Goal: Communication & Community: Answer question/provide support

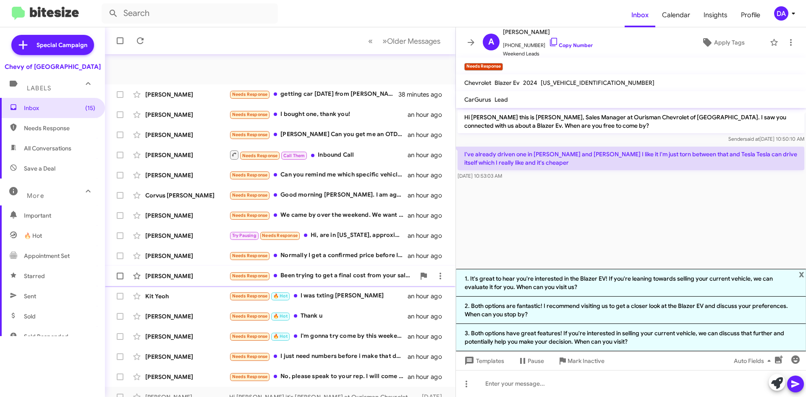
scroll to position [91, 0]
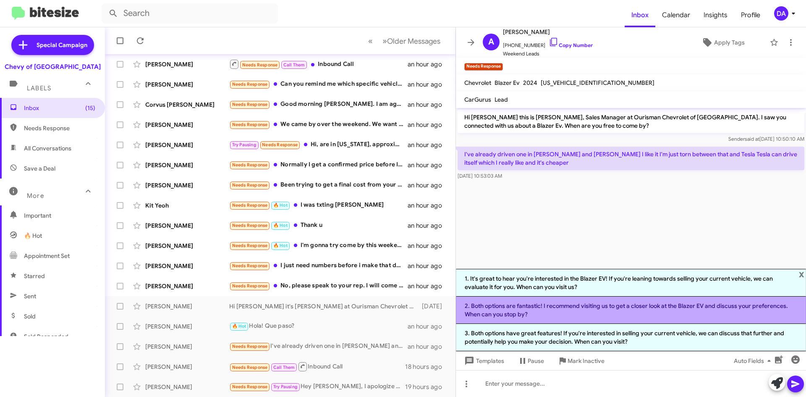
click at [589, 309] on li "2. Both options are fantastic! I recommend visiting us to get a closer look at …" at bounding box center [631, 309] width 350 height 27
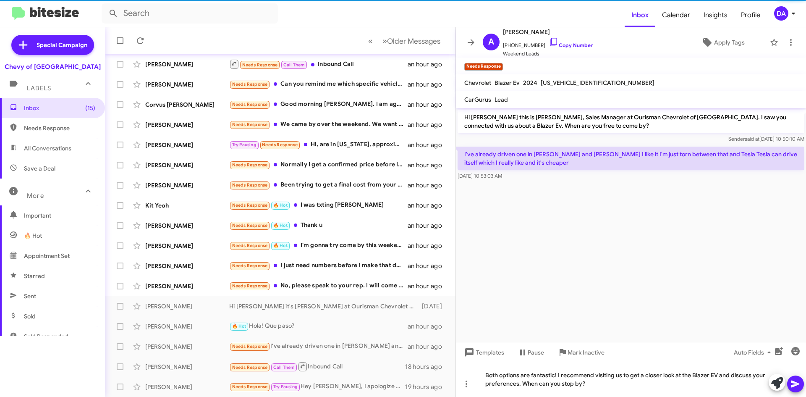
click at [797, 386] on icon at bounding box center [795, 384] width 10 height 10
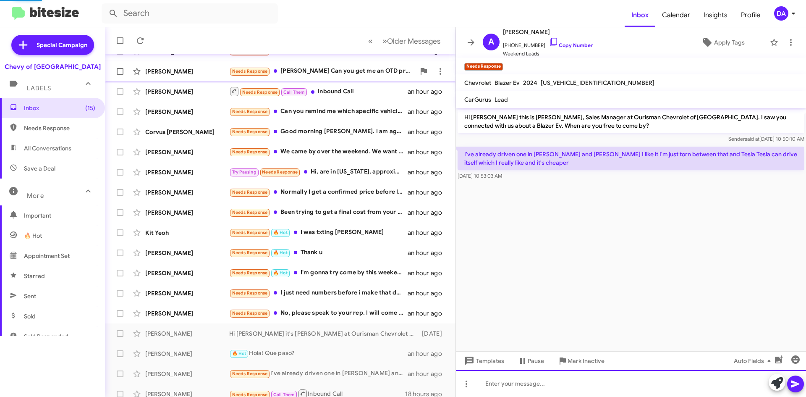
scroll to position [49, 0]
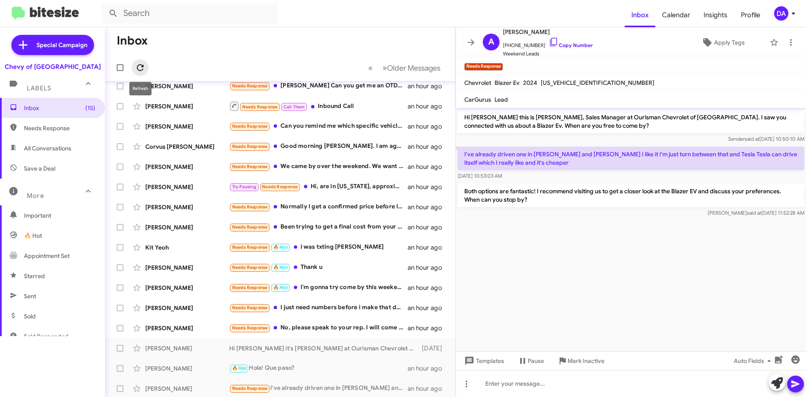
click at [140, 65] on icon at bounding box center [140, 68] width 10 height 10
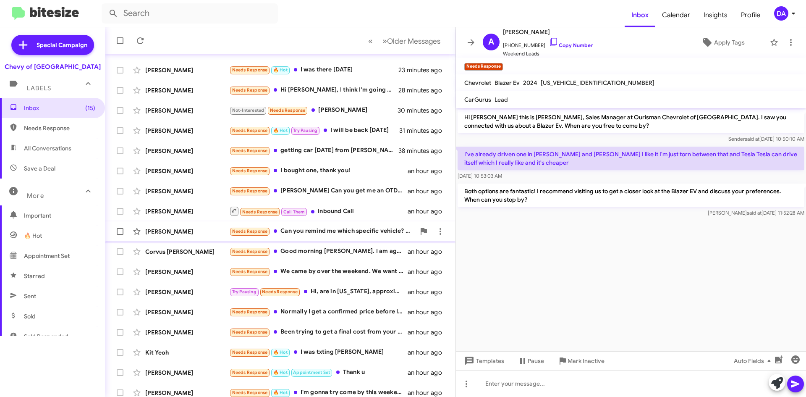
scroll to position [91, 0]
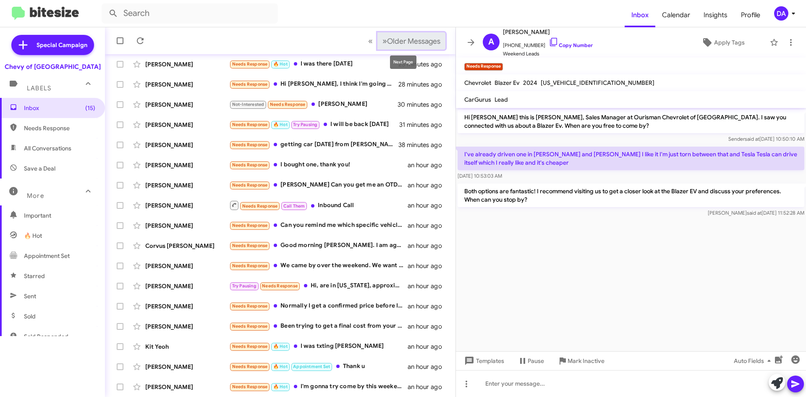
click at [392, 39] on span "Older Messages" at bounding box center [413, 41] width 53 height 9
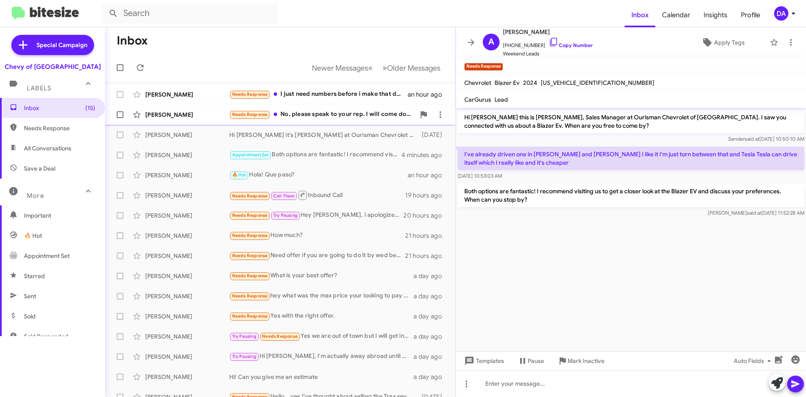
click at [306, 118] on div "Needs Response No, please speak to your rep. I will come down when I have a veh…" at bounding box center [322, 115] width 186 height 10
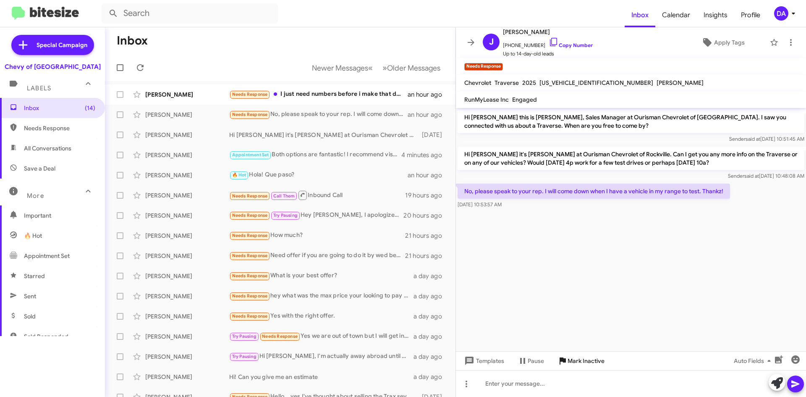
click at [597, 362] on span "Mark Inactive" at bounding box center [586, 360] width 37 height 15
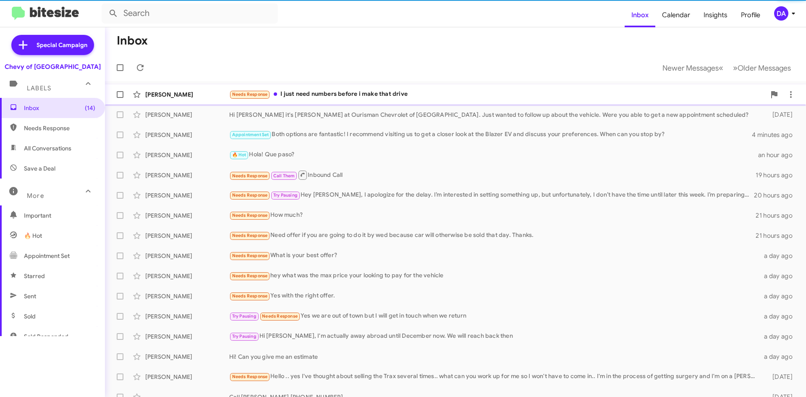
click at [327, 94] on div "Needs Response I just need numbers before i make that drive" at bounding box center [497, 94] width 536 height 10
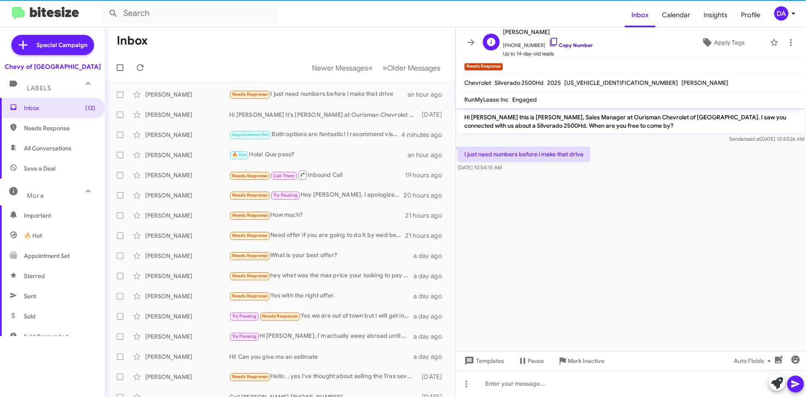
drag, startPoint x: 564, startPoint y: 45, endPoint x: 552, endPoint y: 46, distance: 11.8
click at [564, 45] on link "Copy Number" at bounding box center [571, 45] width 44 height 6
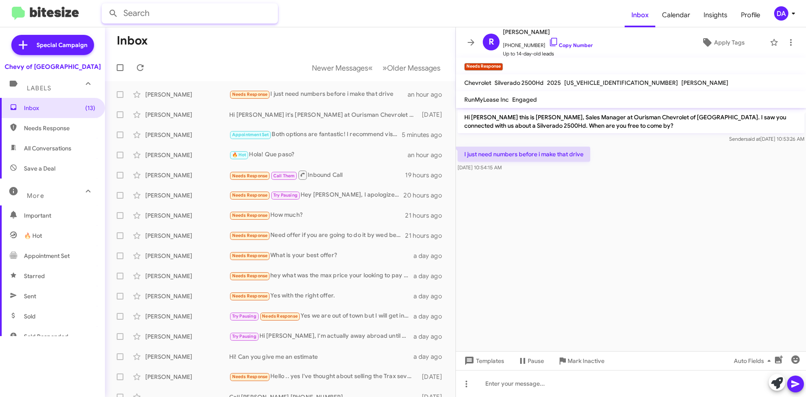
click at [198, 9] on input "text" at bounding box center [190, 13] width 176 height 20
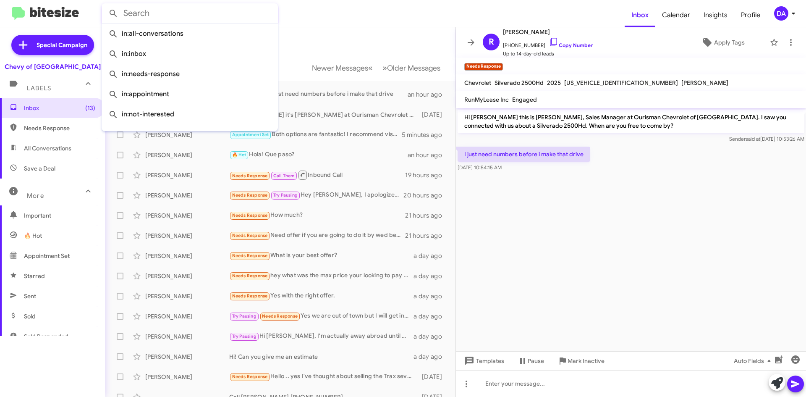
click at [360, 33] on mat-toolbar-row "Inbox" at bounding box center [280, 40] width 351 height 27
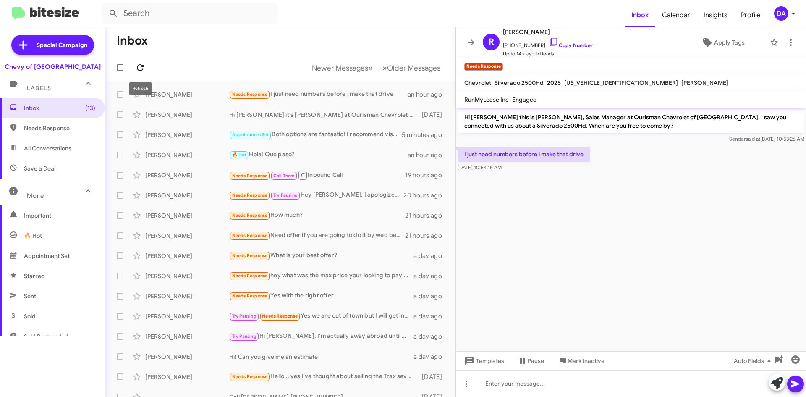
click at [136, 68] on icon at bounding box center [140, 68] width 10 height 10
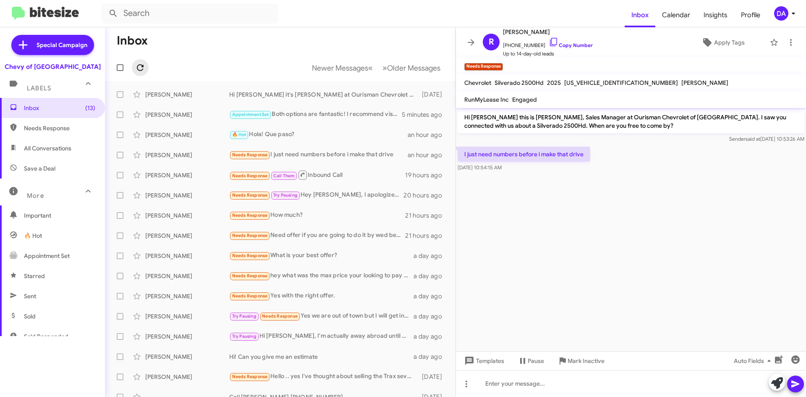
click at [139, 65] on icon at bounding box center [140, 67] width 7 height 7
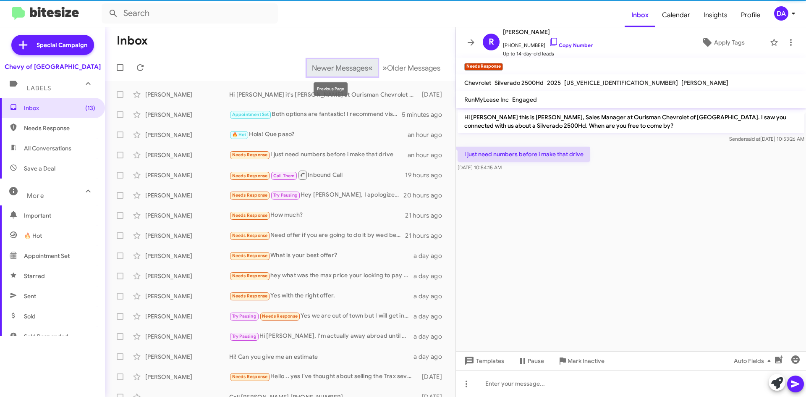
click at [332, 70] on span "Newer Messages" at bounding box center [340, 67] width 56 height 9
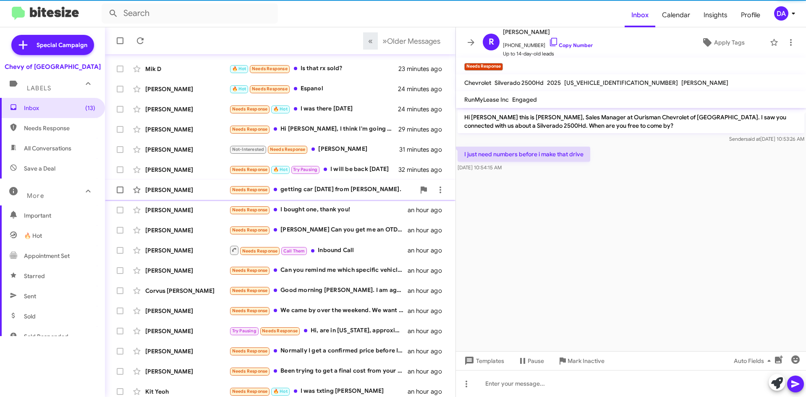
scroll to position [91, 0]
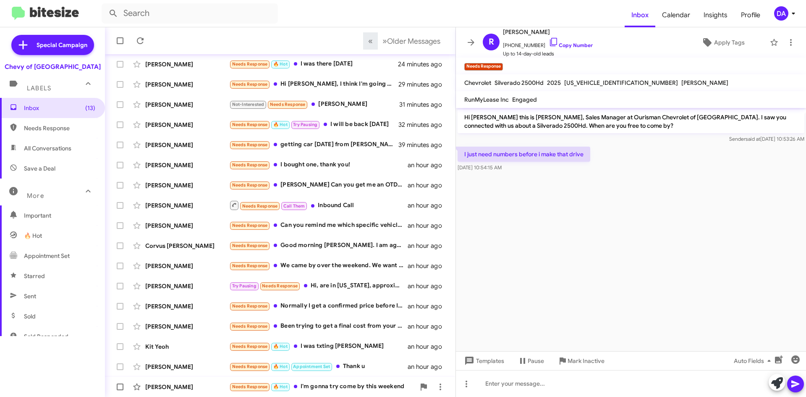
click at [329, 381] on div "[PERSON_NAME] Needs Response 🔥 Hot I'm gonna try come by this weekend an hour a…" at bounding box center [280, 386] width 337 height 17
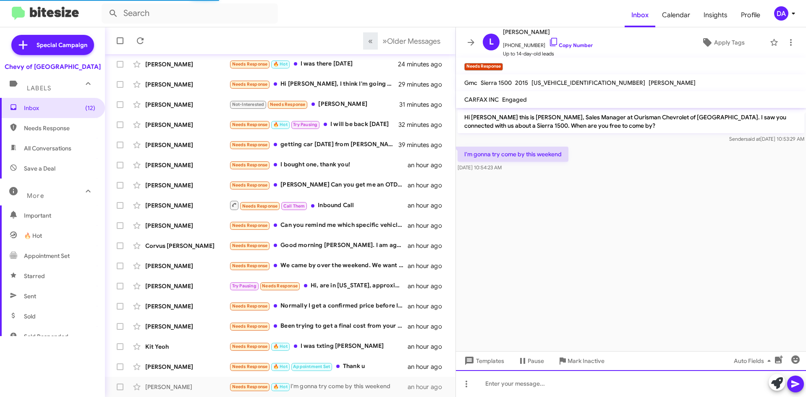
click at [570, 377] on div at bounding box center [631, 383] width 350 height 27
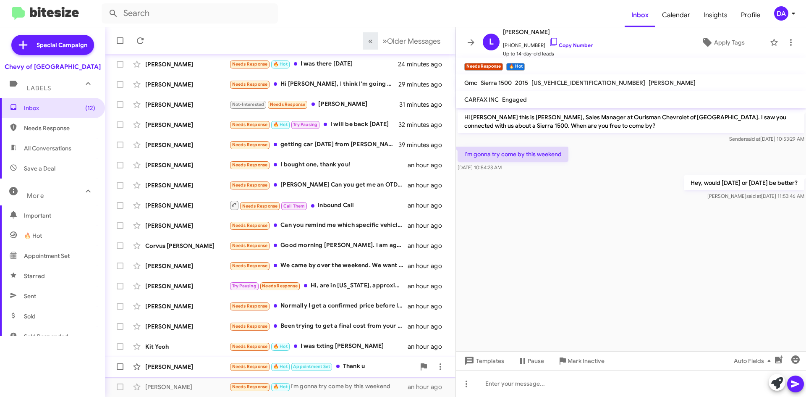
click at [354, 361] on div "Needs Response 🔥 Hot Appointment Set Thank u" at bounding box center [322, 366] width 186 height 10
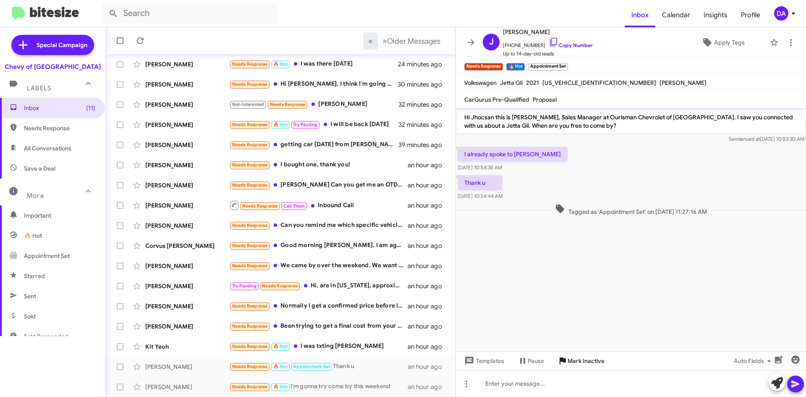
click at [583, 362] on span "Mark Inactive" at bounding box center [586, 360] width 37 height 15
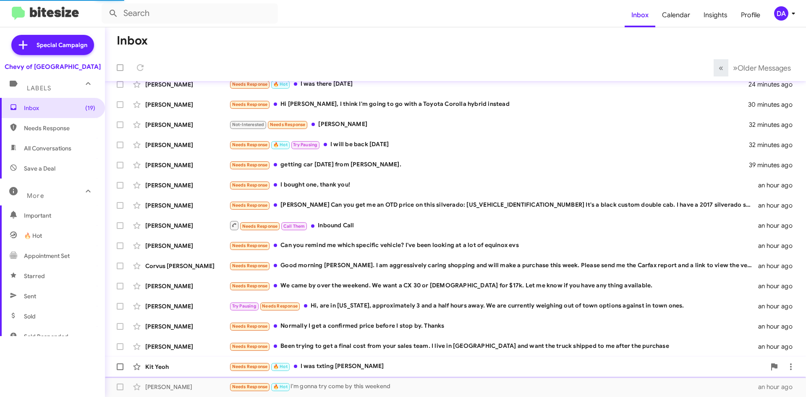
scroll to position [91, 0]
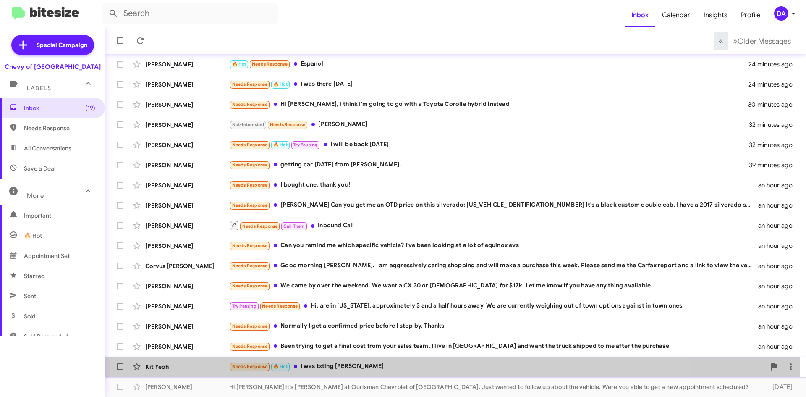
click at [372, 359] on div "Kit Yeoh Needs Response 🔥 Hot I was txting [PERSON_NAME] an hour ago" at bounding box center [456, 366] width 688 height 17
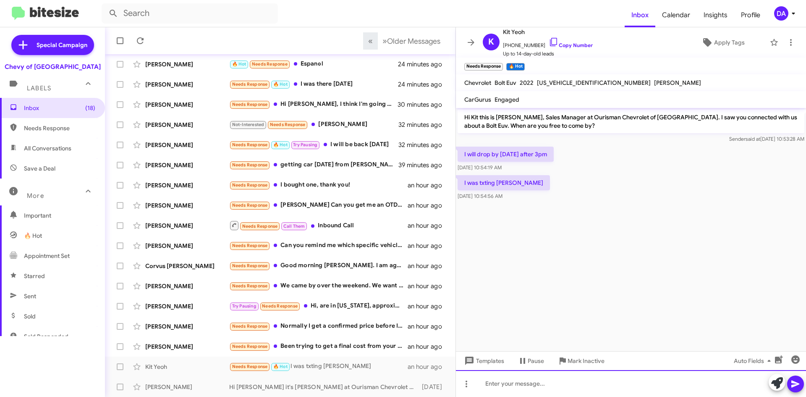
click at [543, 390] on div at bounding box center [631, 383] width 350 height 27
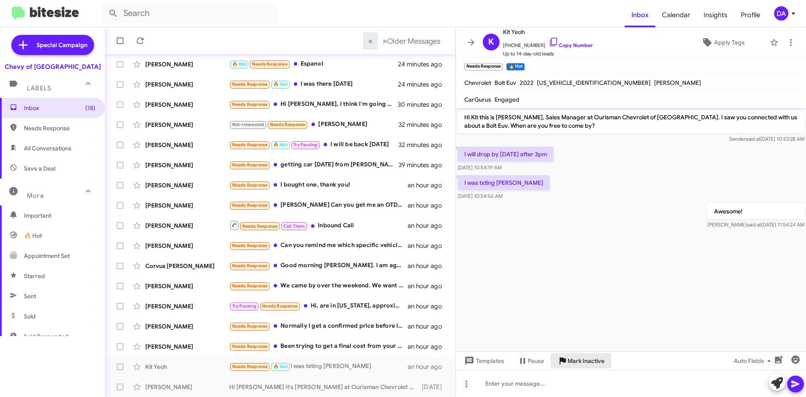
click at [594, 363] on span "Mark Inactive" at bounding box center [586, 360] width 37 height 15
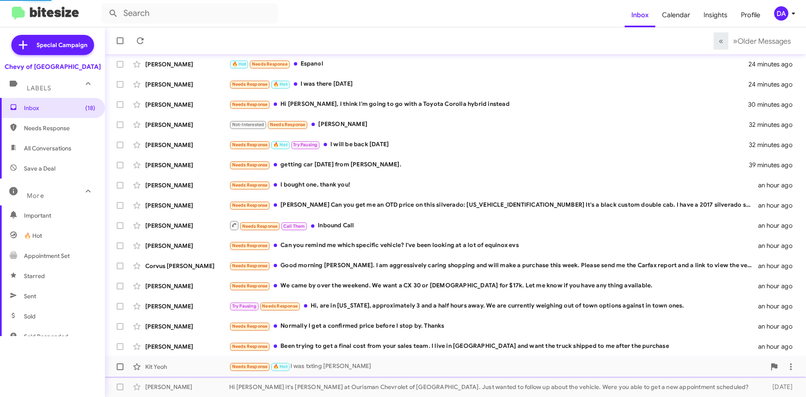
scroll to position [71, 0]
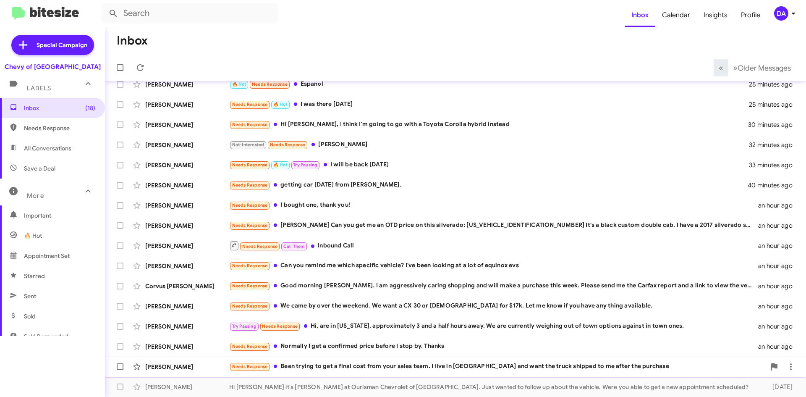
click at [357, 361] on div "[PERSON_NAME] Needs Response Been trying to get a final cost from your sales te…" at bounding box center [456, 366] width 688 height 17
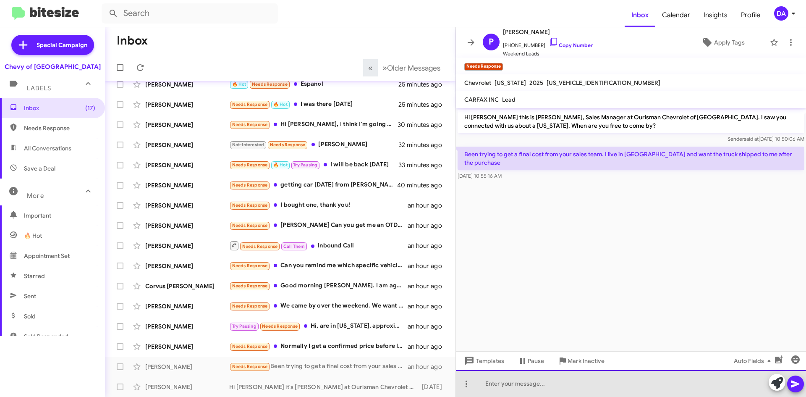
click at [531, 387] on div at bounding box center [631, 383] width 350 height 27
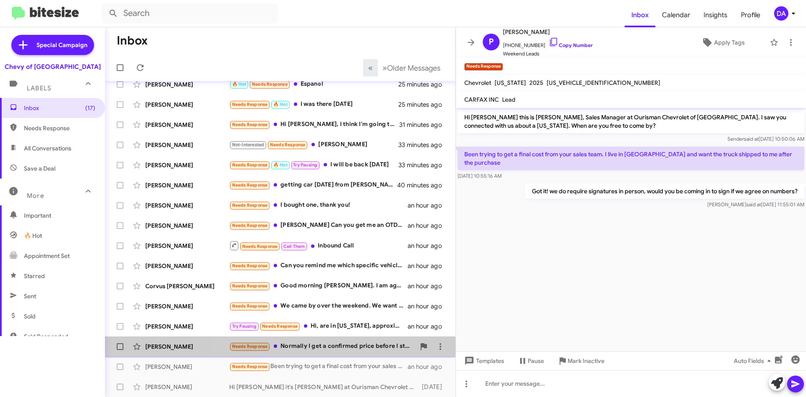
click at [297, 345] on div "Needs Response Normally I get a confirmed price before I stop by. Thanks" at bounding box center [322, 346] width 186 height 10
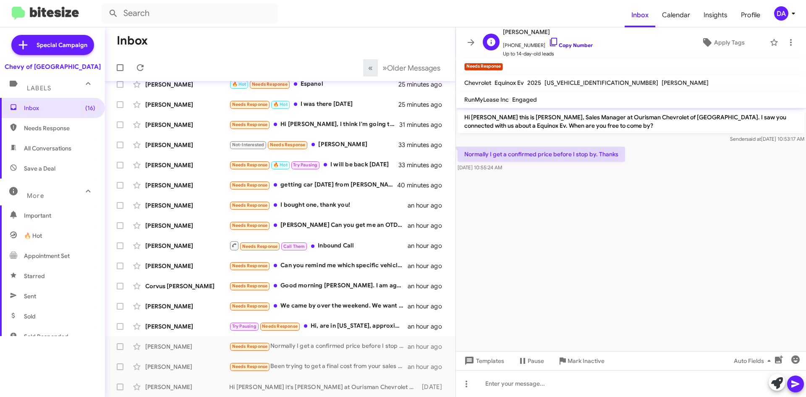
click at [570, 44] on link "Copy Number" at bounding box center [571, 45] width 44 height 6
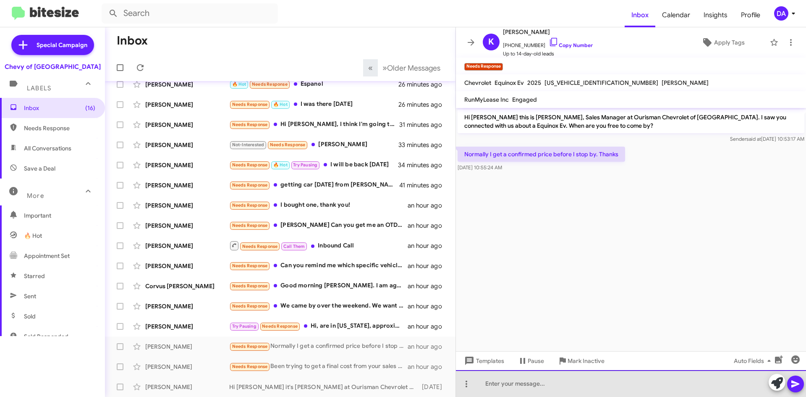
click at [560, 387] on div at bounding box center [631, 383] width 350 height 27
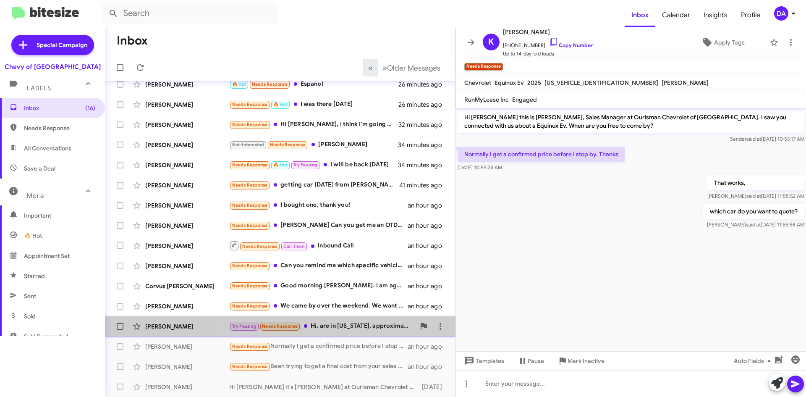
click at [349, 329] on div "Try Pausing Needs Response Hi, are in [US_STATE], approximately 3 and a half ho…" at bounding box center [322, 326] width 186 height 10
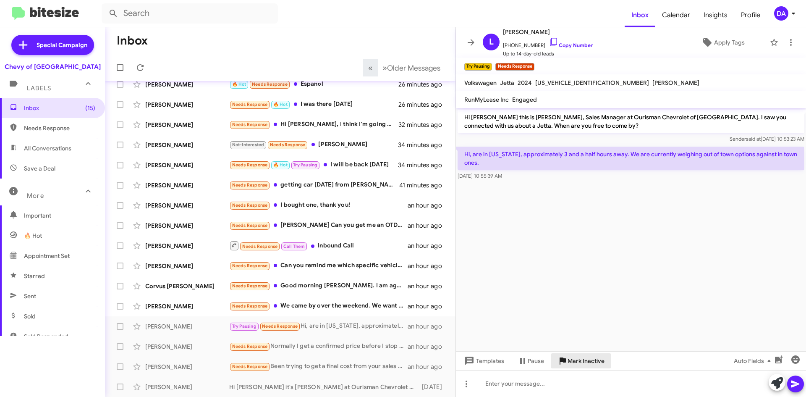
click at [580, 359] on span "Mark Inactive" at bounding box center [586, 360] width 37 height 15
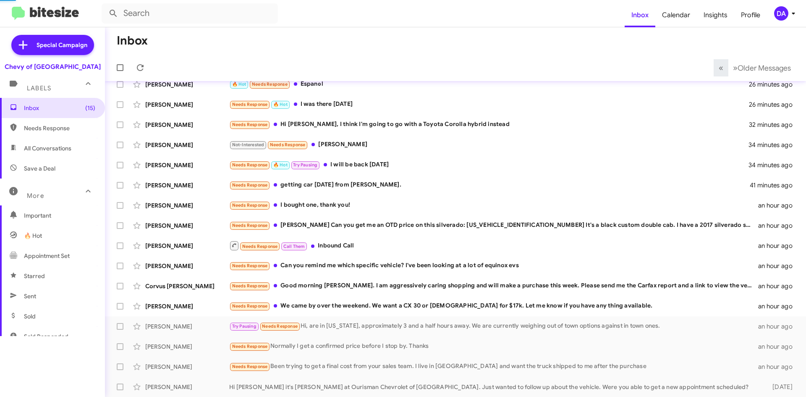
scroll to position [50, 0]
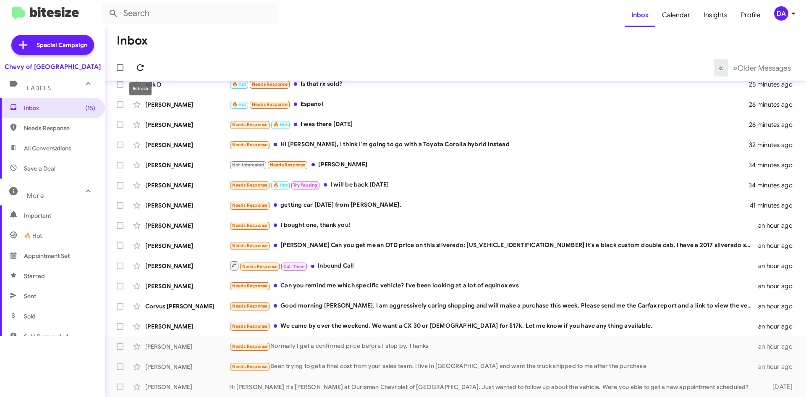
click at [144, 67] on icon at bounding box center [140, 68] width 10 height 10
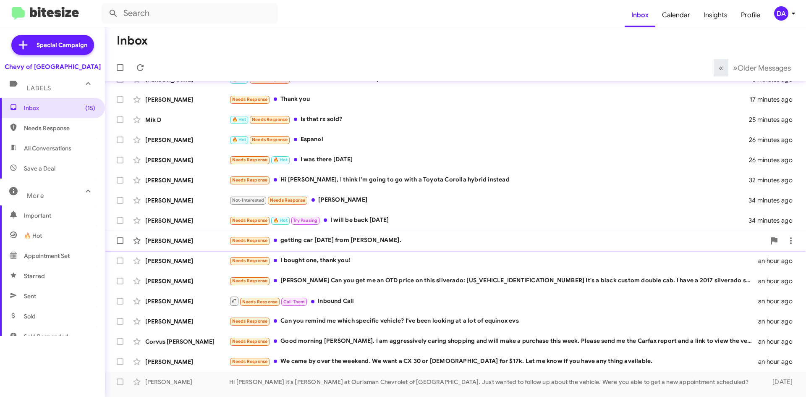
scroll to position [0, 0]
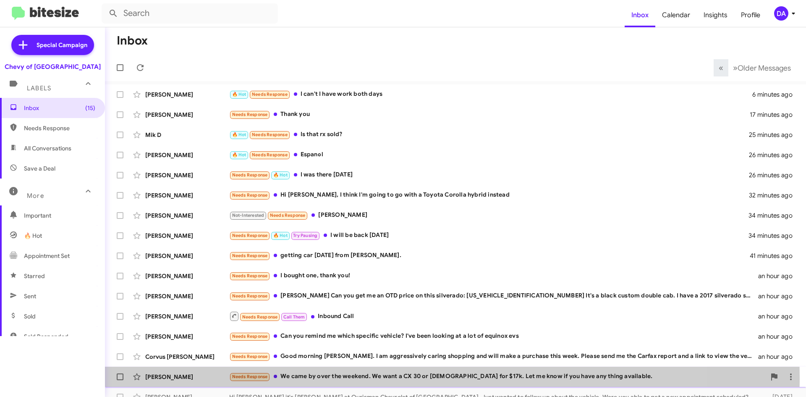
click at [380, 377] on div "Needs Response We came by over the weekend. We want a CX 30 or [DEMOGRAPHIC_DAT…" at bounding box center [497, 377] width 536 height 10
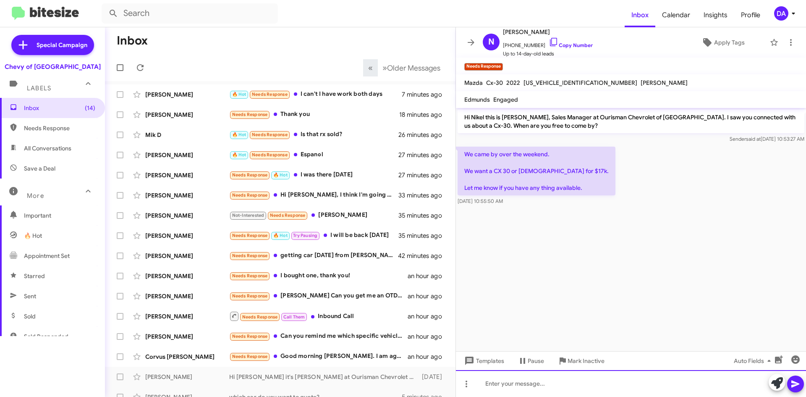
click at [514, 392] on div at bounding box center [631, 383] width 350 height 27
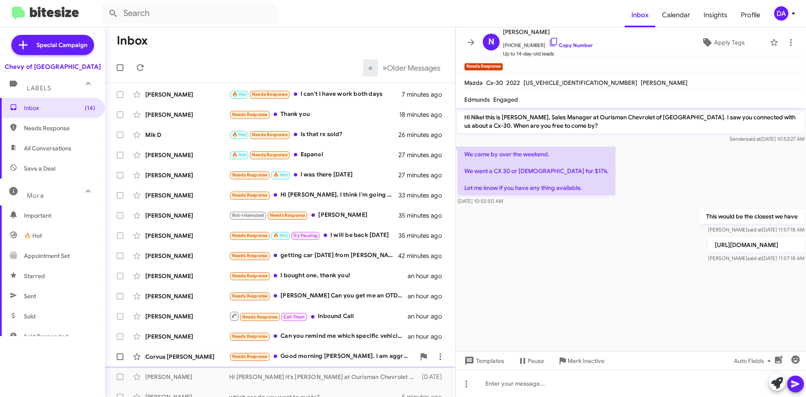
click at [345, 353] on div "Needs Response Good morning [PERSON_NAME]. I am aggressively caring shopping an…" at bounding box center [322, 356] width 186 height 10
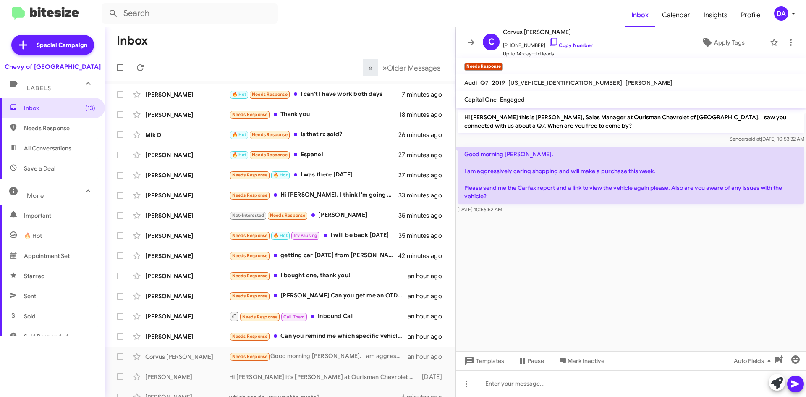
click at [530, 85] on span "[US_VEHICLE_IDENTIFICATION_NUMBER]" at bounding box center [565, 83] width 114 height 8
copy span "[US_VEHICLE_IDENTIFICATION_NUMBER]"
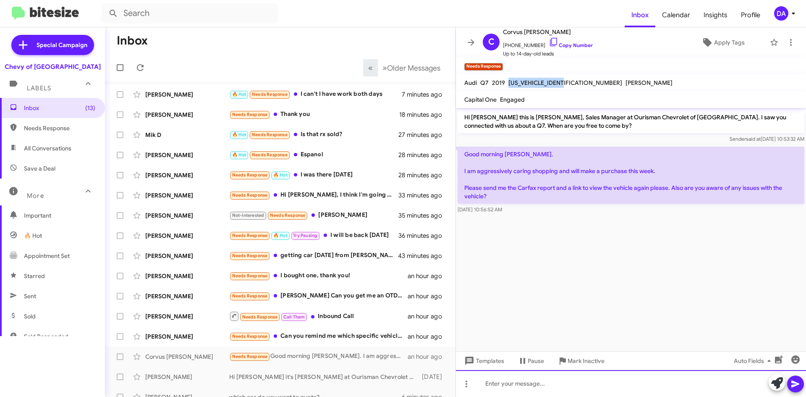
drag, startPoint x: 499, startPoint y: 380, endPoint x: 518, endPoint y: 375, distance: 19.9
click at [500, 380] on div at bounding box center [631, 383] width 350 height 27
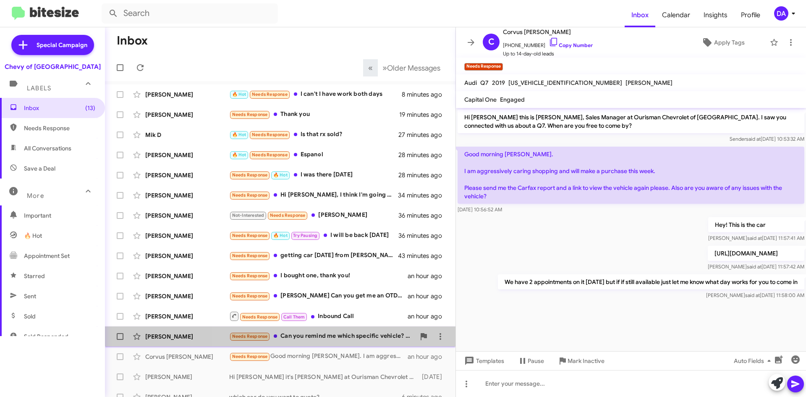
click at [368, 331] on div "[PERSON_NAME] Needs Response Can you remind me which specific vehicle? I've bee…" at bounding box center [280, 336] width 337 height 17
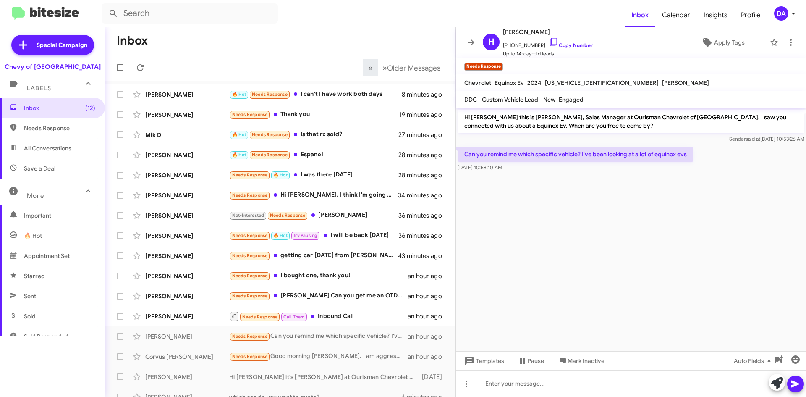
click at [585, 80] on span "[US_VEHICLE_IDENTIFICATION_NUMBER]" at bounding box center [602, 83] width 114 height 8
copy span "[US_VEHICLE_IDENTIFICATION_NUMBER]"
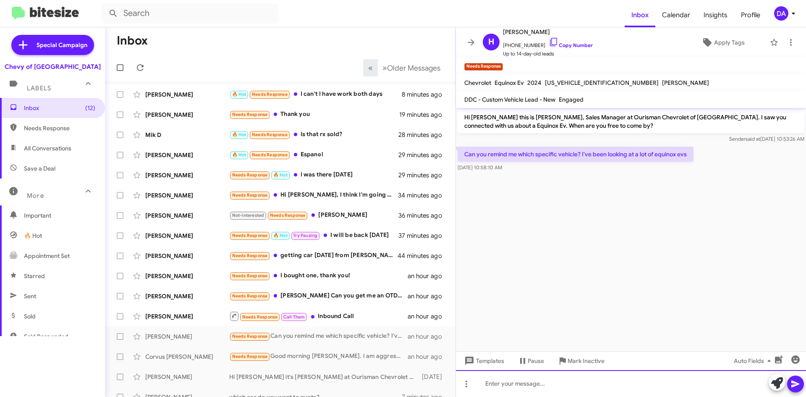
click at [509, 380] on div at bounding box center [631, 383] width 350 height 27
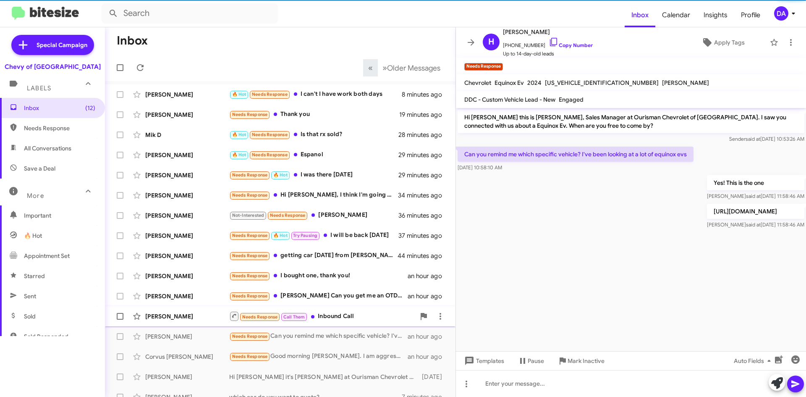
click at [360, 312] on div "Needs Response Call Them Inbound Call" at bounding box center [322, 316] width 186 height 10
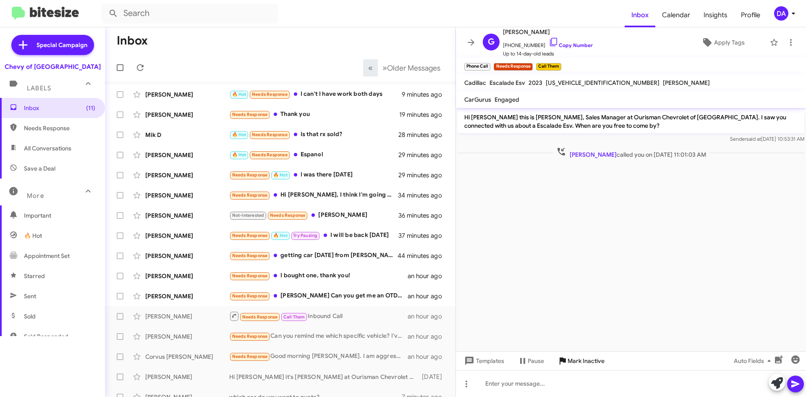
click at [571, 365] on span "Mark Inactive" at bounding box center [586, 360] width 37 height 15
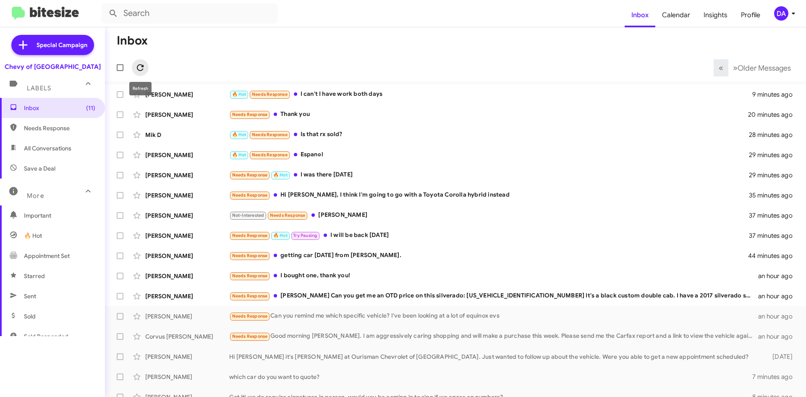
click at [142, 70] on icon at bounding box center [140, 67] width 7 height 7
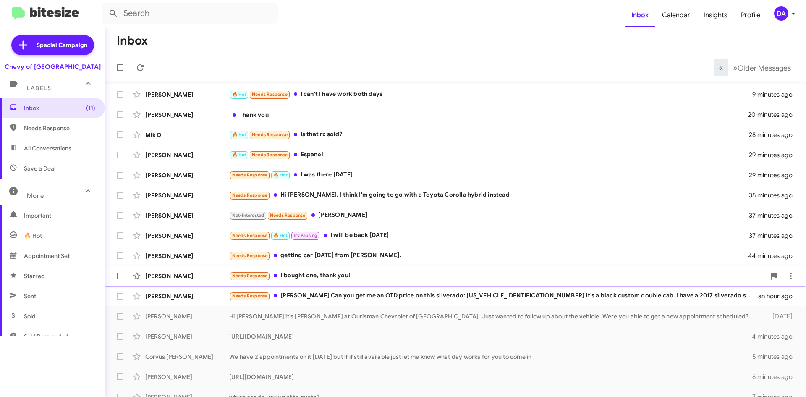
click at [336, 277] on div "Needs Response I bought one, thank you!" at bounding box center [497, 276] width 536 height 10
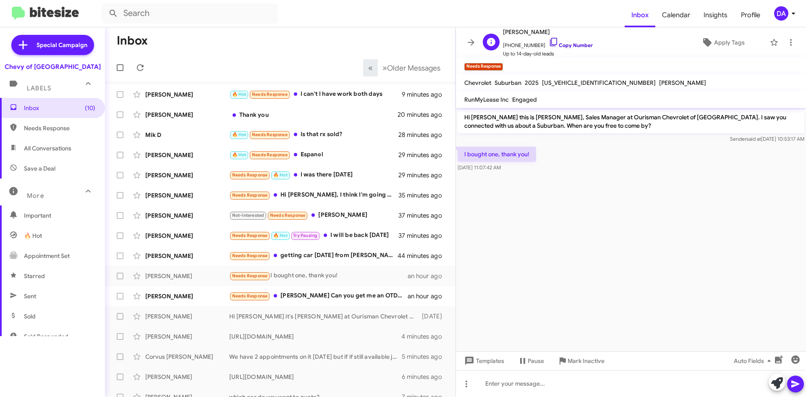
click at [578, 44] on link "Copy Number" at bounding box center [571, 45] width 44 height 6
click at [593, 363] on span "Mark Inactive" at bounding box center [586, 360] width 37 height 15
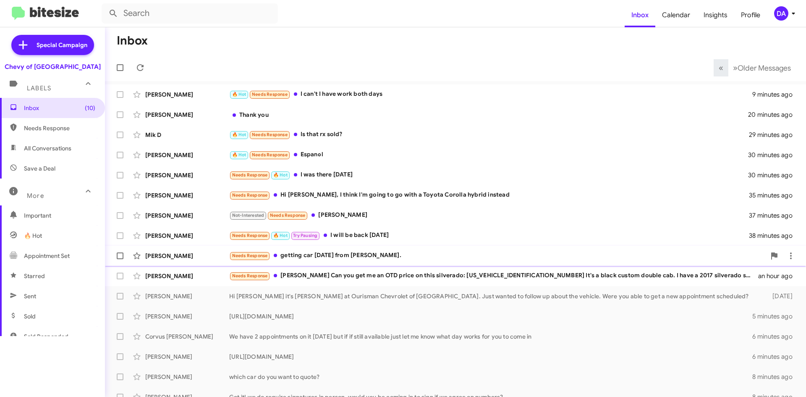
click at [373, 260] on div "Needs Response getting car [DATE] from [PERSON_NAME]." at bounding box center [497, 256] width 536 height 10
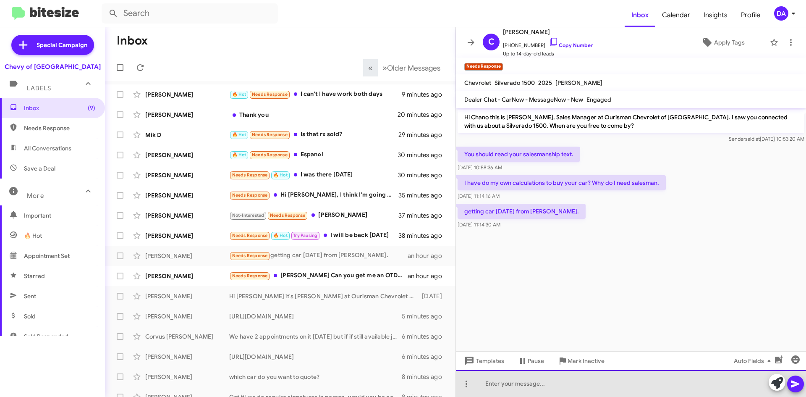
click at [544, 382] on div at bounding box center [631, 383] width 350 height 27
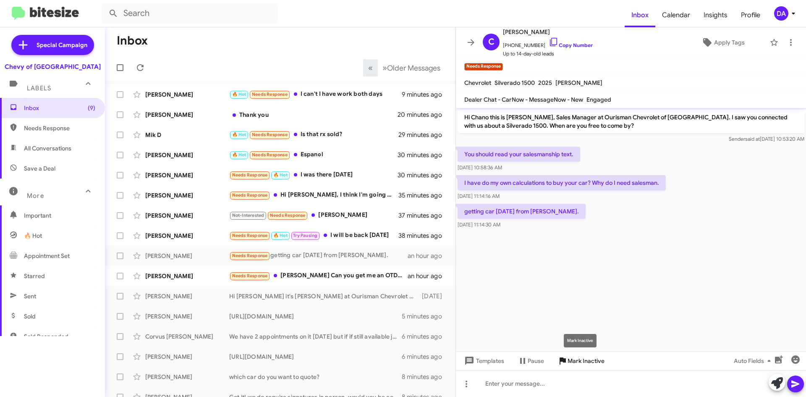
click at [586, 361] on span "Mark Inactive" at bounding box center [586, 360] width 37 height 15
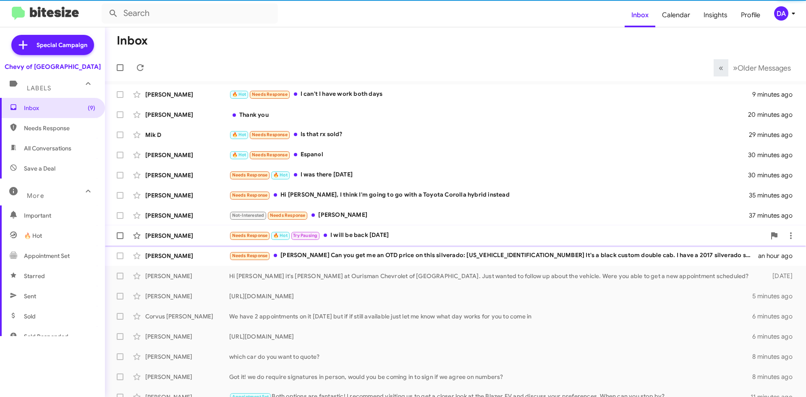
click at [368, 238] on div "Needs Response 🔥 Hot Try Pausing I will be back [DATE]" at bounding box center [497, 235] width 536 height 10
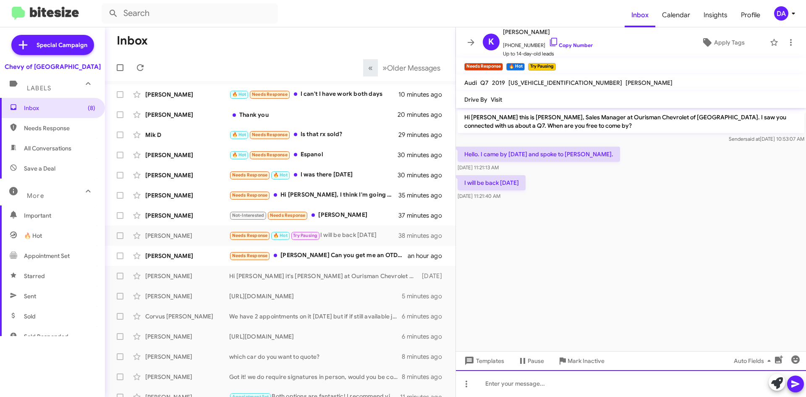
click at [650, 395] on div at bounding box center [631, 383] width 350 height 27
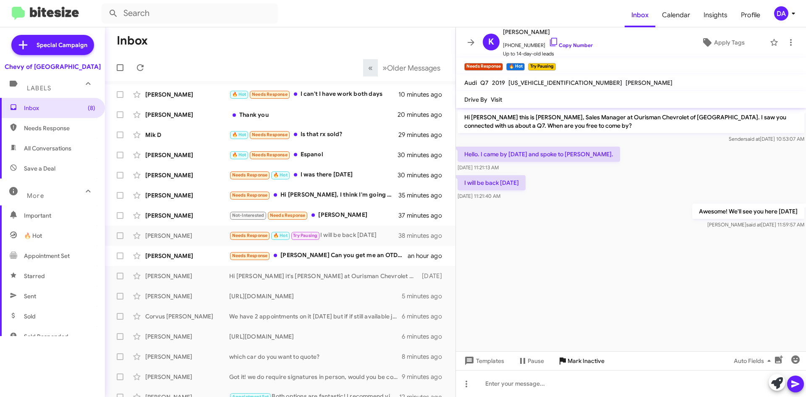
click at [587, 358] on span "Mark Inactive" at bounding box center [586, 360] width 37 height 15
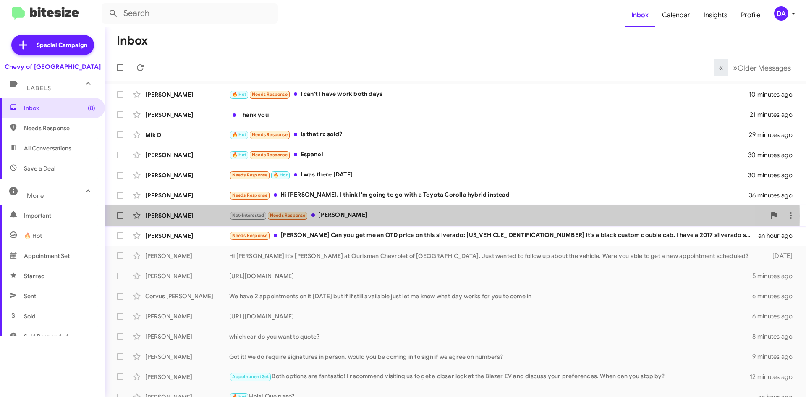
click at [351, 216] on div "Not-Interested Needs Response [PERSON_NAME]" at bounding box center [497, 215] width 536 height 10
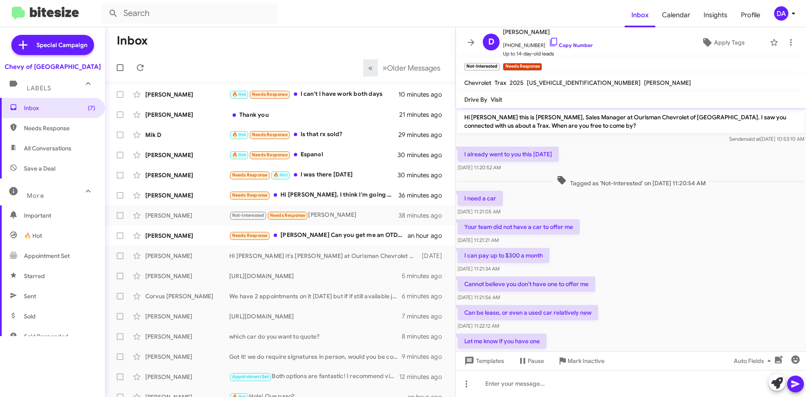
scroll to position [42, 0]
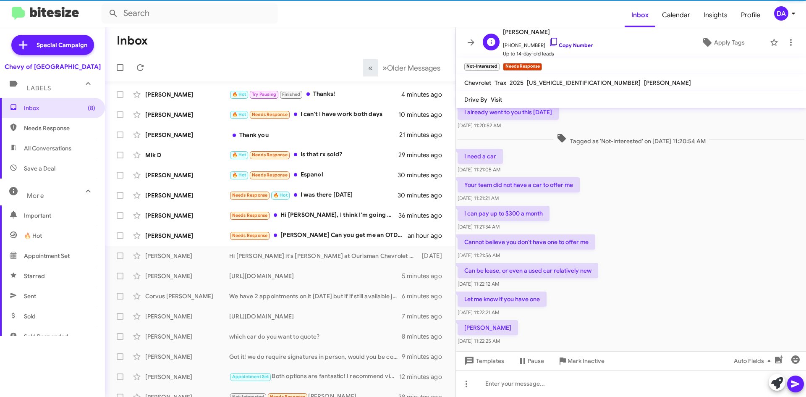
click at [572, 48] on link "Copy Number" at bounding box center [571, 45] width 44 height 6
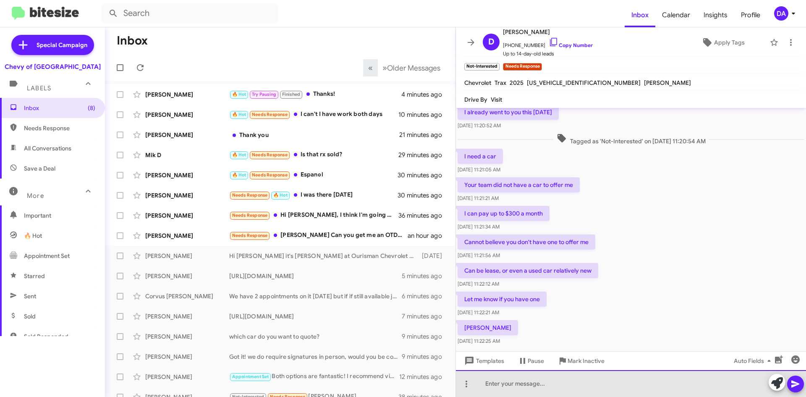
click at [530, 385] on div at bounding box center [631, 383] width 350 height 27
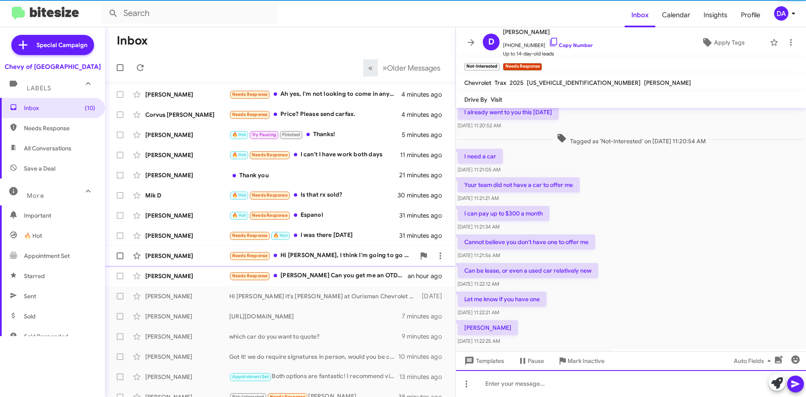
scroll to position [89, 0]
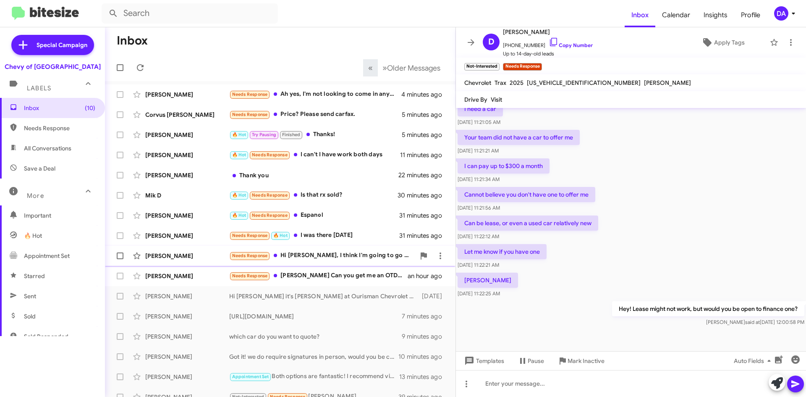
click at [327, 257] on div "Needs Response Hi [PERSON_NAME], I think I'm going to go with a Toyota Corolla …" at bounding box center [322, 256] width 186 height 10
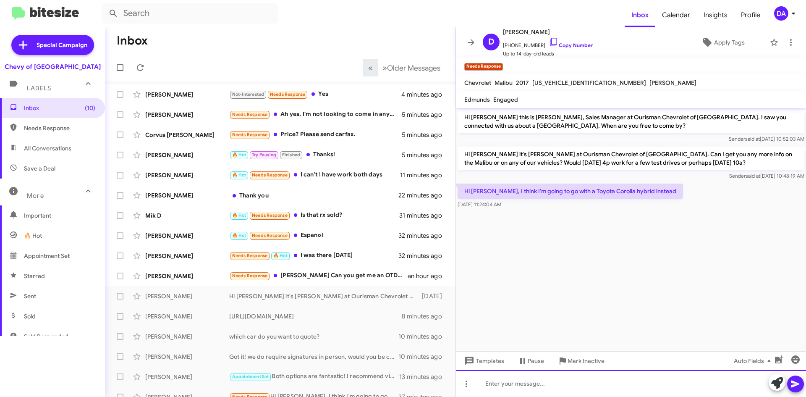
click at [550, 386] on div at bounding box center [631, 383] width 350 height 27
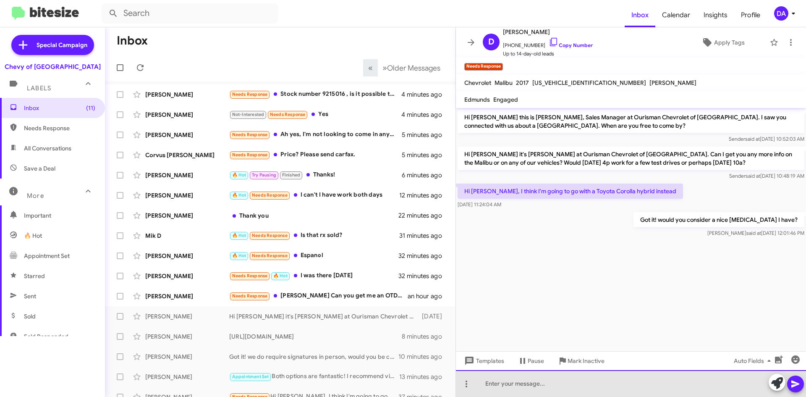
drag, startPoint x: 526, startPoint y: 385, endPoint x: 546, endPoint y: 356, distance: 35.5
click at [526, 385] on div at bounding box center [631, 383] width 350 height 27
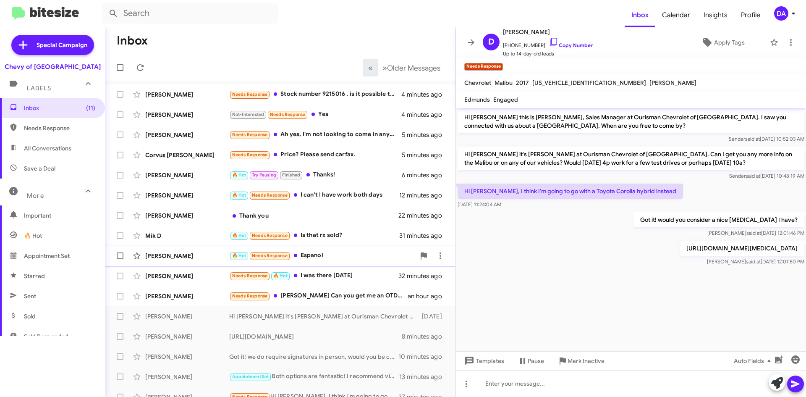
click at [341, 249] on div "[PERSON_NAME] 🔥 Hot Needs Response Espanol 32 minutes ago" at bounding box center [280, 255] width 337 height 17
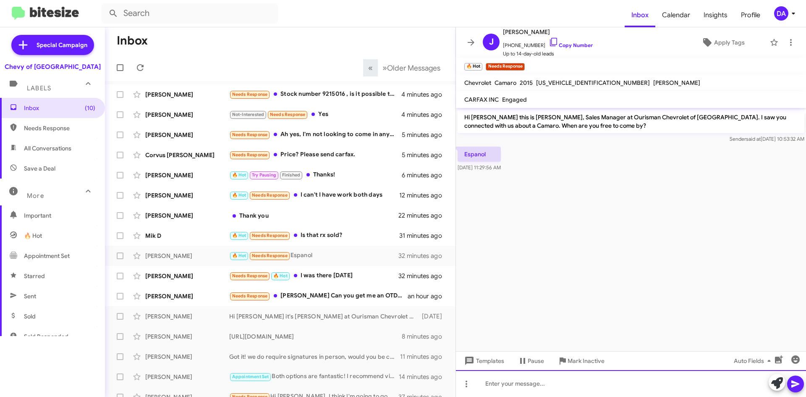
click at [581, 382] on div at bounding box center [631, 383] width 350 height 27
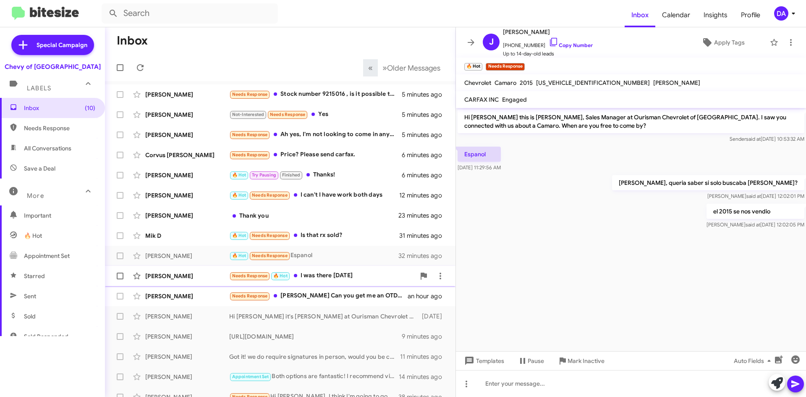
click at [340, 277] on div "Needs Response 🔥 Hot I was there [DATE]" at bounding box center [322, 276] width 186 height 10
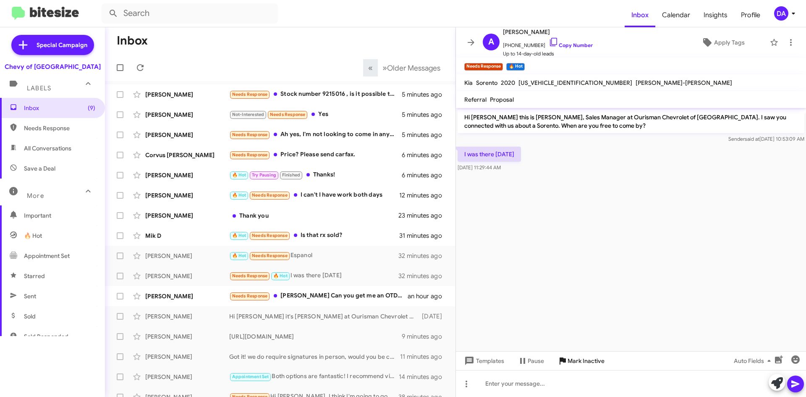
click at [580, 361] on span "Mark Inactive" at bounding box center [586, 360] width 37 height 15
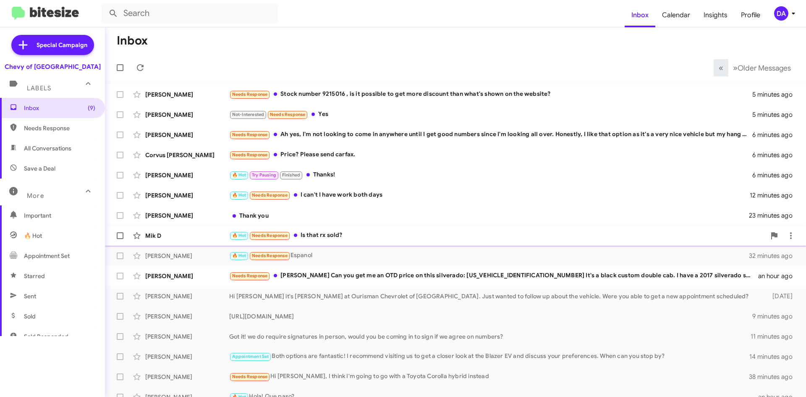
click at [297, 234] on span at bounding box center [295, 234] width 3 height 3
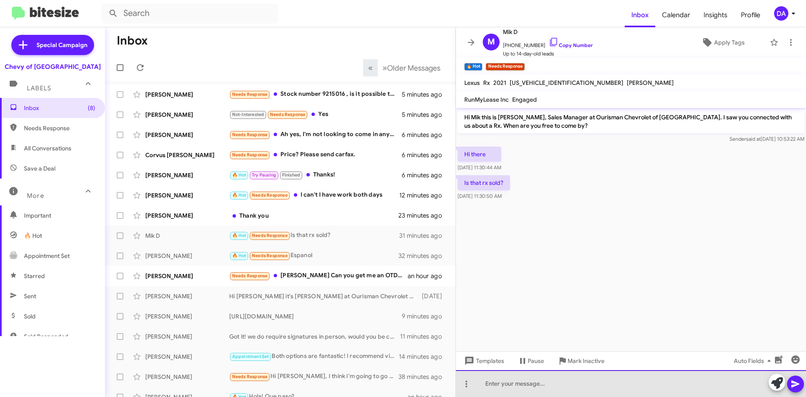
click at [619, 379] on div at bounding box center [631, 383] width 350 height 27
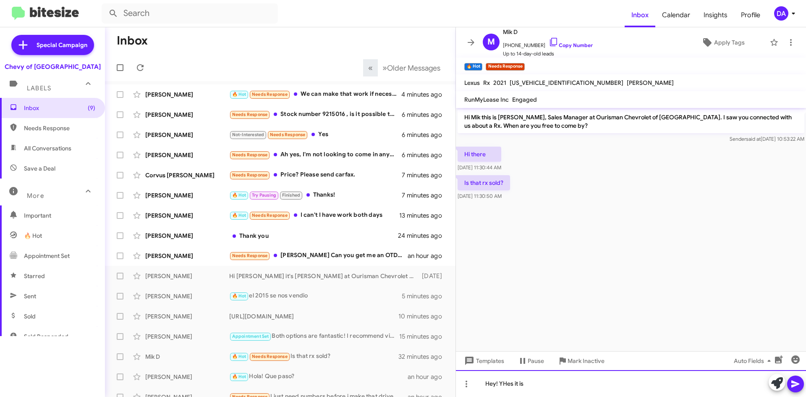
click at [570, 384] on div "Hey! YHes it is" at bounding box center [631, 383] width 350 height 27
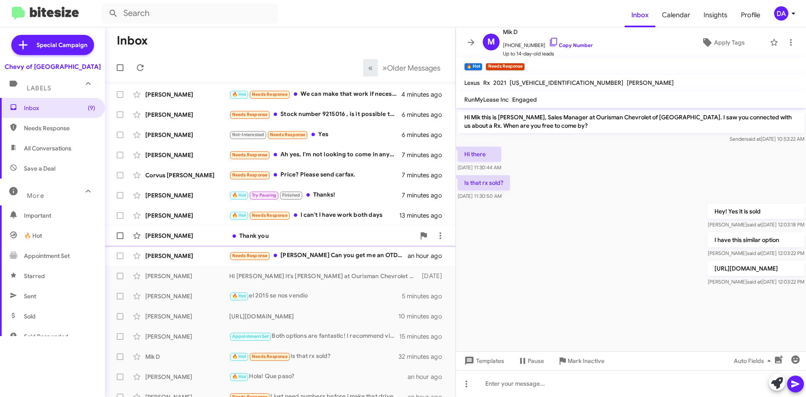
click at [281, 236] on div "Thank you" at bounding box center [322, 235] width 186 height 8
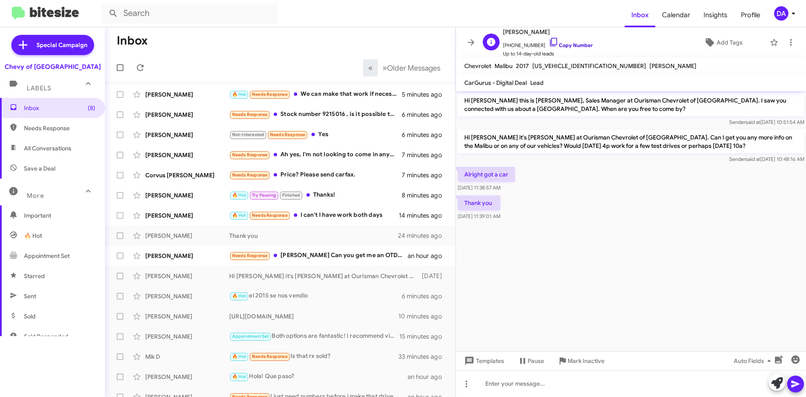
click at [570, 47] on link "Copy Number" at bounding box center [571, 45] width 44 height 6
click at [591, 362] on span "Mark Inactive" at bounding box center [586, 360] width 37 height 15
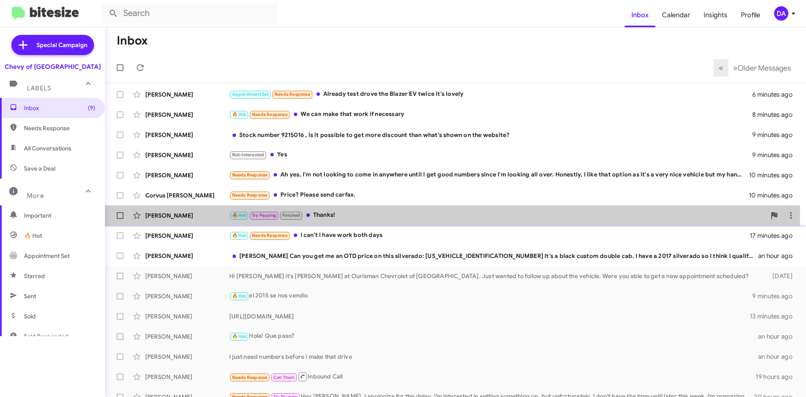
click at [364, 210] on div "[PERSON_NAME] 🔥 Hot Try Pausing Finished Thanks! 11 minutes ago" at bounding box center [456, 215] width 688 height 17
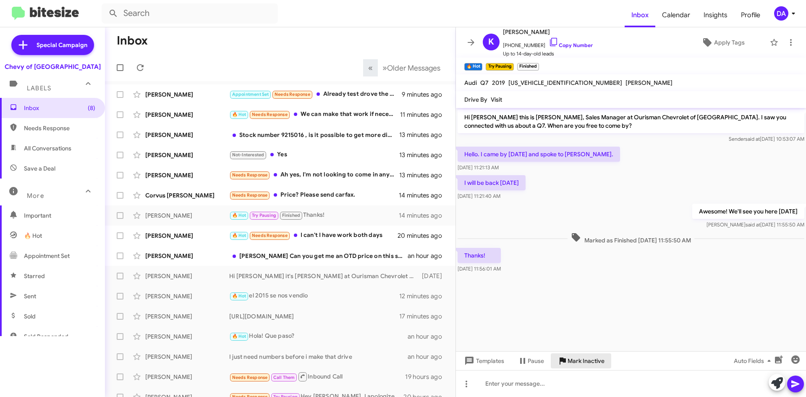
click at [583, 357] on span "Mark Inactive" at bounding box center [586, 360] width 37 height 15
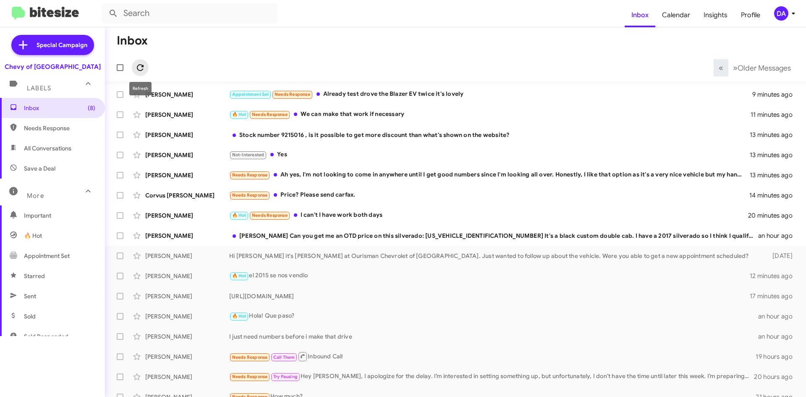
click at [141, 63] on icon at bounding box center [140, 68] width 10 height 10
click at [290, 3] on mat-toolbar "Inbox Calendar Insights Profile DA" at bounding box center [403, 13] width 806 height 27
click at [140, 61] on button at bounding box center [140, 67] width 17 height 17
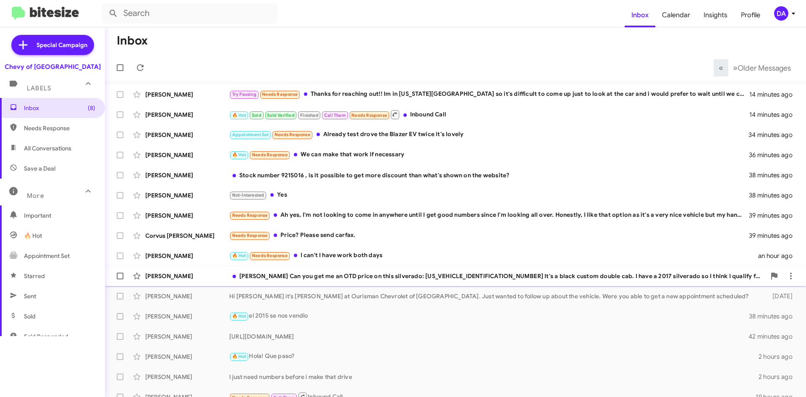
click at [362, 277] on div "[PERSON_NAME] Can you get me an OTD price on this silverado: [US_VEHICLE_IDENTI…" at bounding box center [497, 276] width 536 height 8
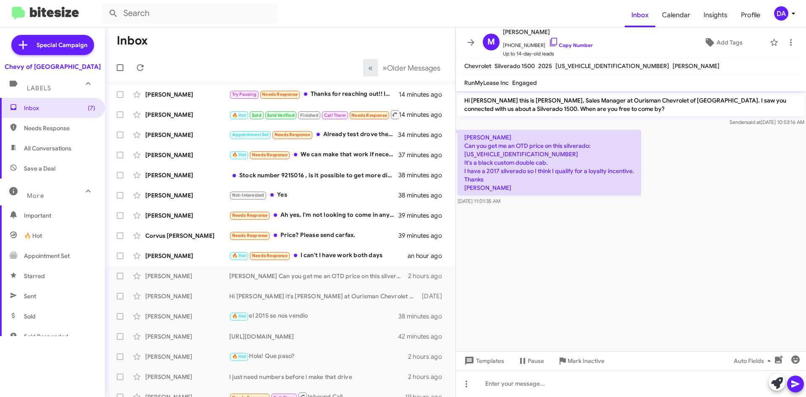
click at [516, 153] on p "[PERSON_NAME] Can you get me an OTD price on this silverado: [US_VEHICLE_IDENTI…" at bounding box center [549, 162] width 183 height 65
copy p "[US_VEHICLE_IDENTIFICATION_NUMBER]"
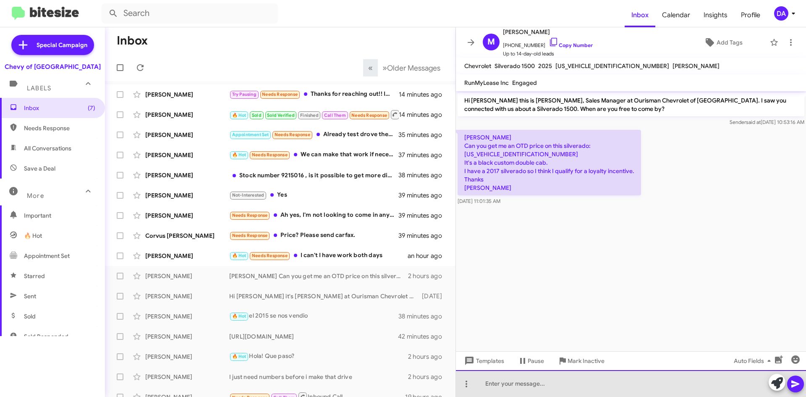
click at [498, 385] on div at bounding box center [631, 383] width 350 height 27
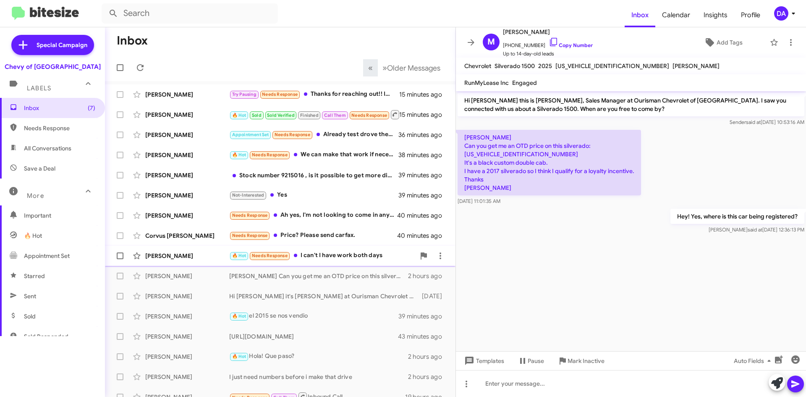
click at [350, 252] on div "🔥 Hot Needs Response I can't I have work both days" at bounding box center [322, 256] width 186 height 10
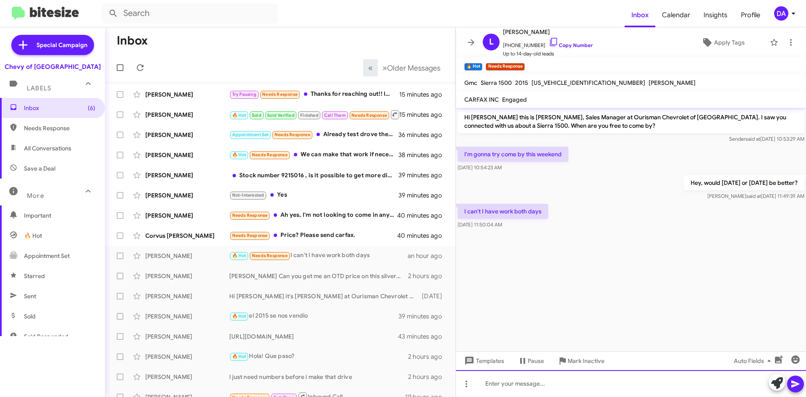
click at [567, 390] on div at bounding box center [631, 383] width 350 height 27
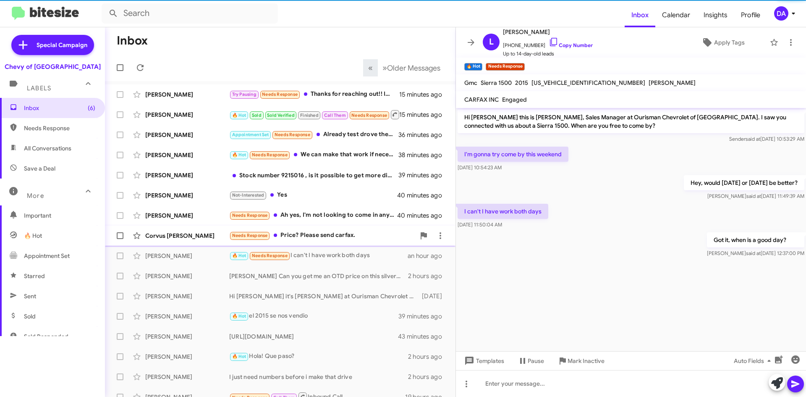
click at [337, 243] on div "Corvus [PERSON_NAME] Needs Response Price? Please send carfax. 40 minutes ago" at bounding box center [280, 235] width 337 height 17
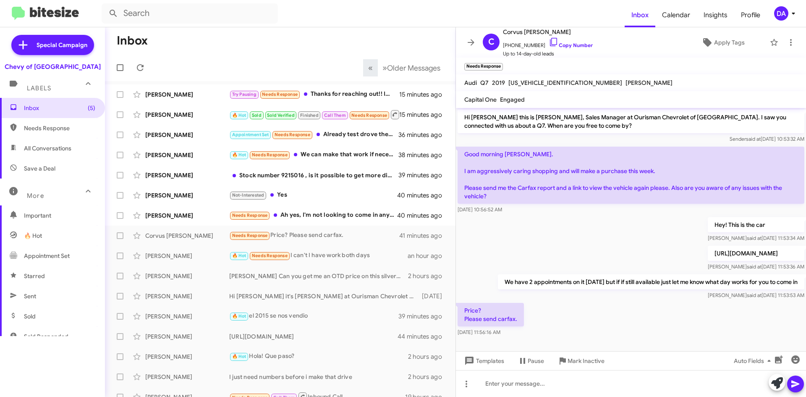
click at [708, 255] on p "[URL][DOMAIN_NAME]" at bounding box center [756, 253] width 97 height 15
copy p "[URL][DOMAIN_NAME]"
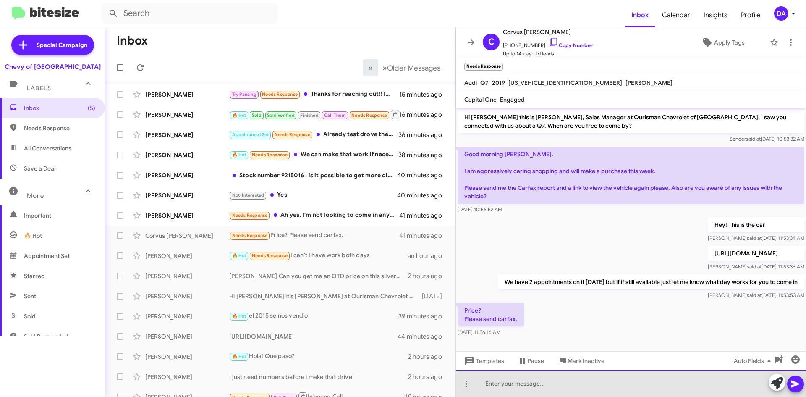
click at [544, 388] on div at bounding box center [631, 383] width 350 height 27
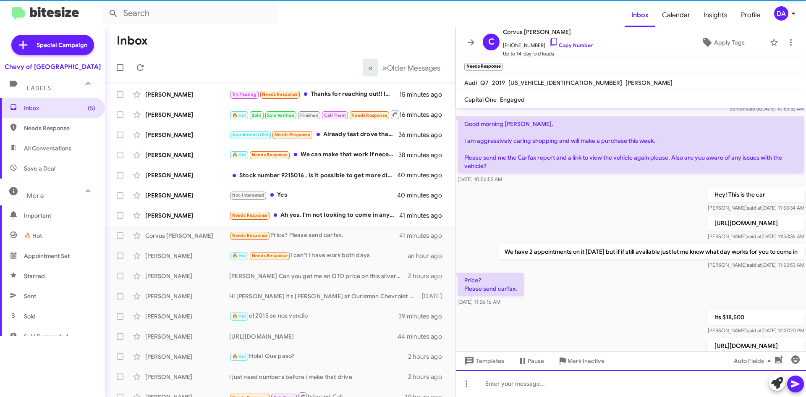
scroll to position [69, 0]
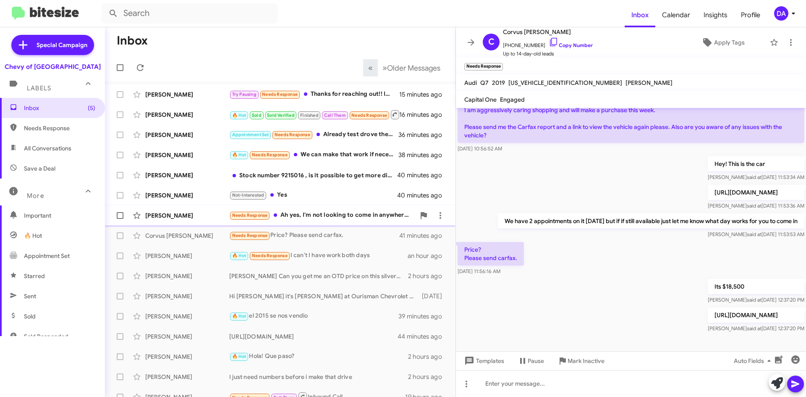
click at [352, 216] on div "Needs Response Ah yes, I'm not looking to come in anywhere until I get good num…" at bounding box center [322, 215] width 186 height 10
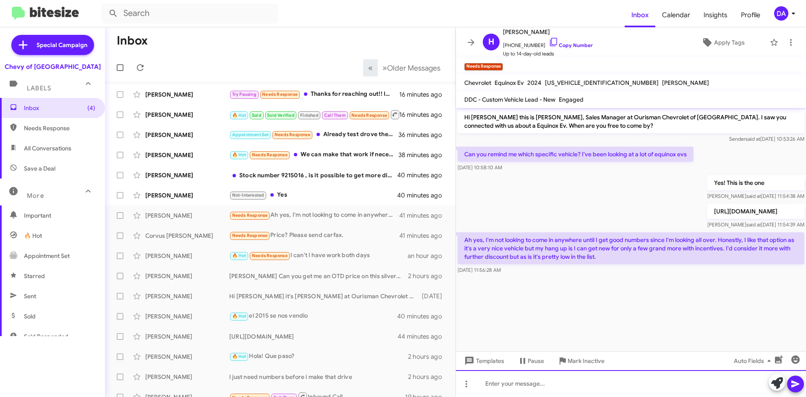
click at [560, 380] on div at bounding box center [631, 383] width 350 height 27
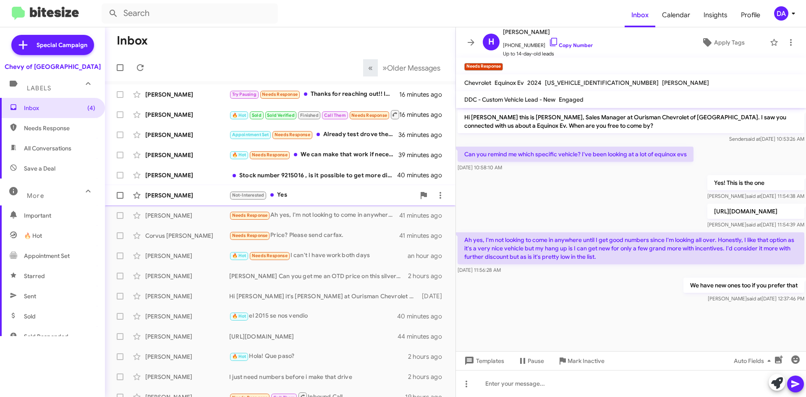
click at [312, 201] on div "[PERSON_NAME] Not-Interested Yes 40 minutes ago" at bounding box center [280, 195] width 337 height 17
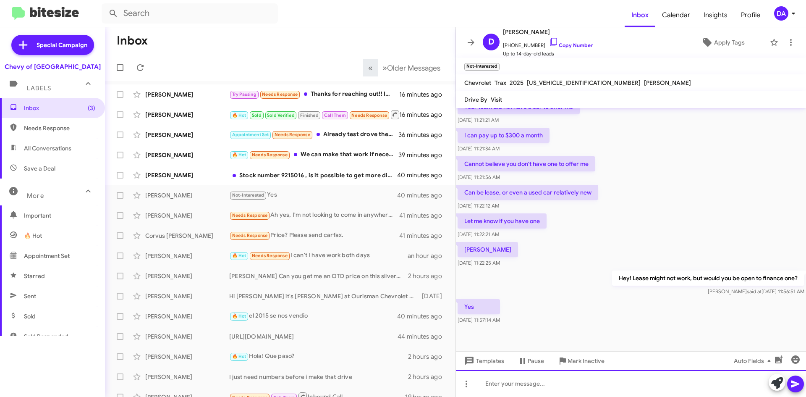
click at [511, 382] on div at bounding box center [631, 383] width 350 height 27
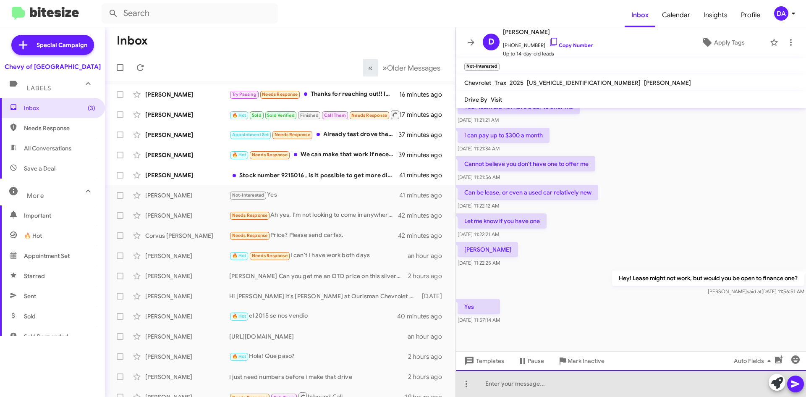
click at [549, 382] on div at bounding box center [631, 383] width 350 height 27
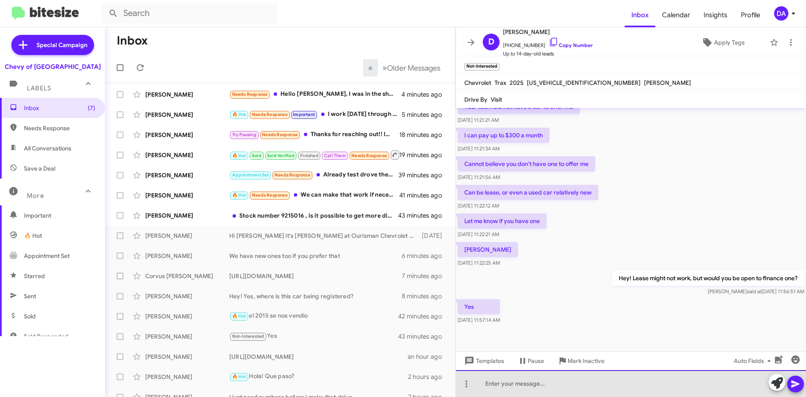
drag, startPoint x: 510, startPoint y: 385, endPoint x: 518, endPoint y: 382, distance: 7.7
click at [512, 385] on div at bounding box center [631, 383] width 350 height 27
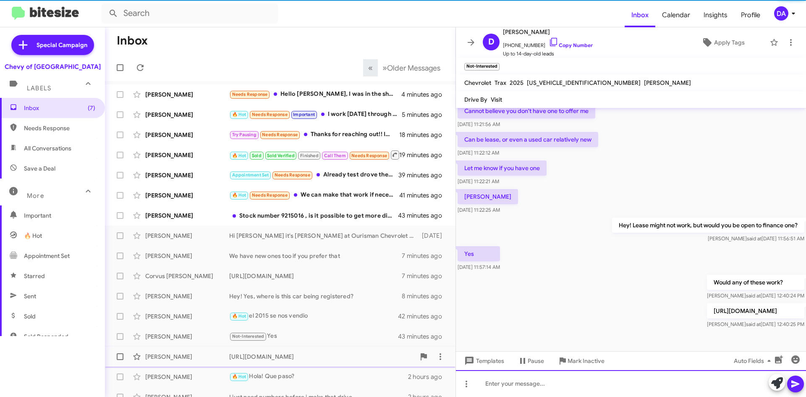
scroll to position [181, 0]
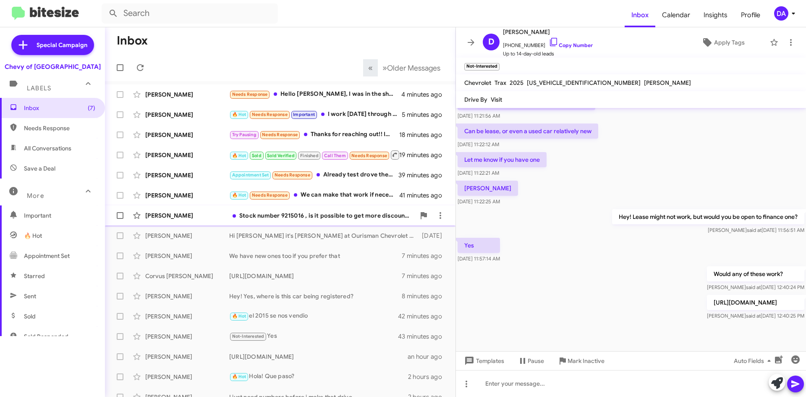
click at [278, 215] on div "Stock number 9215016 , is it possible to get more discount than what's shown on…" at bounding box center [322, 215] width 186 height 8
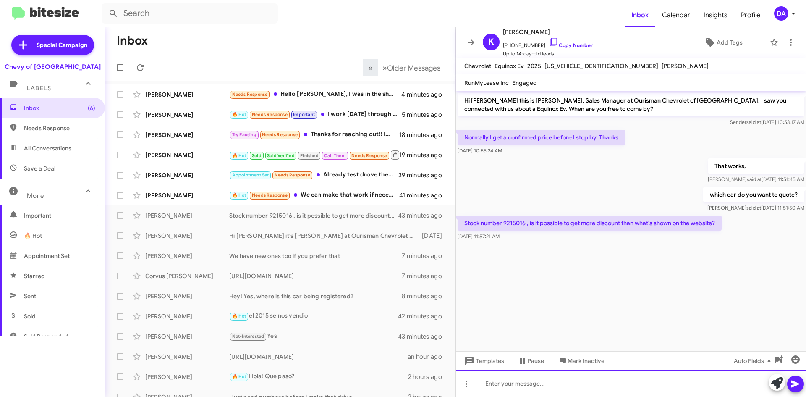
click at [684, 381] on div at bounding box center [631, 383] width 350 height 27
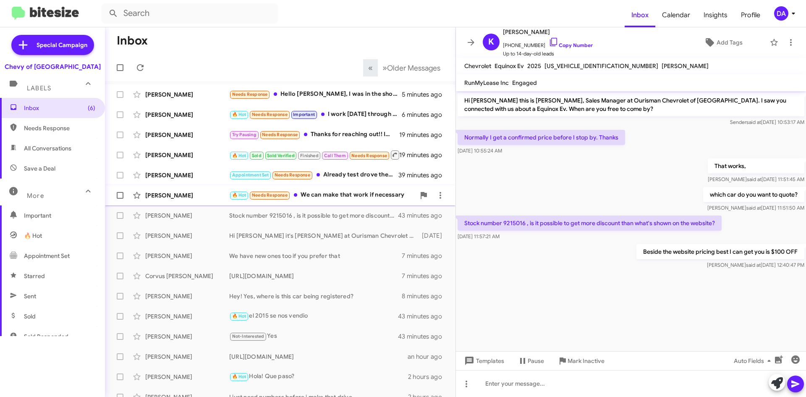
click at [337, 197] on div "🔥 Hot Needs Response We can make that work if necessary" at bounding box center [322, 195] width 186 height 10
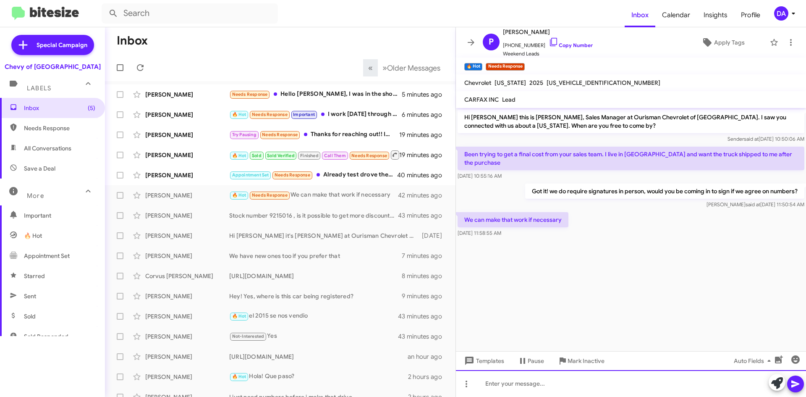
click at [541, 381] on div at bounding box center [631, 383] width 350 height 27
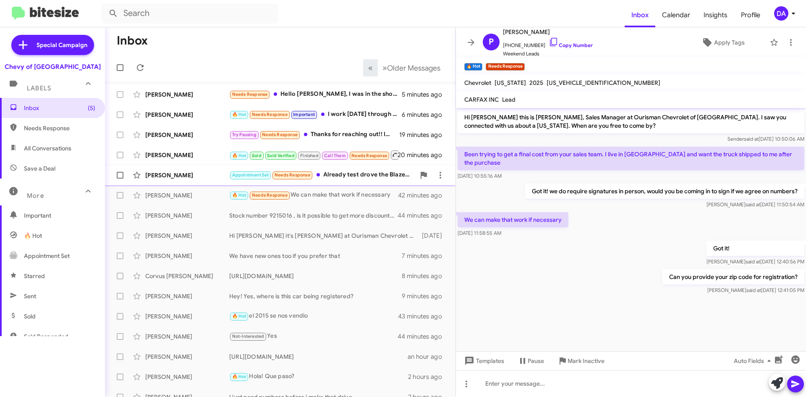
click at [324, 179] on div "Appointment Set Needs Response Already test drove the Blazer EV twice it's love…" at bounding box center [322, 175] width 186 height 10
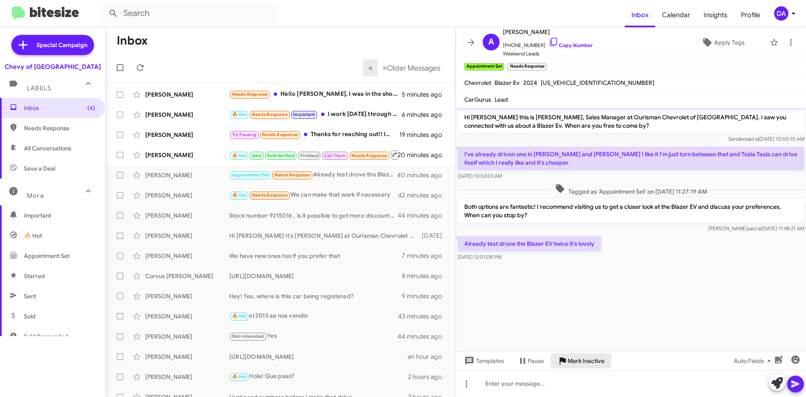
click at [602, 359] on span "Mark Inactive" at bounding box center [586, 360] width 37 height 15
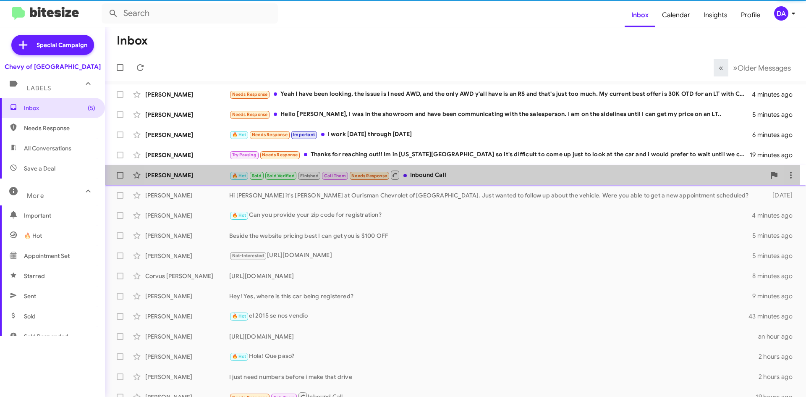
click at [419, 151] on mat-action-list "[PERSON_NAME] Needs Response Yeah I have been looking, the issue is I need AWD,…" at bounding box center [455, 284] width 701 height 406
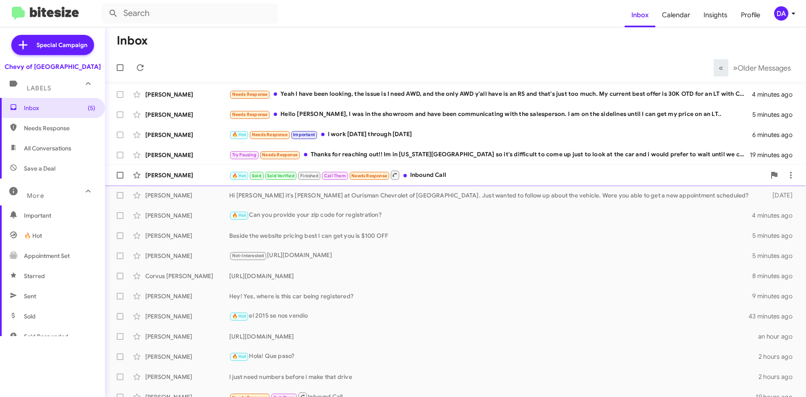
click at [445, 179] on div "🔥 Hot Sold Sold Verified Finished Call Them Needs Response Inbound Call" at bounding box center [497, 175] width 536 height 10
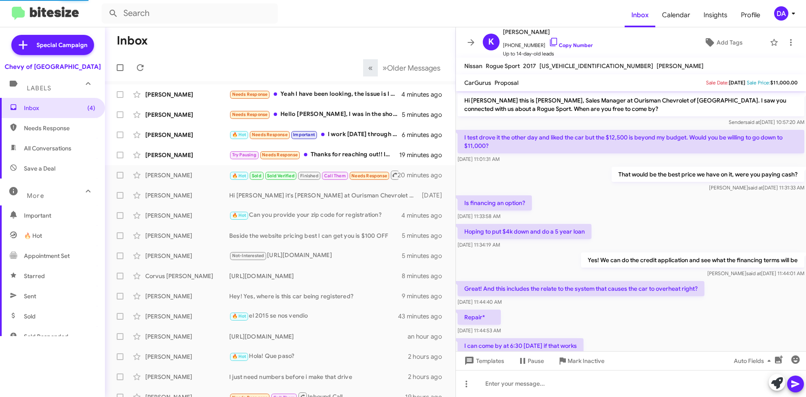
scroll to position [282, 0]
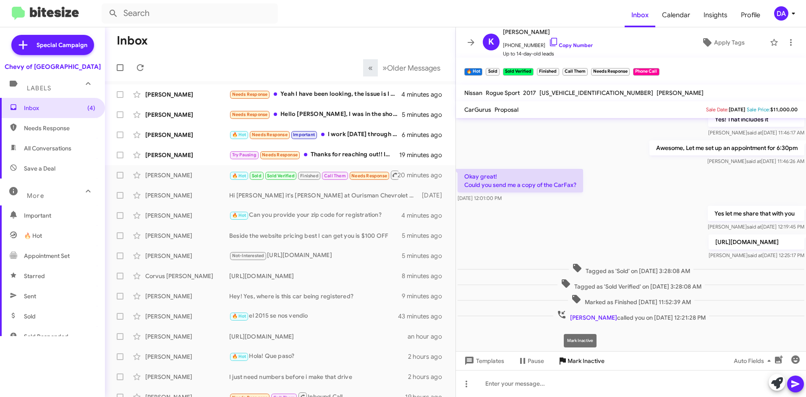
click at [583, 363] on span "Mark Inactive" at bounding box center [586, 360] width 37 height 15
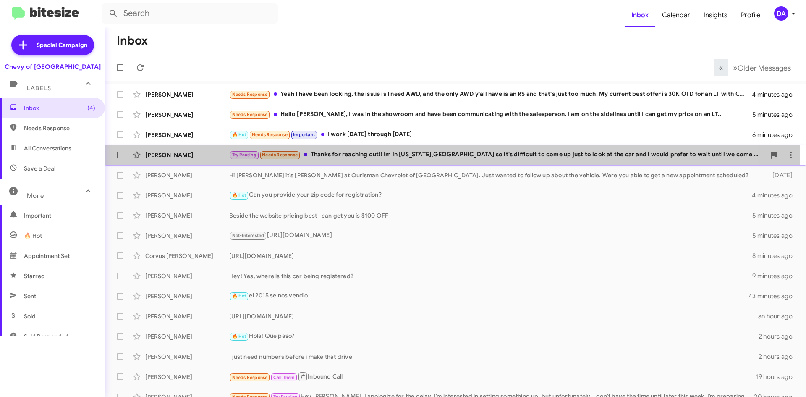
click at [352, 160] on div "[PERSON_NAME] Try Pausing Needs Response Thanks for reaching out!! Im in [US_ST…" at bounding box center [456, 155] width 688 height 17
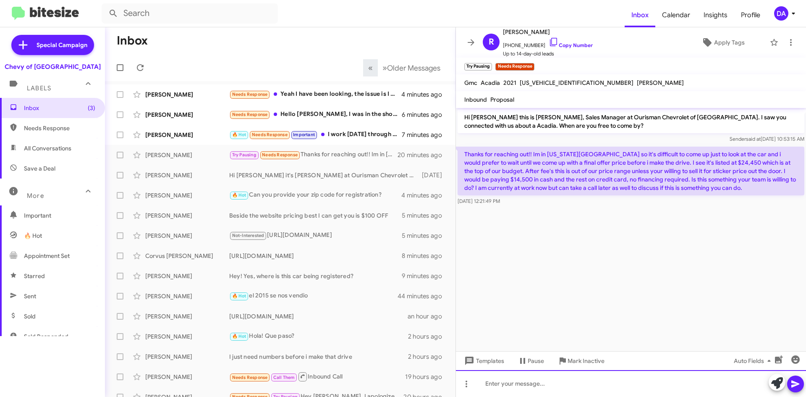
click at [540, 385] on div at bounding box center [631, 383] width 350 height 27
click at [751, 384] on div "Got it, we can't reduce the price more, if you're paying out right we can do Pr…" at bounding box center [631, 383] width 350 height 27
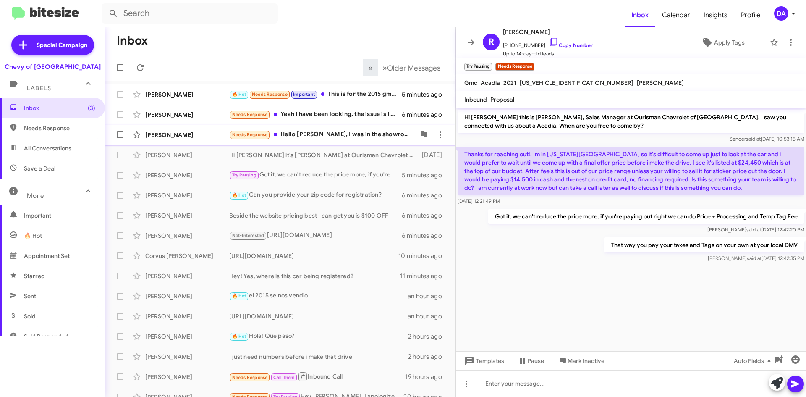
click at [381, 138] on div "Needs Response Hello [PERSON_NAME], I was in the showroom and have been communi…" at bounding box center [322, 135] width 186 height 10
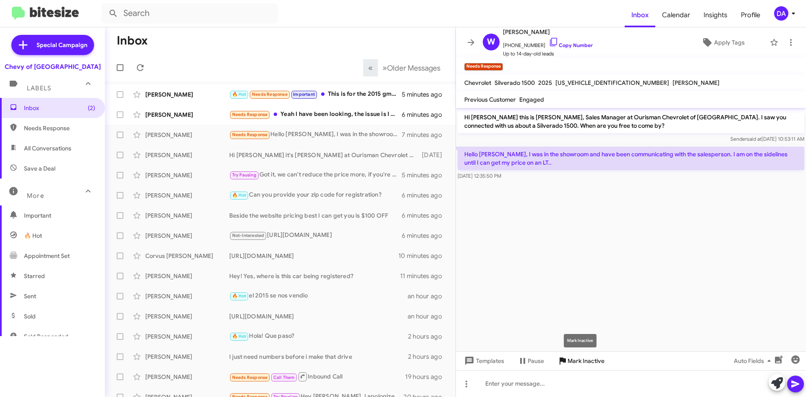
click at [600, 356] on span "Mark Inactive" at bounding box center [586, 360] width 37 height 15
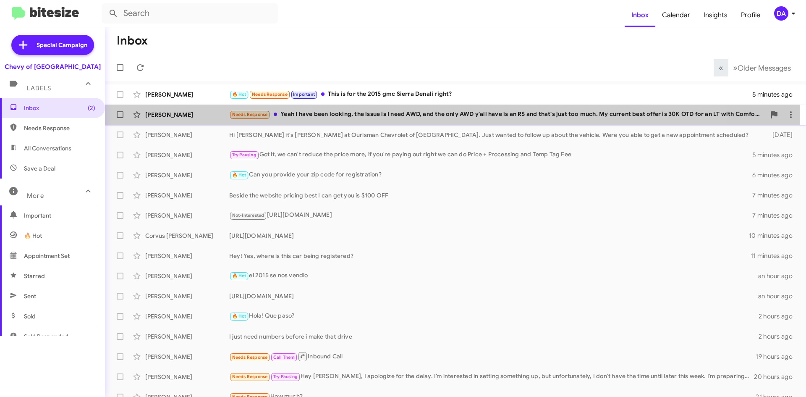
click at [390, 120] on div "[PERSON_NAME] Needs Response Yeah I have been looking, the issue is I need AWD,…" at bounding box center [456, 114] width 688 height 17
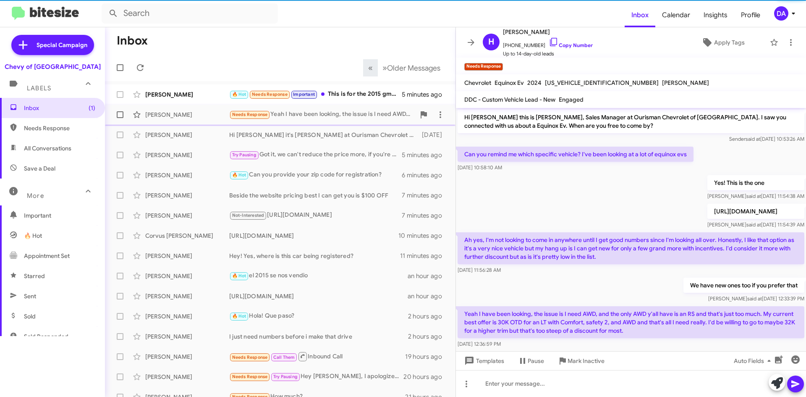
scroll to position [5, 0]
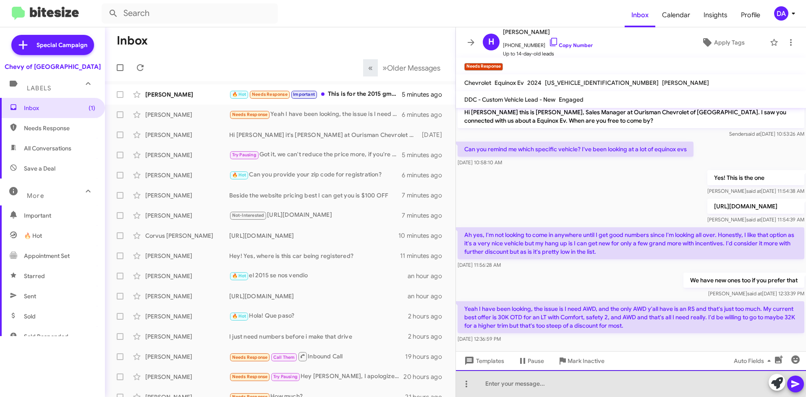
click at [552, 379] on div at bounding box center [631, 383] width 350 height 27
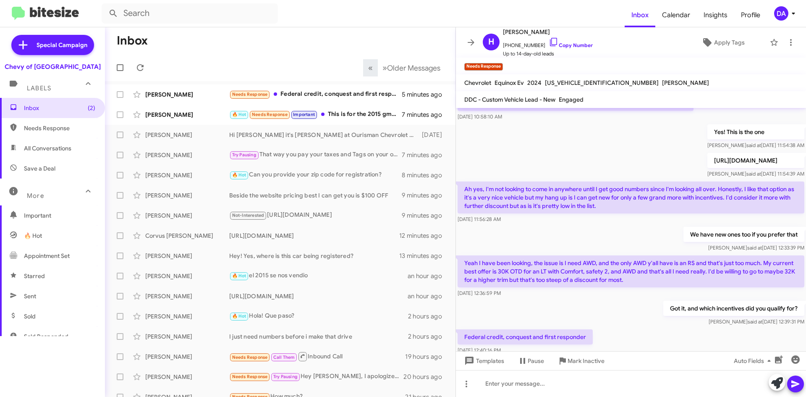
scroll to position [83, 0]
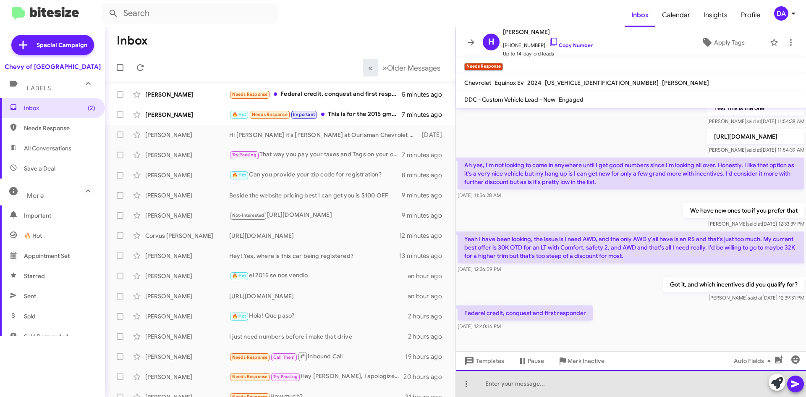
click at [544, 379] on div at bounding box center [631, 383] width 350 height 27
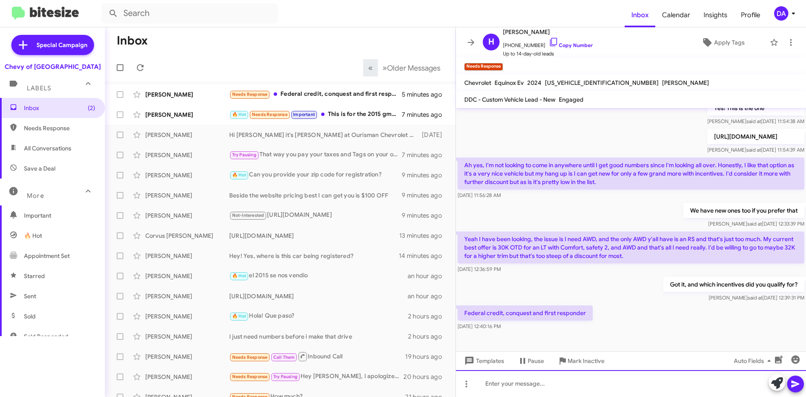
click at [519, 375] on div at bounding box center [631, 383] width 350 height 27
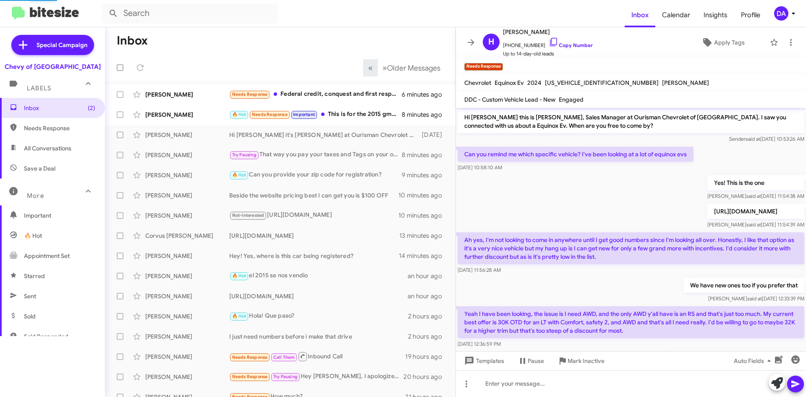
scroll to position [144, 0]
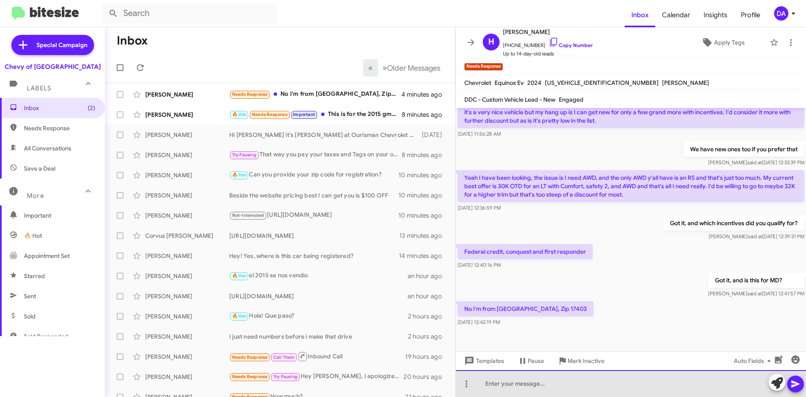
click at [526, 385] on div at bounding box center [631, 383] width 350 height 27
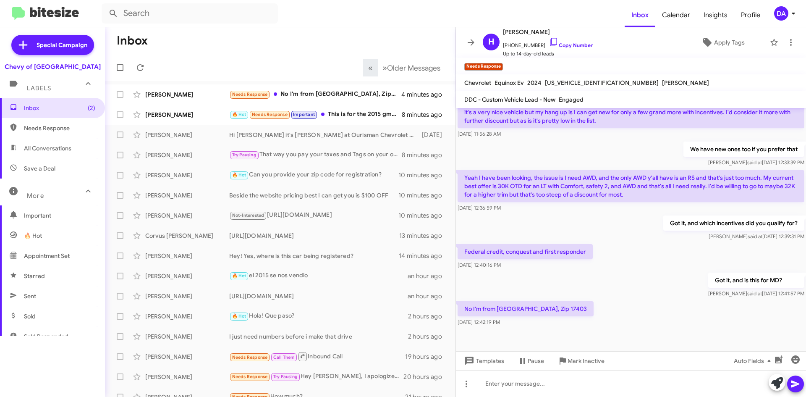
click at [529, 307] on p "No I'm from [GEOGRAPHIC_DATA], Zip 17403" at bounding box center [526, 308] width 136 height 15
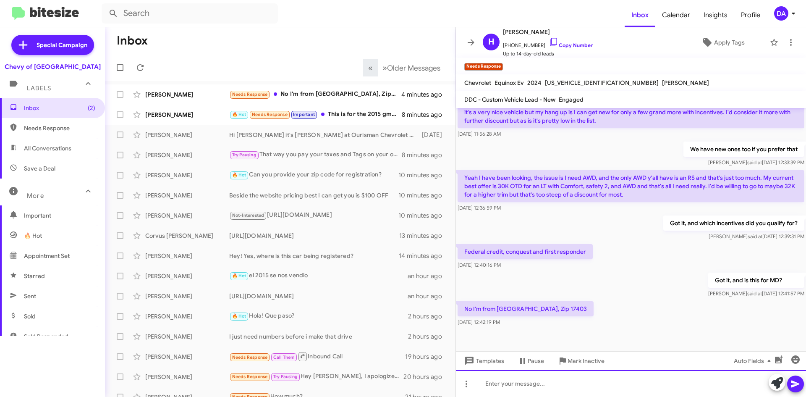
click at [539, 384] on div at bounding box center [631, 383] width 350 height 27
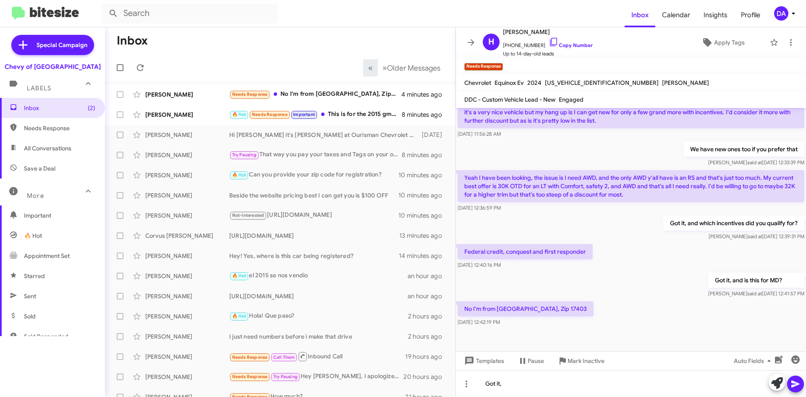
click at [528, 308] on p "No I'm from [GEOGRAPHIC_DATA], Zip 17403" at bounding box center [526, 308] width 136 height 15
click at [523, 312] on p "No I'm from [GEOGRAPHIC_DATA], Zip 17403" at bounding box center [526, 308] width 136 height 15
copy p "17403"
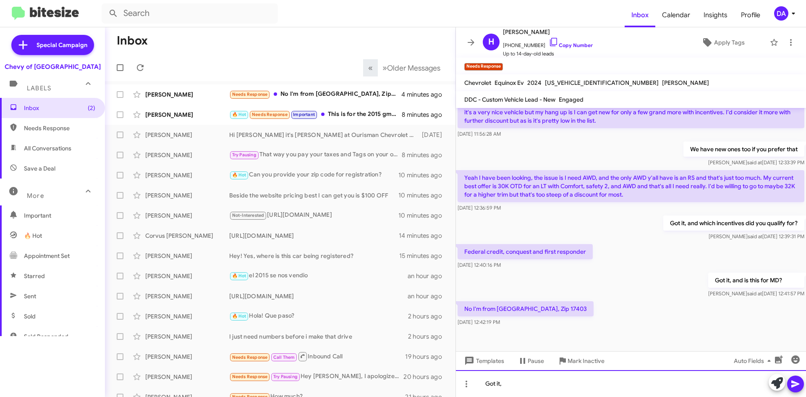
click at [518, 387] on div "Got it," at bounding box center [631, 383] width 350 height 27
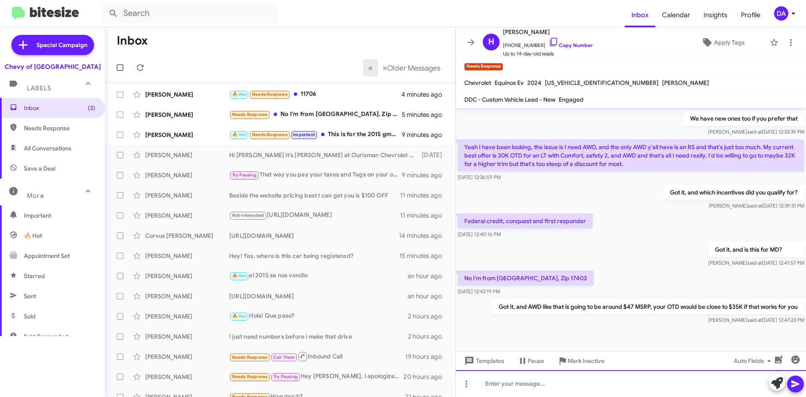
scroll to position [175, 0]
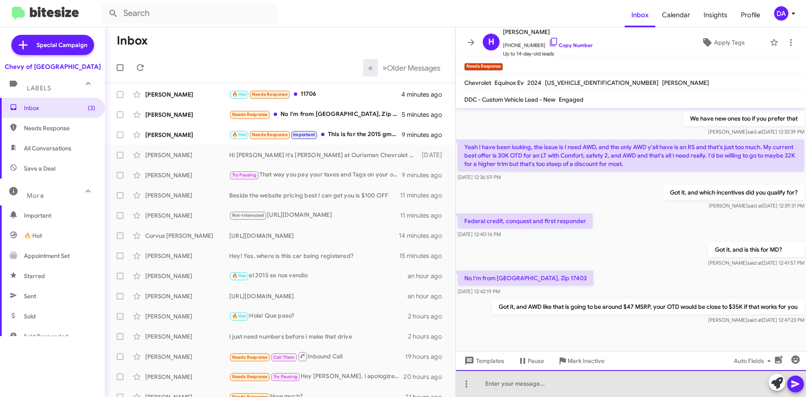
click at [537, 385] on div at bounding box center [631, 383] width 350 height 27
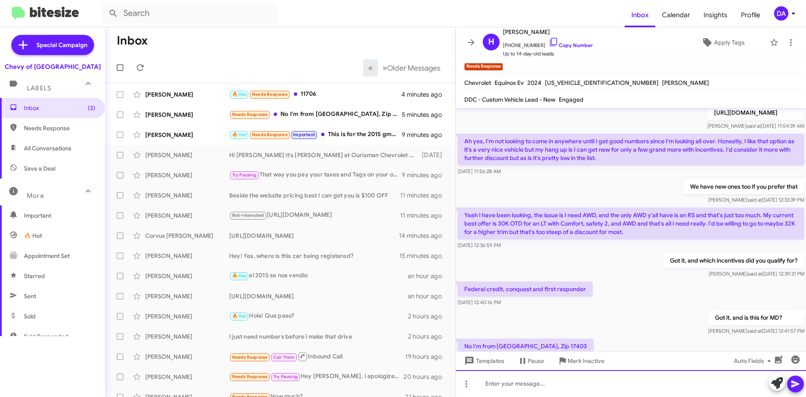
scroll to position [206, 0]
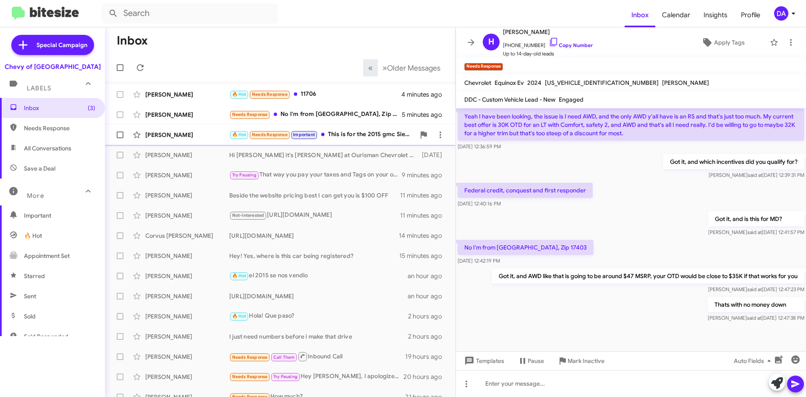
click at [358, 139] on div "🔥 Hot Needs Response Important This is for the 2015 gmc Sierra Denali right?" at bounding box center [322, 135] width 186 height 10
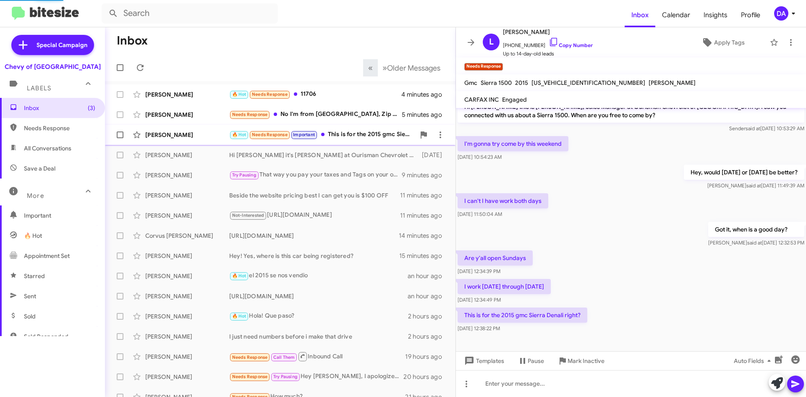
scroll to position [10, 0]
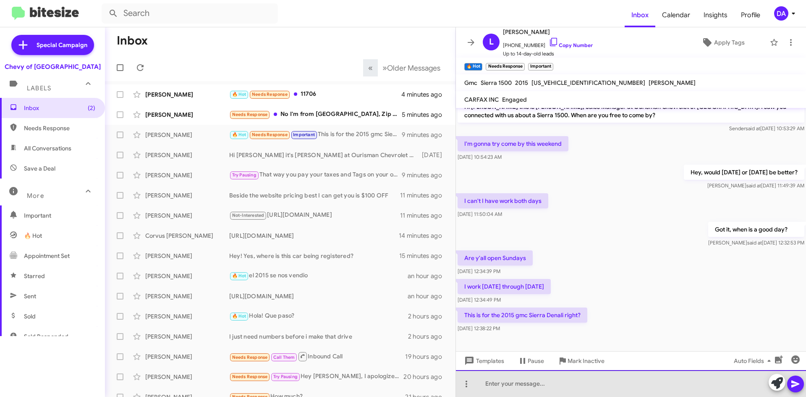
click at [531, 371] on div at bounding box center [631, 383] width 350 height 27
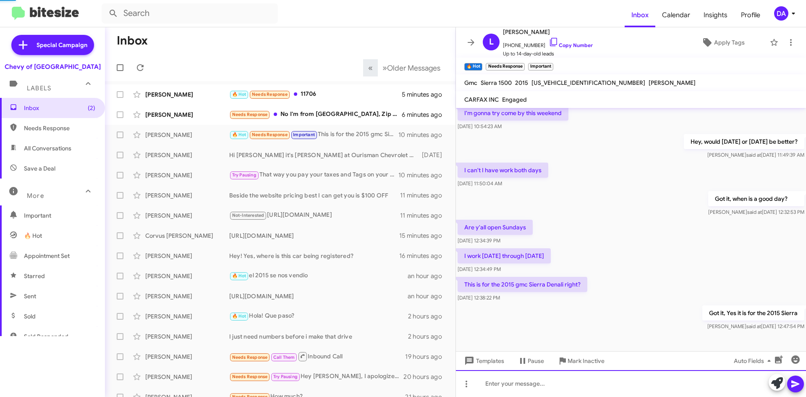
scroll to position [72, 0]
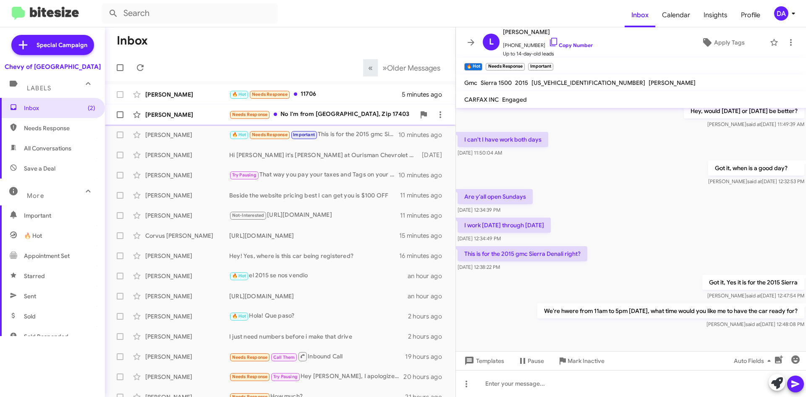
click at [345, 120] on div "[PERSON_NAME] Needs Response No I'm from [GEOGRAPHIC_DATA], Zip 17403 6 minutes…" at bounding box center [280, 114] width 337 height 17
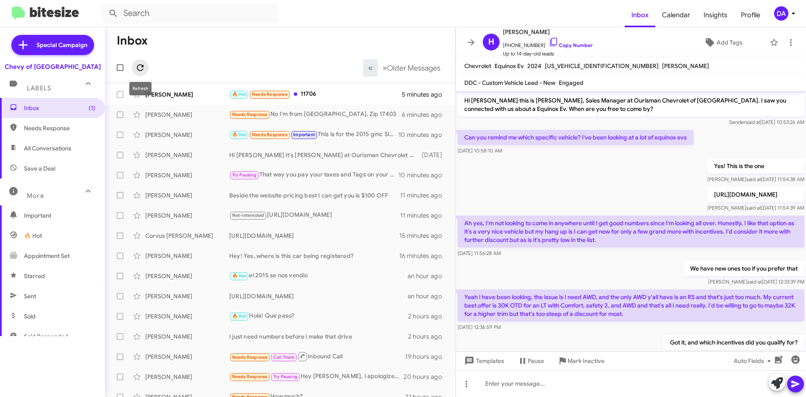
click at [140, 65] on icon at bounding box center [140, 68] width 10 height 10
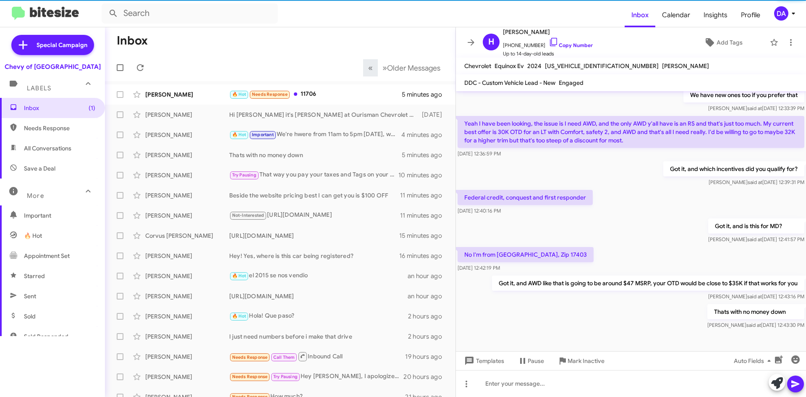
scroll to position [189, 0]
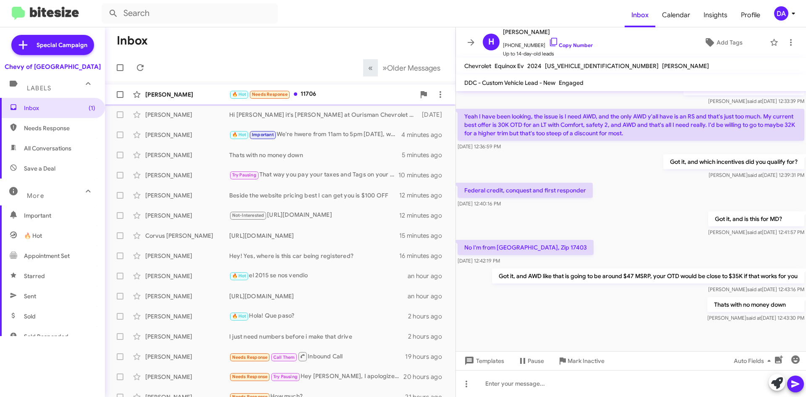
click at [329, 104] on span "[PERSON_NAME] 🔥 Hot Needs Response 11706 5 minutes ago" at bounding box center [280, 94] width 351 height 20
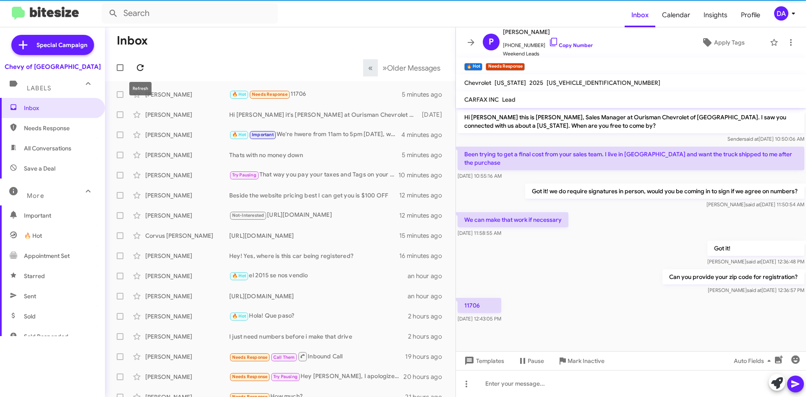
click at [139, 74] on button at bounding box center [140, 67] width 17 height 17
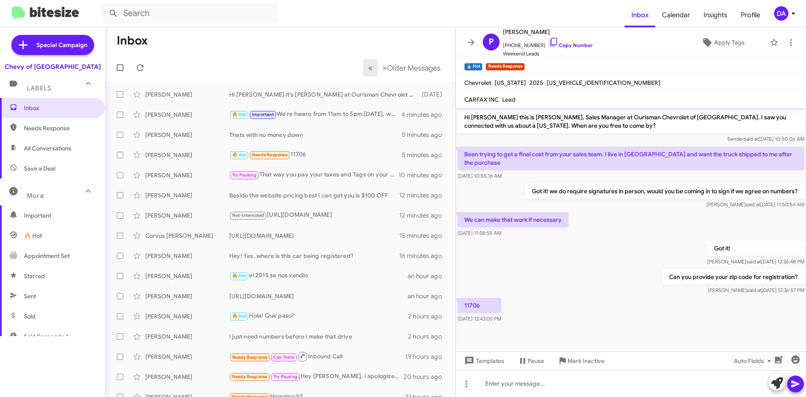
click at [591, 82] on span "[US_VEHICLE_IDENTIFICATION_NUMBER]" at bounding box center [604, 83] width 114 height 8
copy span "[US_VEHICLE_IDENTIFICATION_NUMBER]"
click at [561, 45] on link "Copy Number" at bounding box center [571, 45] width 44 height 6
copy span "[US_VEHICLE_IDENTIFICATION_NUMBER]"
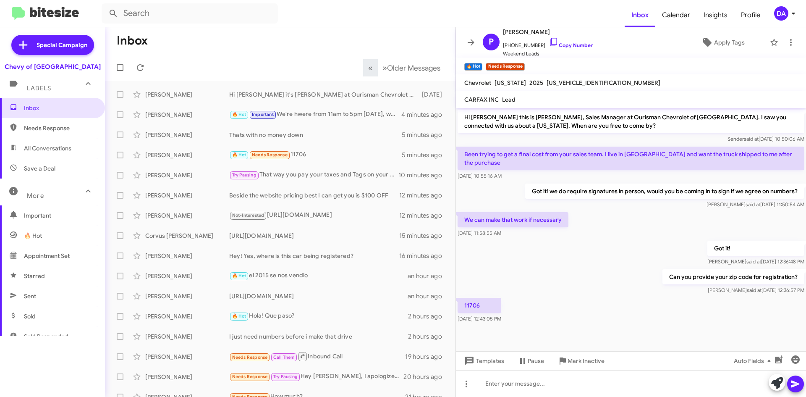
click at [471, 301] on p "11706" at bounding box center [480, 305] width 44 height 15
copy p "11706"
click at [574, 339] on mat-tooltip-component "Mark Inactive" at bounding box center [580, 340] width 44 height 25
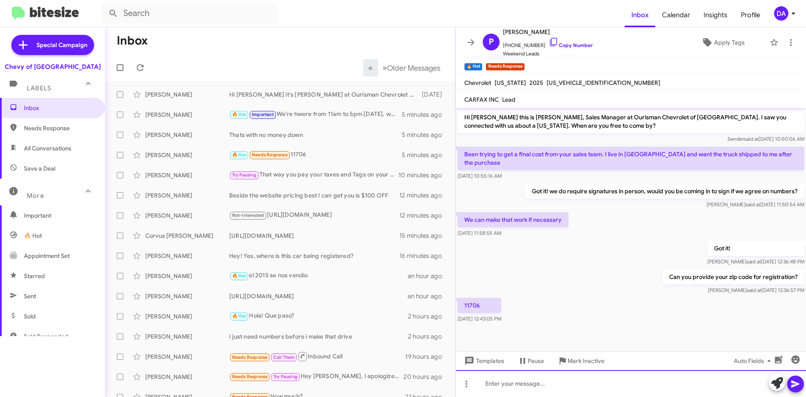
click at [542, 385] on div at bounding box center [631, 383] width 350 height 27
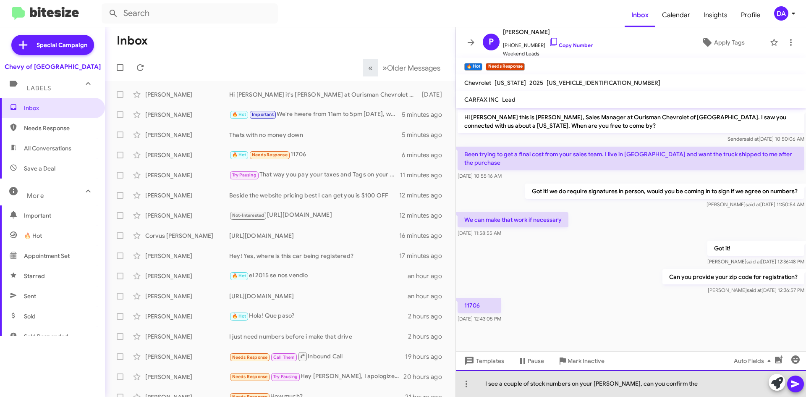
click at [678, 382] on div "I see a couple of stock numbers on your [PERSON_NAME], can you confirm the" at bounding box center [631, 383] width 350 height 27
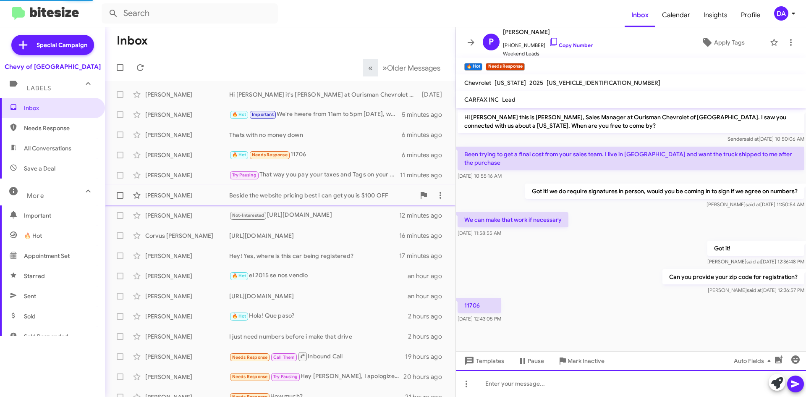
scroll to position [10, 0]
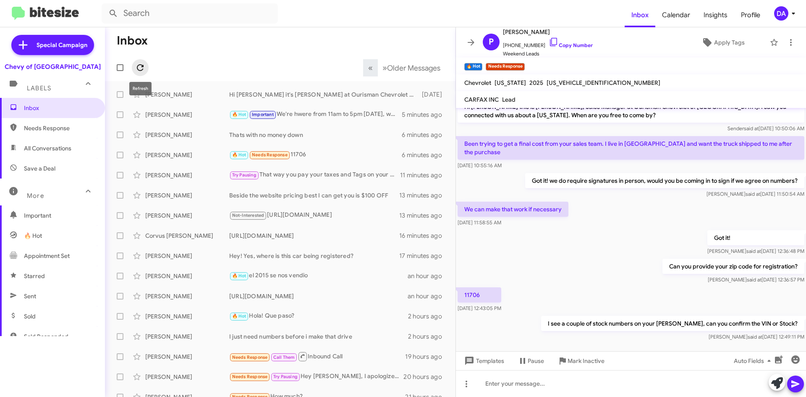
click at [135, 72] on span at bounding box center [140, 68] width 17 height 10
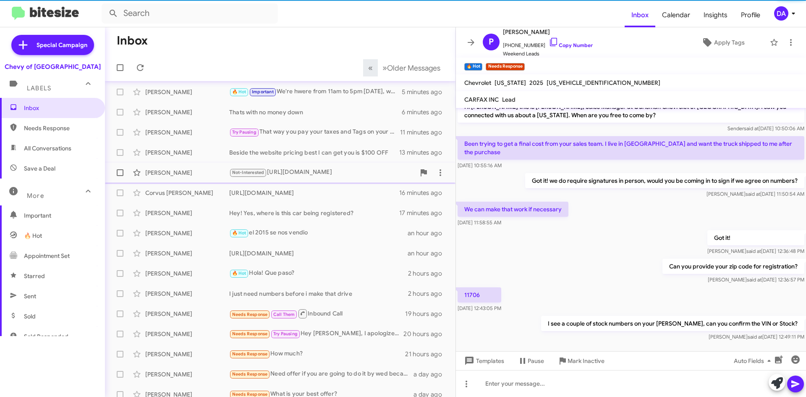
scroll to position [0, 0]
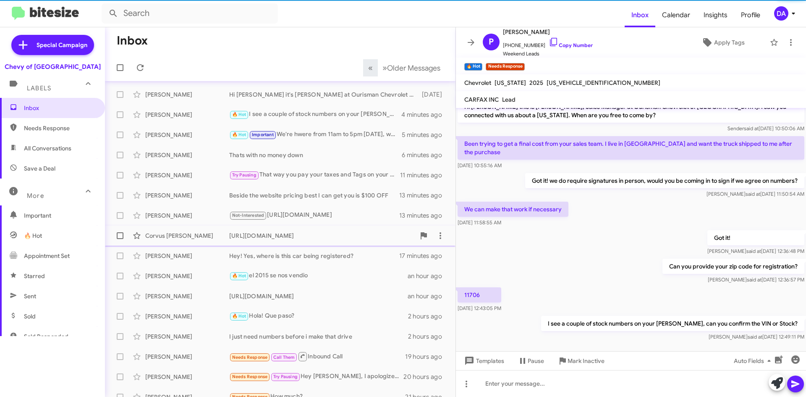
click at [255, 227] on span "Corvus [PERSON_NAME] [URL][DOMAIN_NAME] 16 minutes ago" at bounding box center [280, 235] width 351 height 20
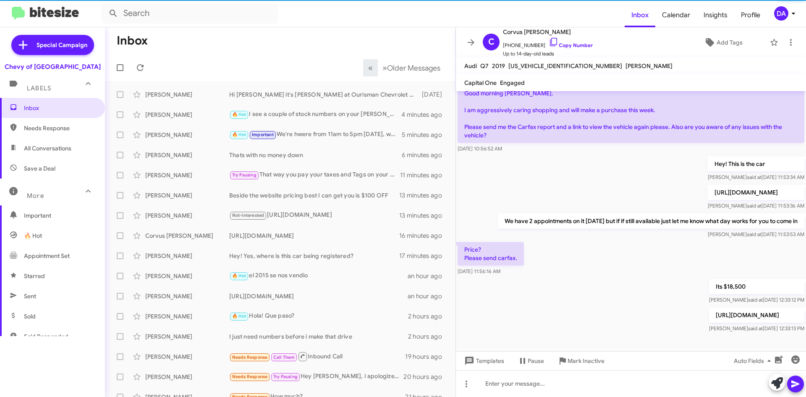
scroll to position [52, 0]
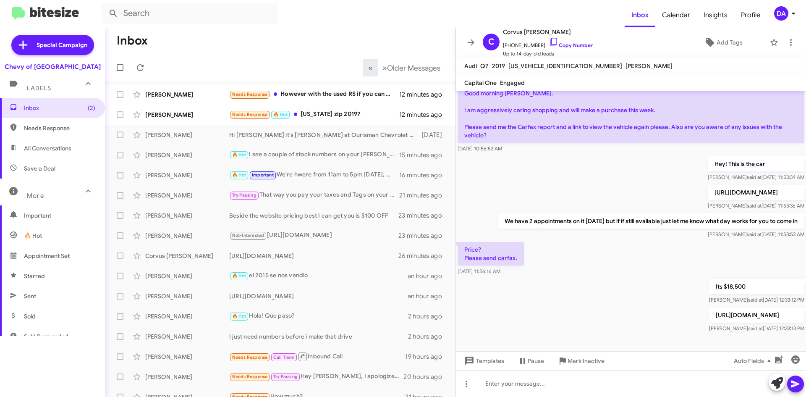
click at [536, 277] on div "Its $18,500 [PERSON_NAME] said at [DATE] 12:33:12 PM" at bounding box center [631, 291] width 350 height 29
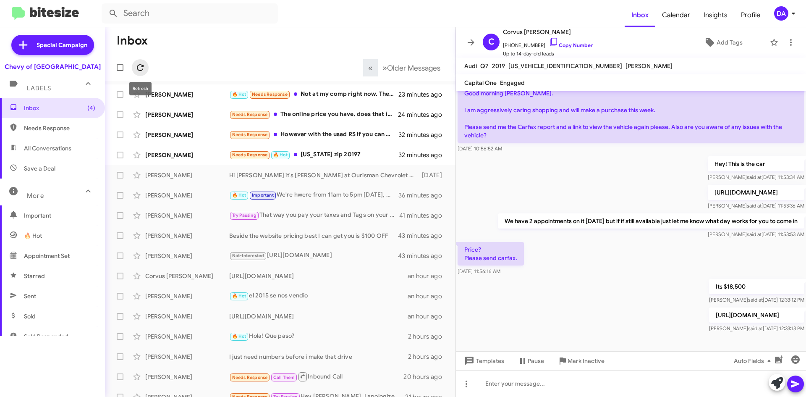
click at [135, 69] on icon at bounding box center [140, 68] width 10 height 10
click at [354, 114] on div "Needs Response The online price you have, does that include the 7500 EV credit …" at bounding box center [322, 115] width 186 height 10
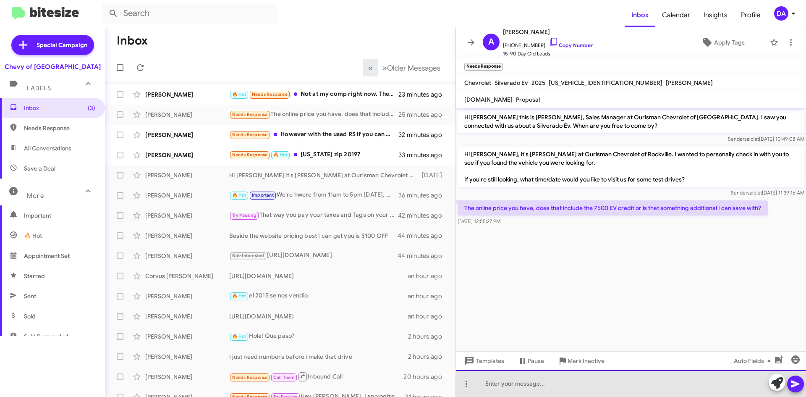
click at [513, 383] on div at bounding box center [631, 383] width 350 height 27
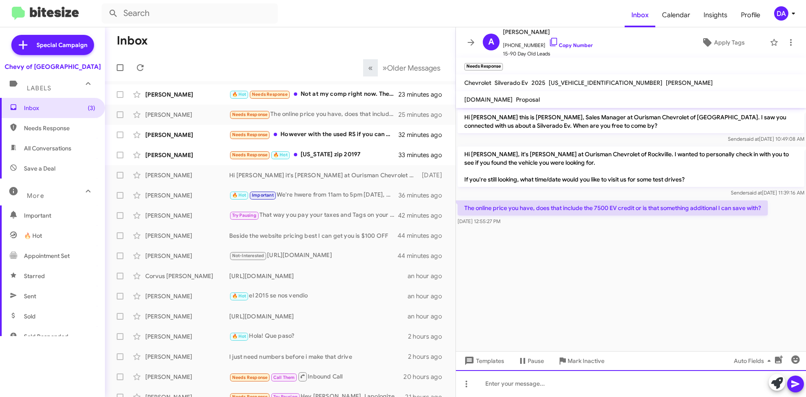
click at [528, 382] on div at bounding box center [631, 383] width 350 height 27
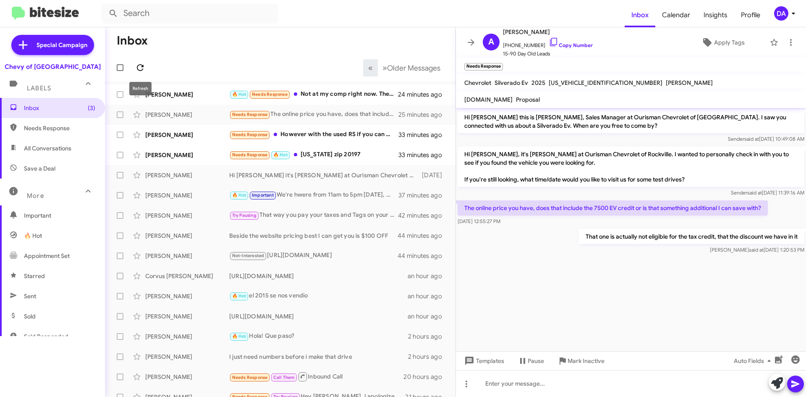
click at [143, 66] on icon at bounding box center [140, 67] width 7 height 7
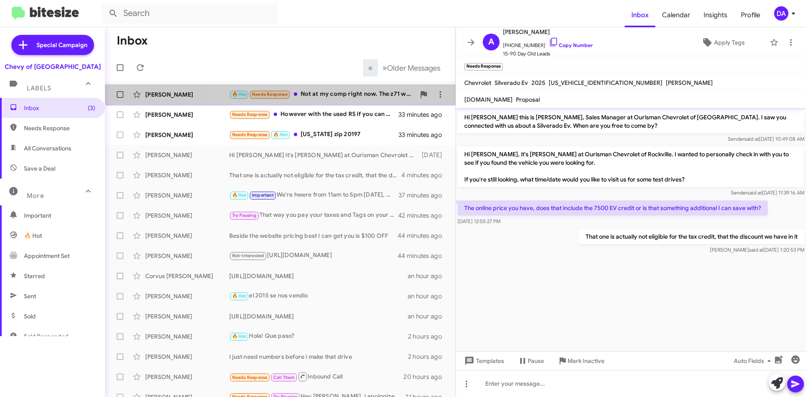
click at [318, 90] on div "🔥 Hot Needs Response Not at my comp right now. The z71 was my main choice" at bounding box center [322, 94] width 186 height 10
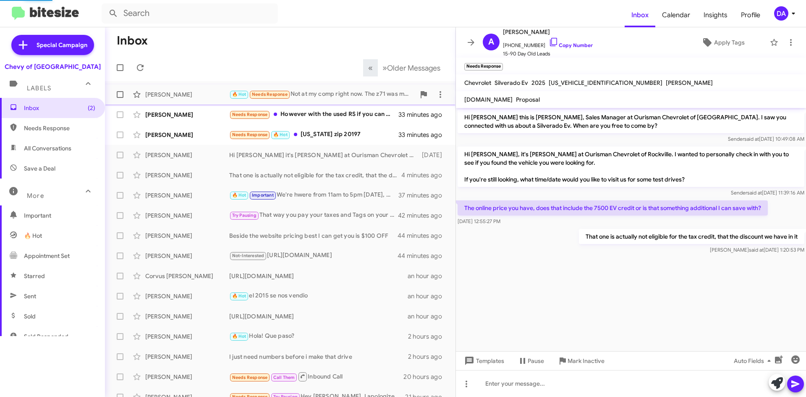
scroll to position [41, 0]
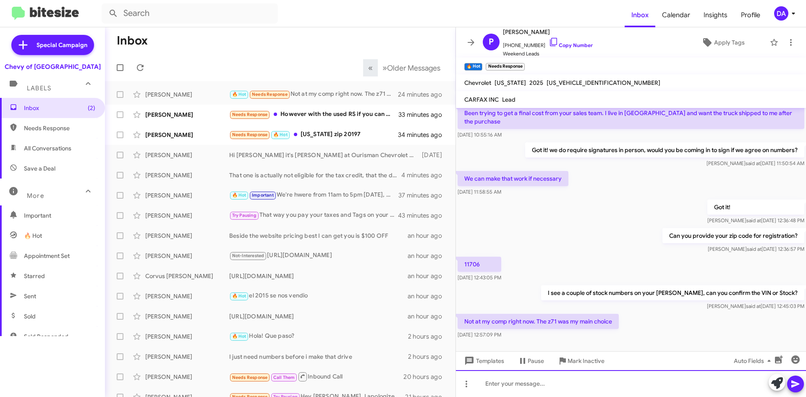
click at [495, 376] on div at bounding box center [631, 383] width 350 height 27
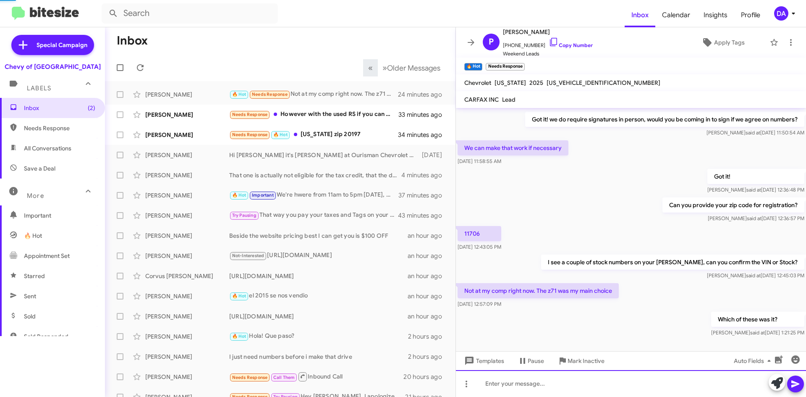
scroll to position [0, 0]
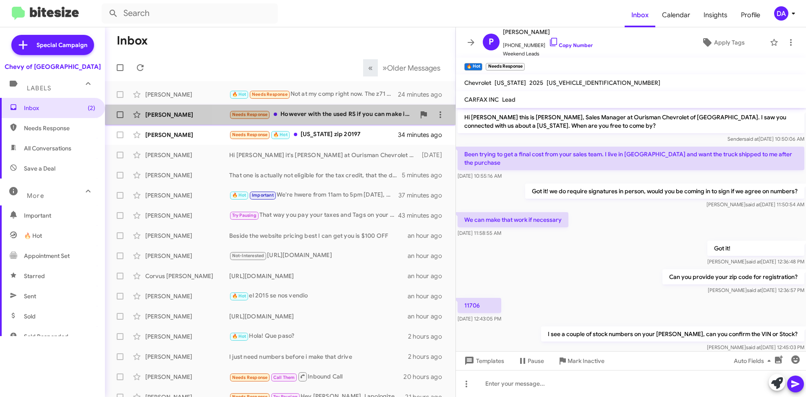
click at [339, 122] on div "[PERSON_NAME] Needs Response However with the used RS if you can make it 26 eve…" at bounding box center [280, 114] width 337 height 17
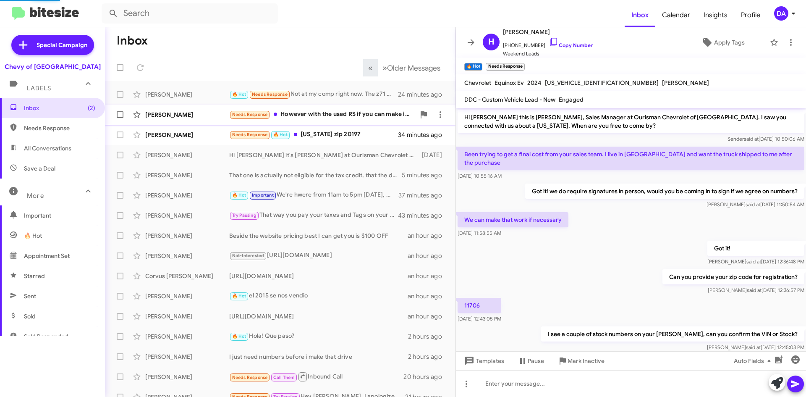
scroll to position [275, 0]
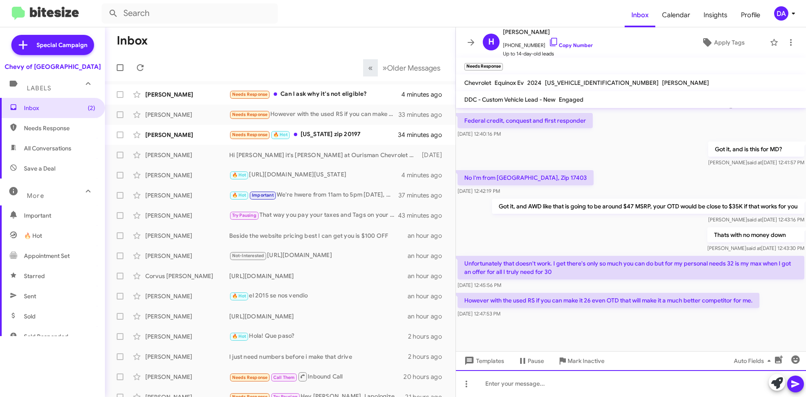
click at [528, 387] on div at bounding box center [631, 383] width 350 height 27
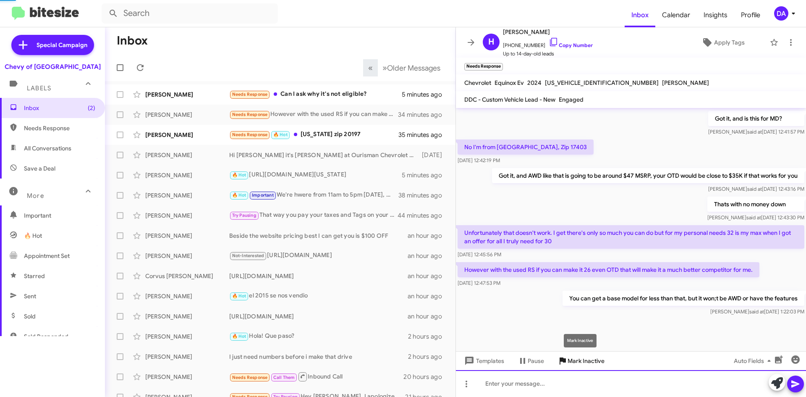
scroll to position [0, 0]
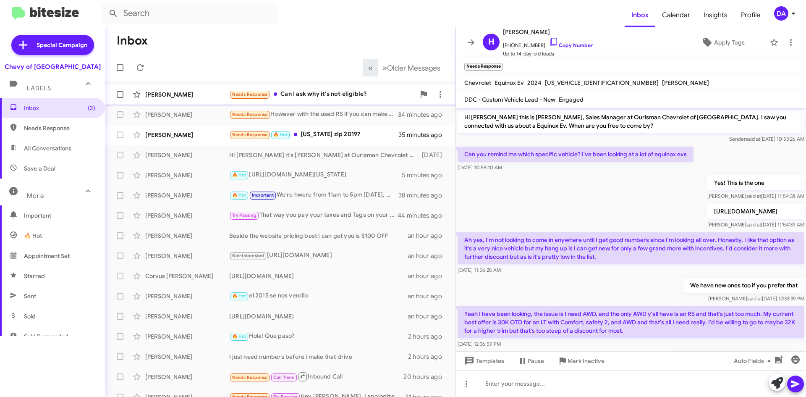
click at [316, 91] on div "Needs Response Can I ask why it's not eligible?" at bounding box center [322, 94] width 186 height 10
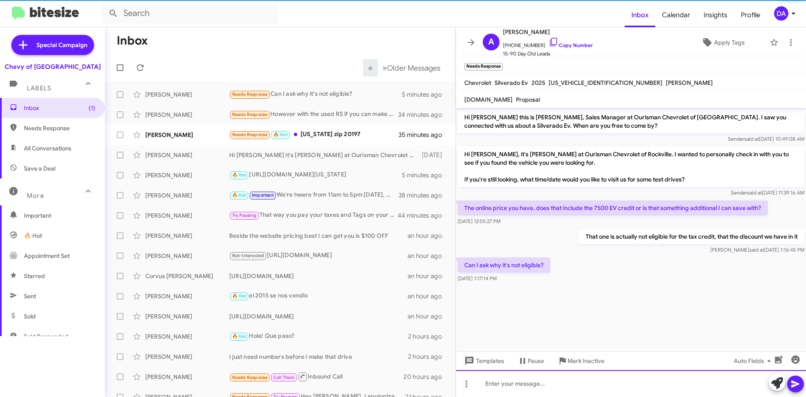
click at [571, 379] on div at bounding box center [631, 383] width 350 height 27
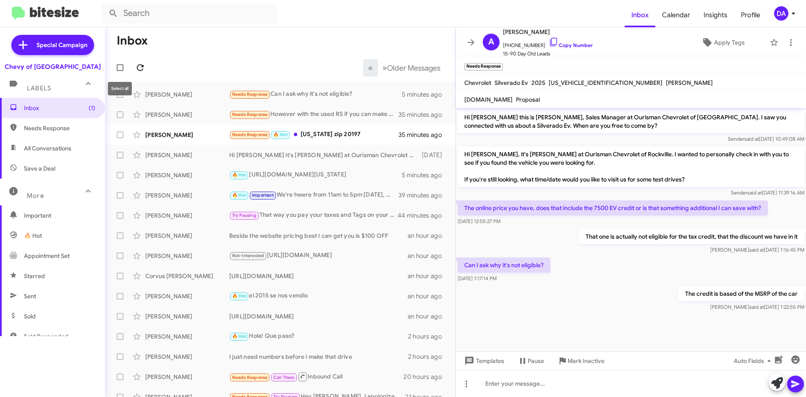
click at [140, 65] on button at bounding box center [140, 67] width 17 height 17
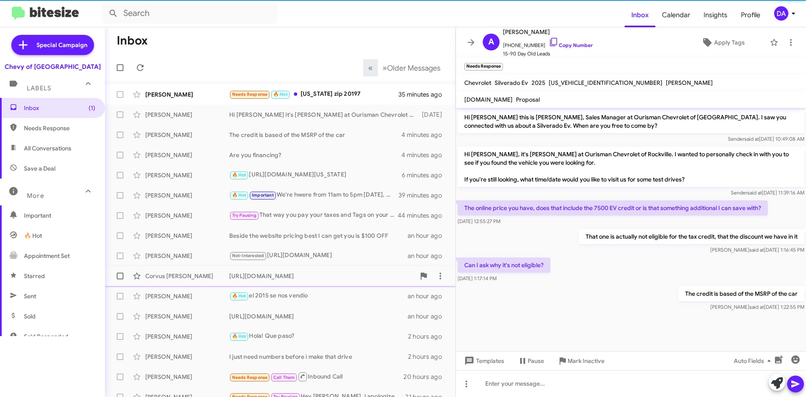
click at [311, 278] on div "[URL][DOMAIN_NAME]" at bounding box center [322, 276] width 186 height 8
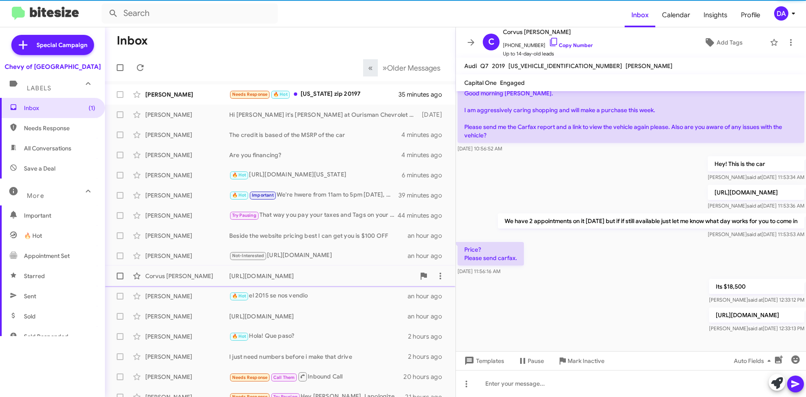
scroll to position [52, 0]
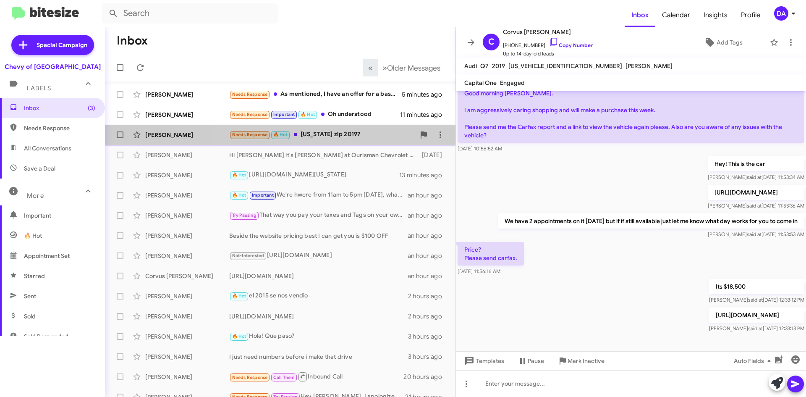
click at [333, 136] on div "Needs Response 🔥 Hot [US_STATE] zip 20197" at bounding box center [322, 135] width 186 height 10
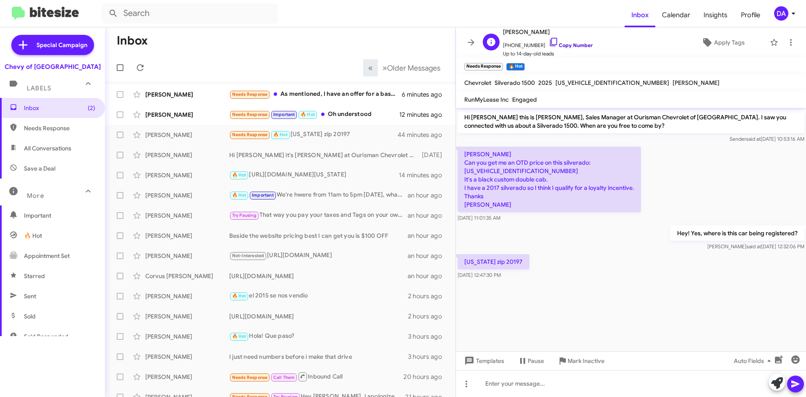
click at [579, 46] on link "Copy Number" at bounding box center [571, 45] width 44 height 6
click at [507, 261] on p "[US_STATE] zip 20197" at bounding box center [494, 261] width 72 height 15
click at [508, 263] on p "[US_STATE] zip 20197" at bounding box center [494, 261] width 72 height 15
copy p "20197"
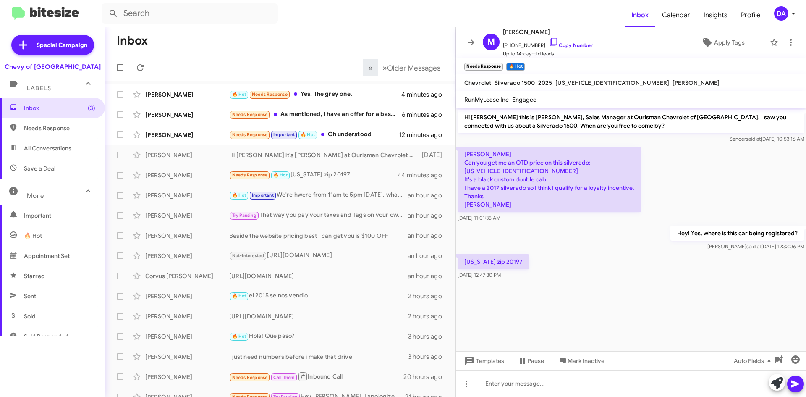
click at [507, 171] on p "[PERSON_NAME] Can you get me an OTD price on this silverado: [US_VEHICLE_IDENTI…" at bounding box center [549, 179] width 183 height 65
copy p "[US_VEHICLE_IDENTIFICATION_NUMBER]"
click at [504, 262] on p "[US_STATE] zip 20197" at bounding box center [494, 261] width 72 height 15
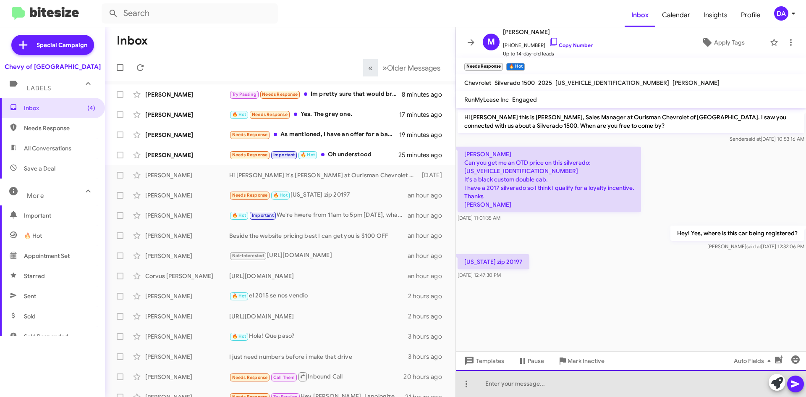
click at [515, 383] on div at bounding box center [631, 383] width 350 height 27
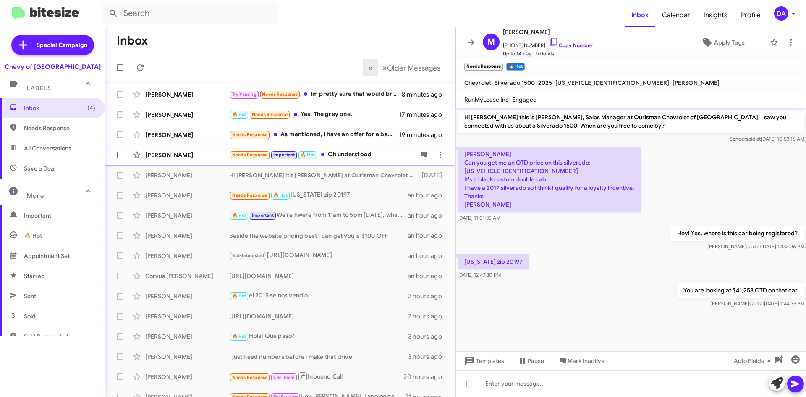
click at [367, 152] on div "Needs Response Important 🔥 Hot Oh understood" at bounding box center [322, 155] width 186 height 10
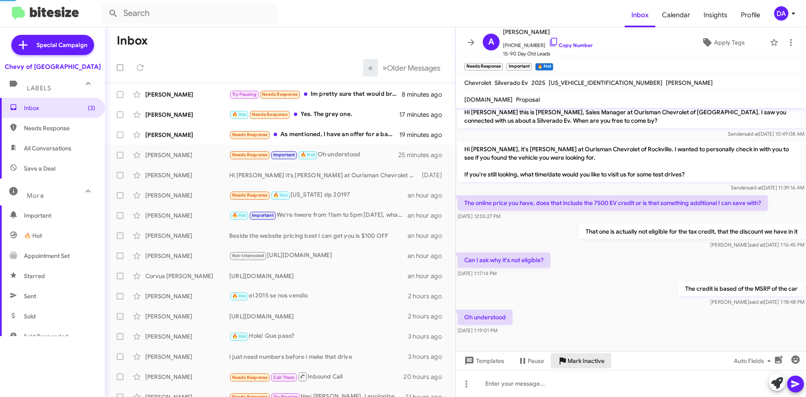
click at [582, 362] on span "Mark Inactive" at bounding box center [586, 360] width 37 height 15
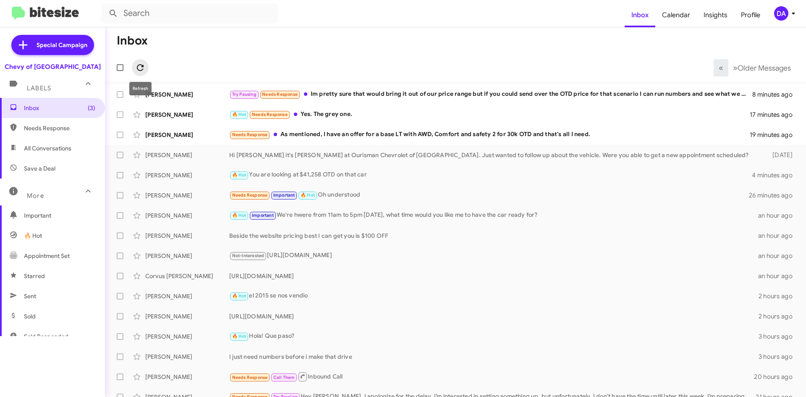
click at [140, 67] on icon at bounding box center [140, 68] width 10 height 10
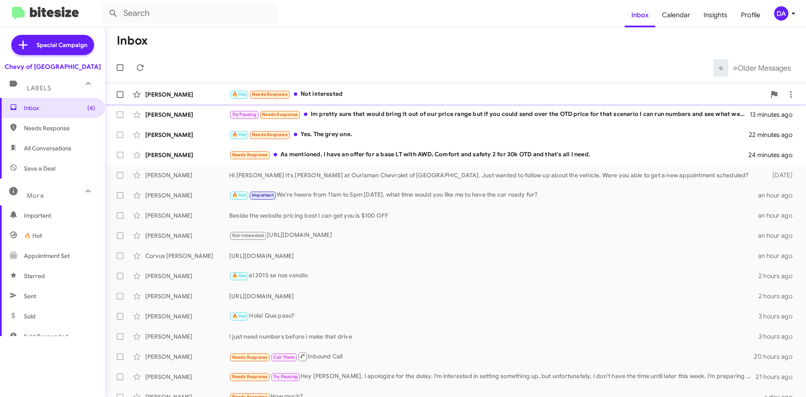
click at [601, 97] on div "🔥 Hot Needs Response Not interested" at bounding box center [497, 94] width 536 height 10
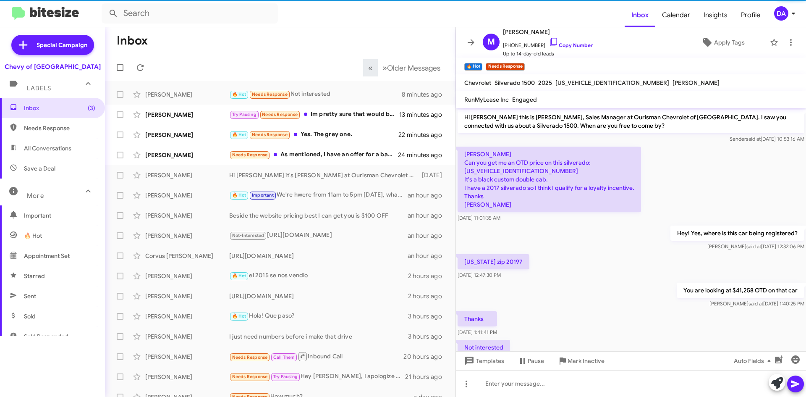
scroll to position [30, 0]
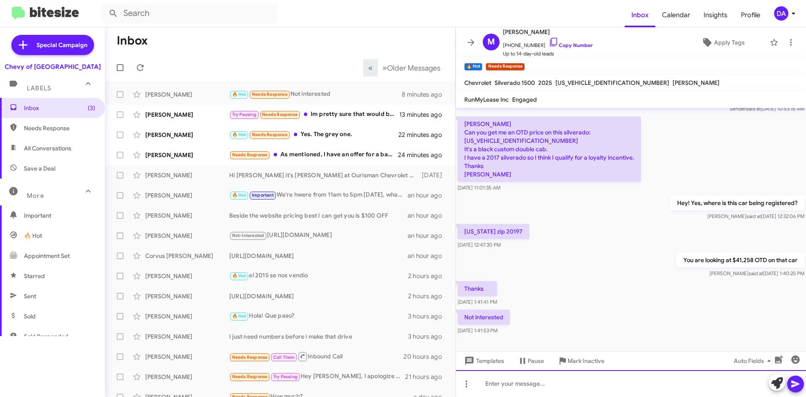
click at [568, 375] on div at bounding box center [631, 383] width 350 height 27
click at [511, 384] on div at bounding box center [631, 383] width 350 height 27
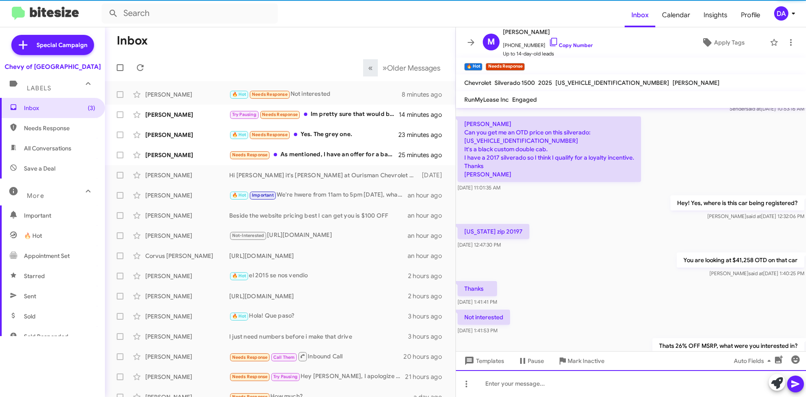
scroll to position [61, 0]
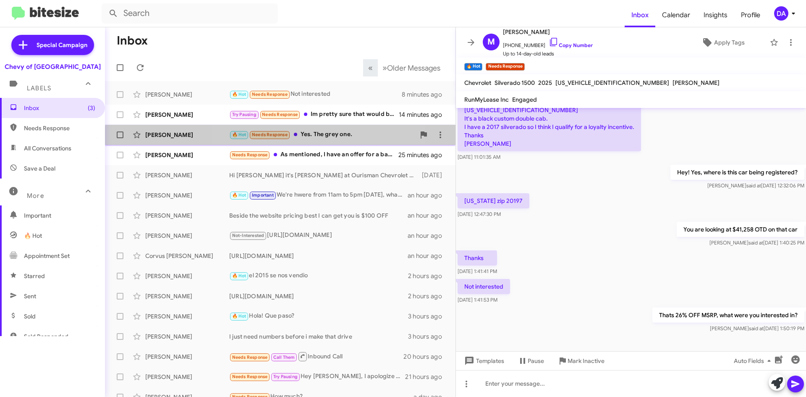
click at [312, 139] on div "🔥 Hot Needs Response Yes. The grey one." at bounding box center [322, 135] width 186 height 10
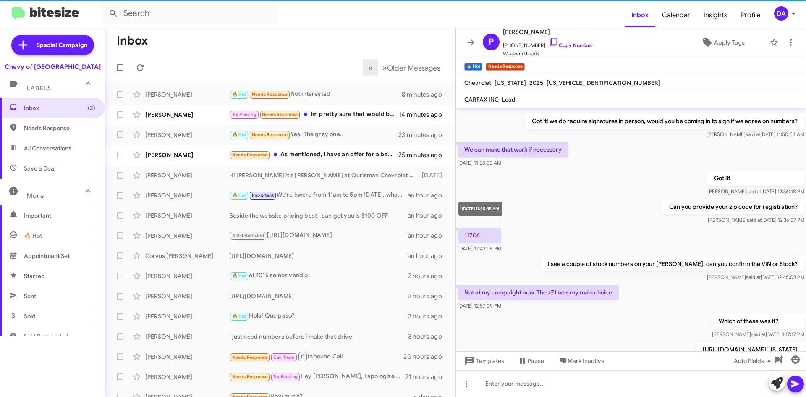
scroll to position [141, 0]
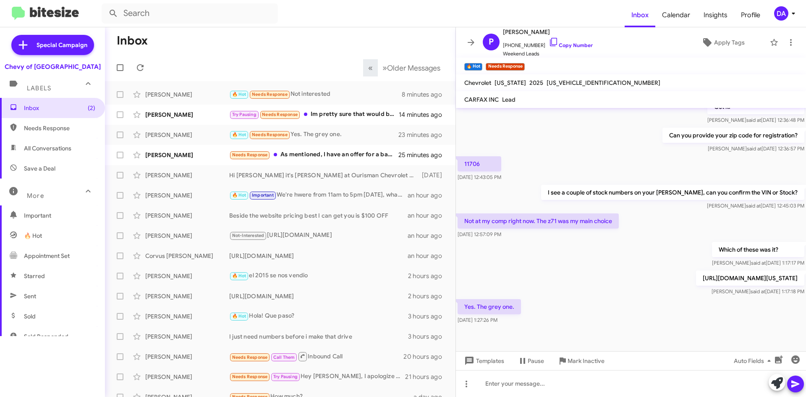
click at [696, 273] on p "[URL][DOMAIN_NAME][US_STATE]" at bounding box center [750, 277] width 108 height 15
click at [569, 46] on link "Copy Number" at bounding box center [571, 45] width 44 height 6
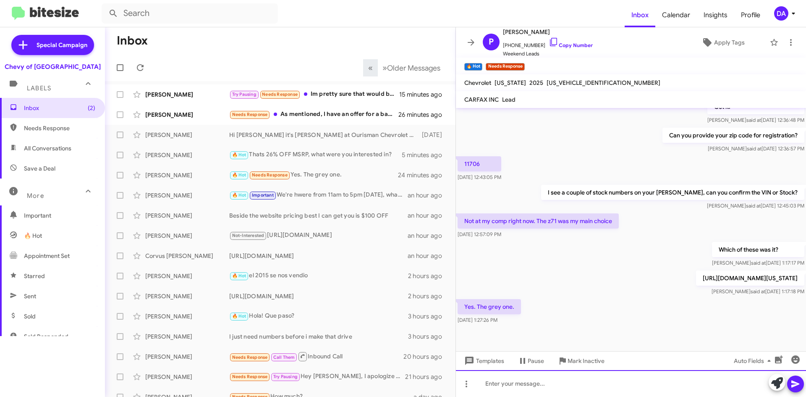
click at [504, 383] on div at bounding box center [631, 383] width 350 height 27
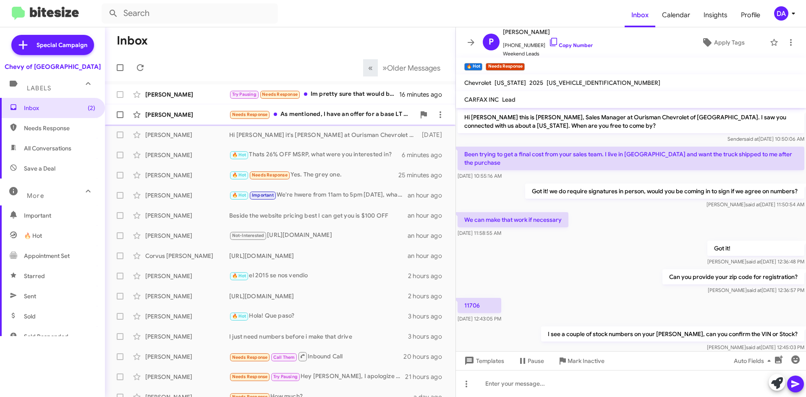
click at [347, 107] on div "[PERSON_NAME] Needs Response As mentioned, I have an offer for a base LT with A…" at bounding box center [280, 114] width 337 height 17
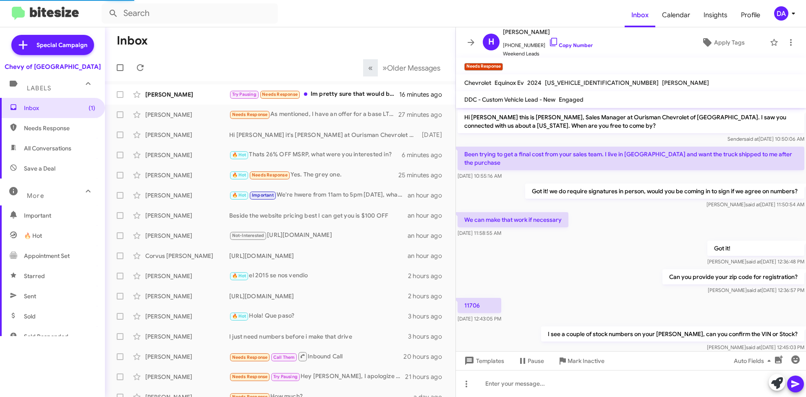
scroll to position [367, 0]
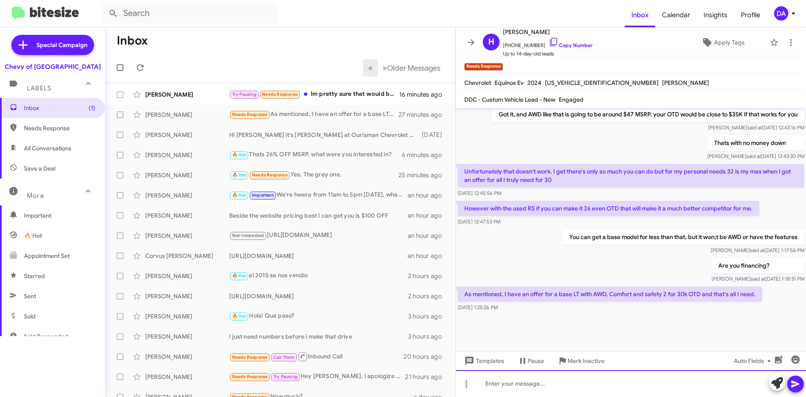
click at [550, 376] on div at bounding box center [631, 383] width 350 height 27
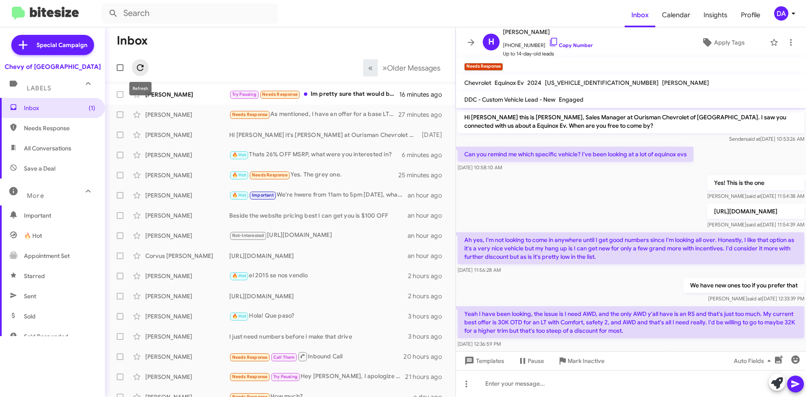
click at [147, 68] on span at bounding box center [140, 68] width 17 height 10
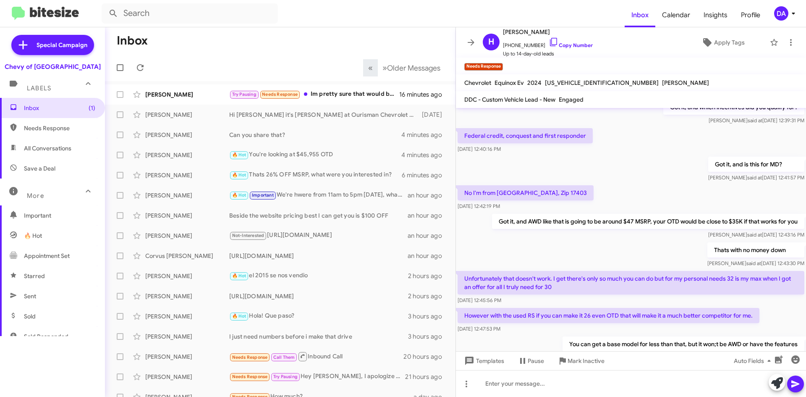
scroll to position [398, 0]
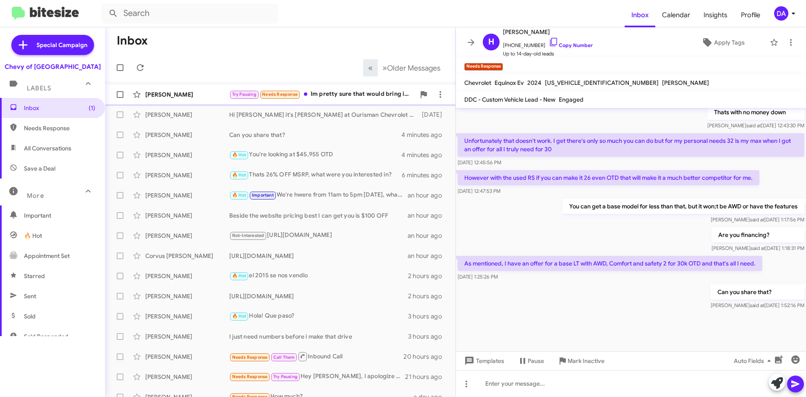
click at [325, 97] on div "Try Pausing Needs Response Im pretty sure that would bring it out of our price …" at bounding box center [322, 94] width 186 height 10
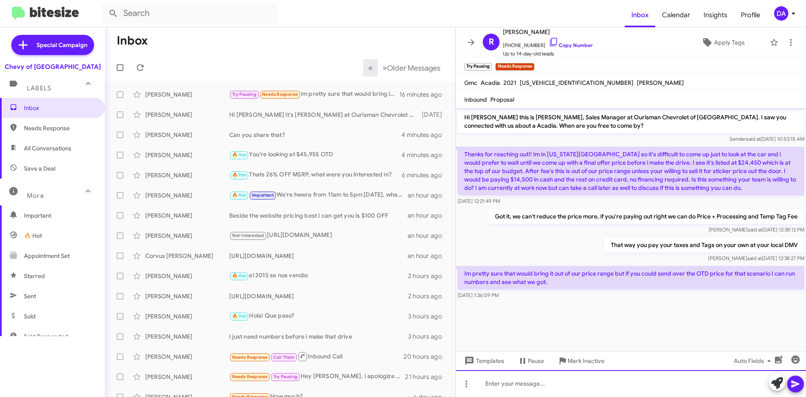
click at [544, 381] on div at bounding box center [631, 383] width 350 height 27
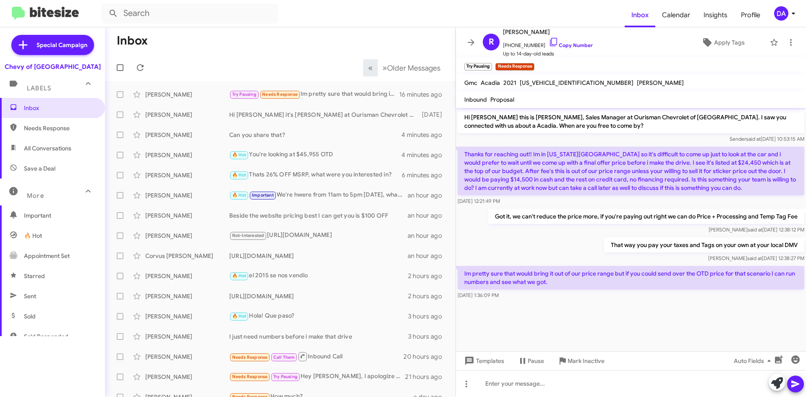
click at [557, 89] on mat-toolbar "Gmc Acadia 2021 [US_VEHICLE_IDENTIFICATION_NUMBER] [PERSON_NAME]" at bounding box center [631, 82] width 350 height 17
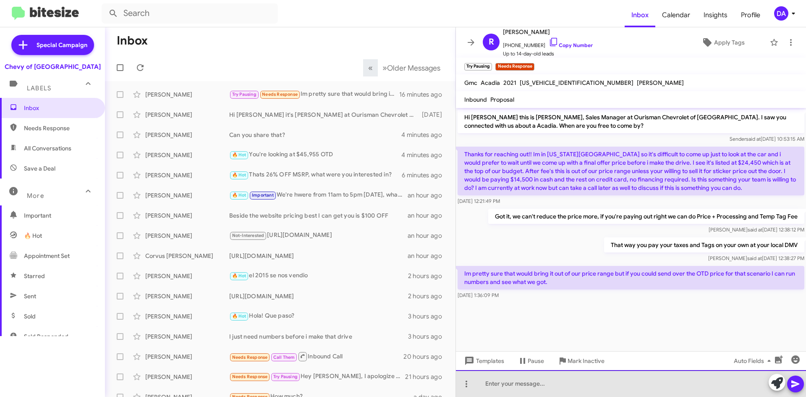
click at [539, 381] on div at bounding box center [631, 383] width 350 height 27
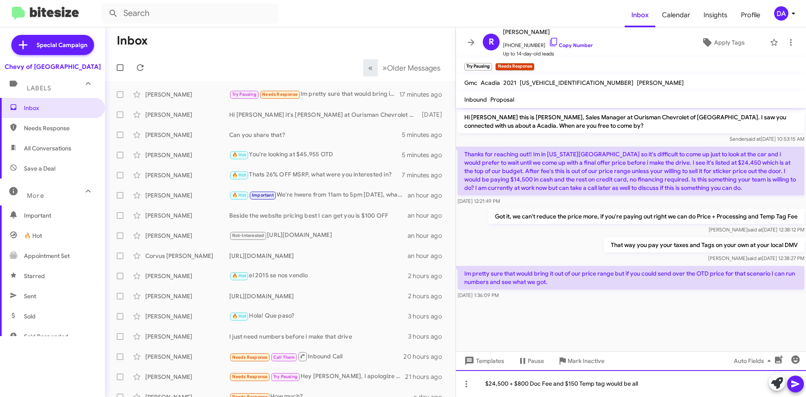
click at [652, 382] on div "$24,500 + $800 Doc Fee and $150 Temp tag would be all" at bounding box center [631, 383] width 350 height 27
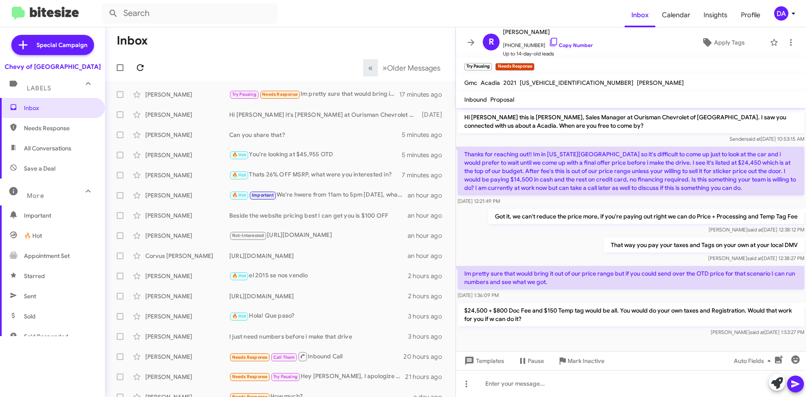
click at [143, 70] on icon at bounding box center [140, 68] width 10 height 10
click at [54, 353] on div "Special Campaign Chevy of Rockville Labels Inbox Needs Response All Conversatio…" at bounding box center [52, 210] width 105 height 366
click at [141, 67] on icon at bounding box center [140, 68] width 10 height 10
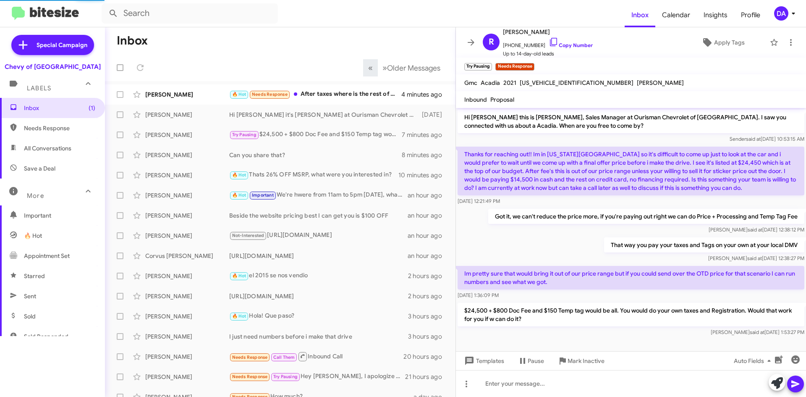
click at [227, 24] on mat-toolbar "Inbox Calendar Insights Profile DA" at bounding box center [403, 13] width 806 height 27
click at [331, 98] on div "🔥 Hot Needs Response After taxes where is the rest of that goin?" at bounding box center [322, 94] width 186 height 10
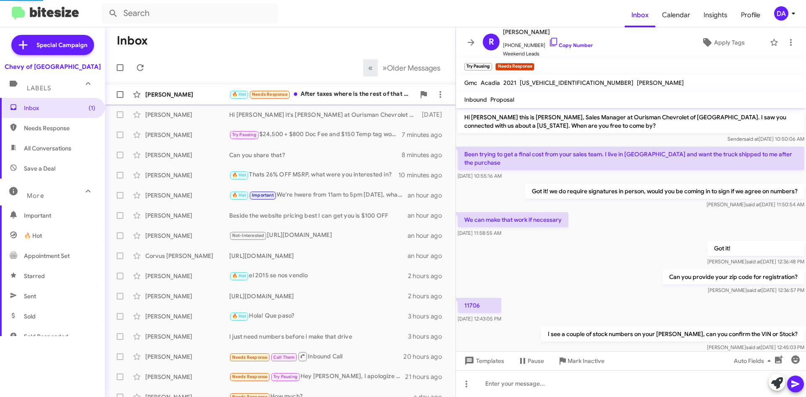
scroll to position [203, 0]
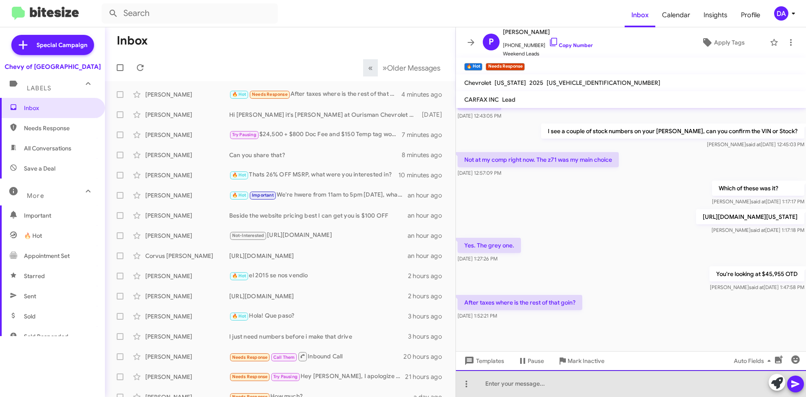
click at [531, 382] on div at bounding box center [631, 383] width 350 height 27
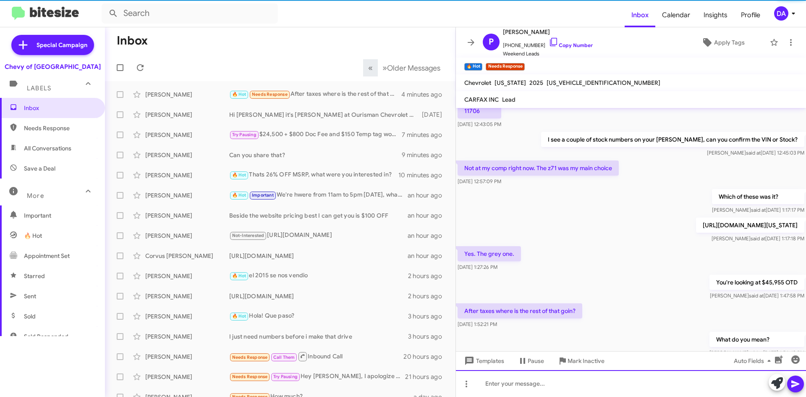
scroll to position [233, 0]
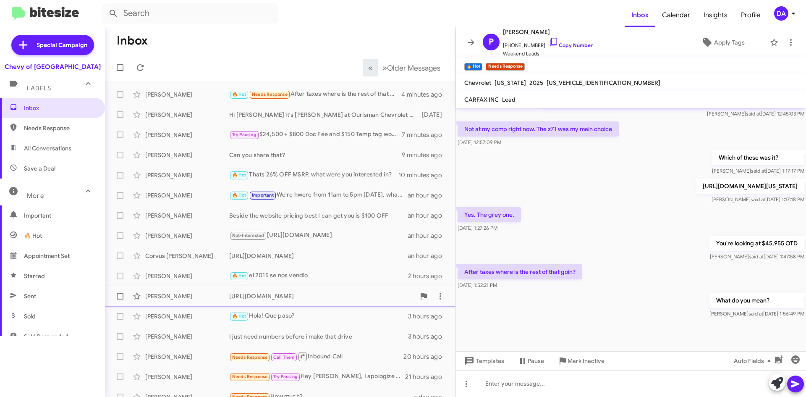
click at [293, 298] on div "[URL][DOMAIN_NAME]" at bounding box center [322, 296] width 186 height 8
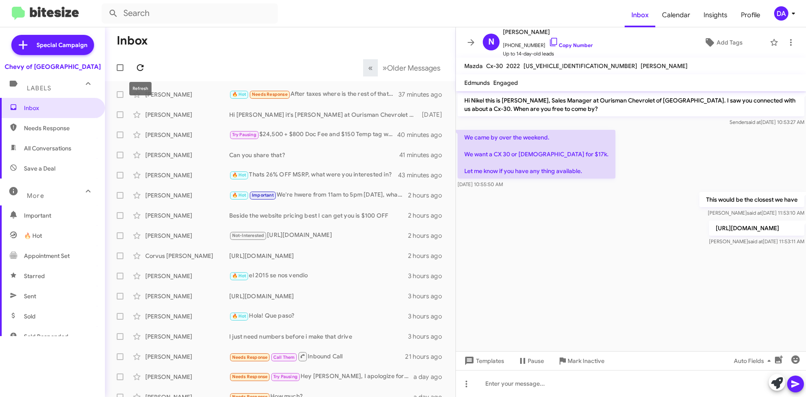
click at [138, 70] on icon at bounding box center [140, 68] width 10 height 10
click at [359, 94] on div "Try Pausing Needs Response Important Thank you, I will evaluate everything and …" at bounding box center [322, 94] width 186 height 10
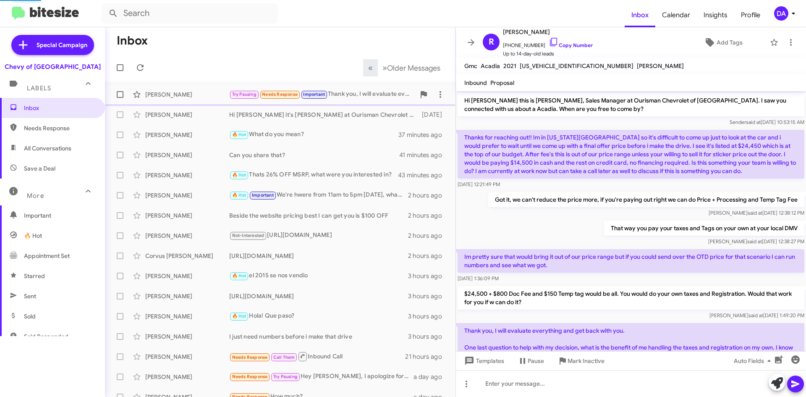
scroll to position [47, 0]
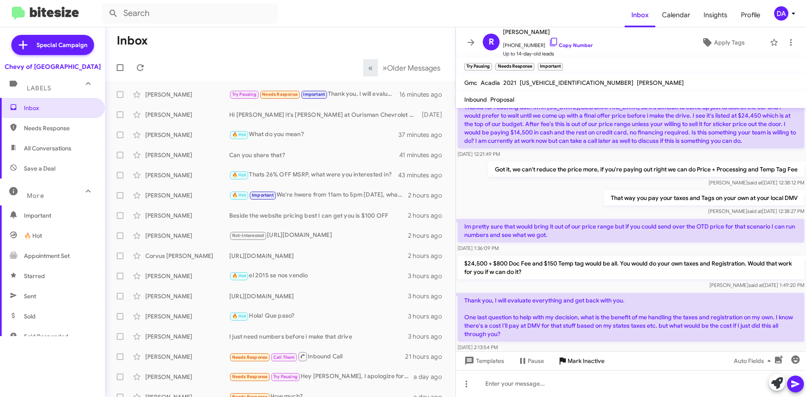
click at [599, 368] on span "Mark Inactive" at bounding box center [586, 360] width 37 height 15
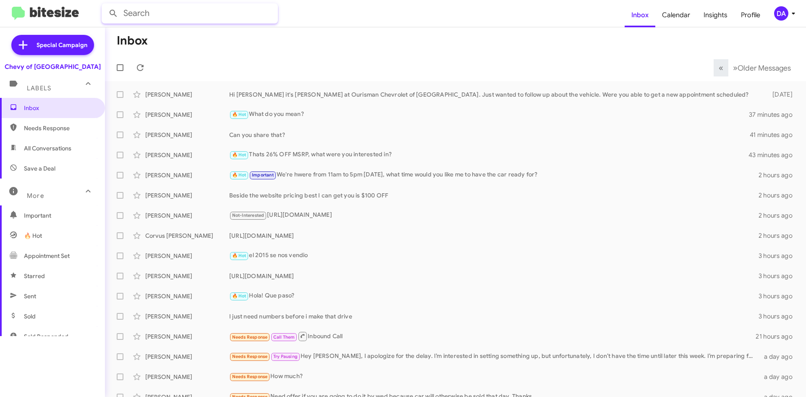
click at [181, 11] on input "text" at bounding box center [190, 13] width 176 height 20
click at [105, 5] on button at bounding box center [113, 13] width 17 height 17
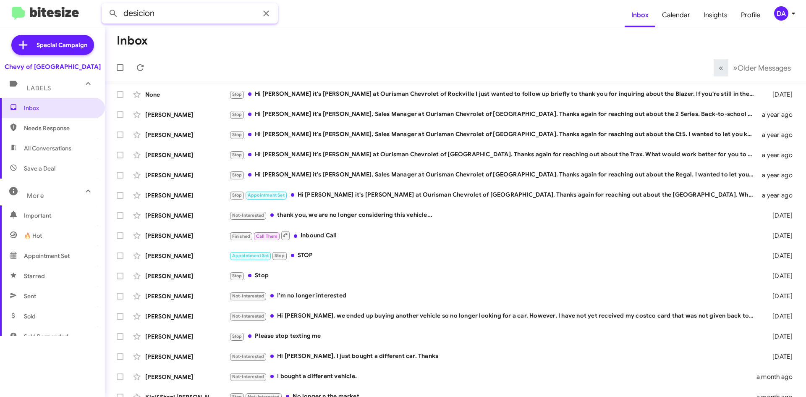
type input "desicion"
click at [105, 5] on button at bounding box center [113, 13] width 17 height 17
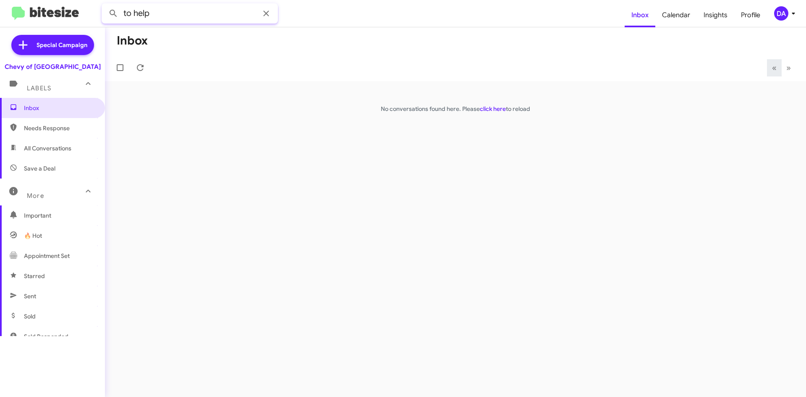
type input "to help"
click at [105, 5] on button at bounding box center [113, 13] width 17 height 17
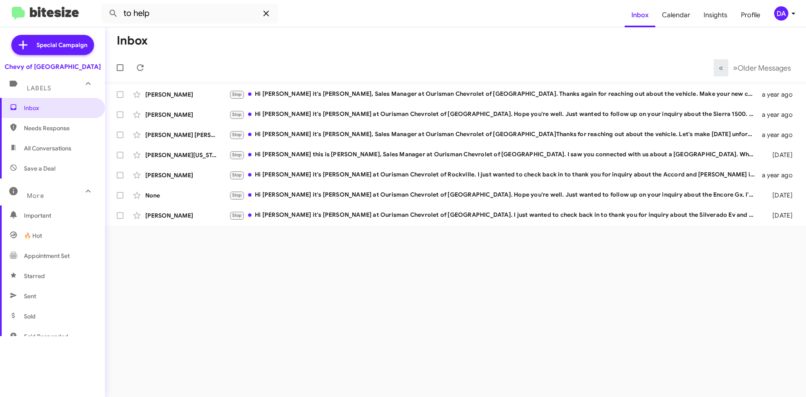
click at [268, 13] on icon at bounding box center [266, 13] width 10 height 10
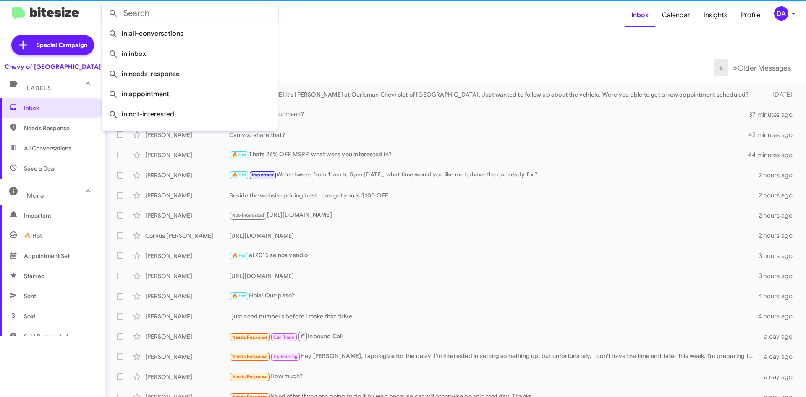
click at [57, 148] on span "All Conversations" at bounding box center [47, 148] width 47 height 8
type input "in:all-conversations"
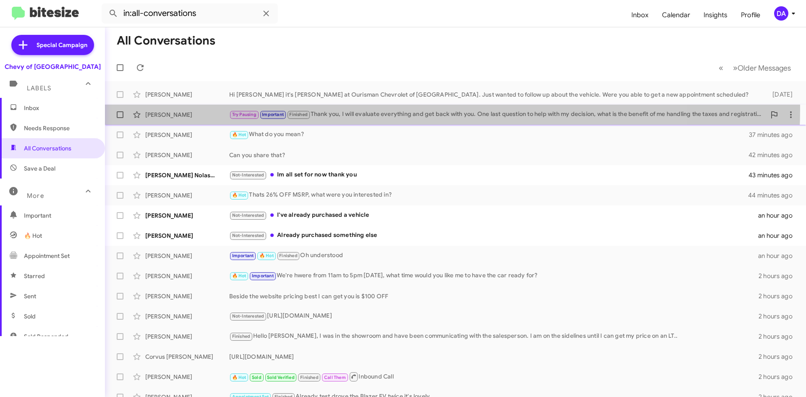
click at [370, 109] on div "[PERSON_NAME] Try Pausing Important Finished Thank you, I will evaluate everyth…" at bounding box center [456, 114] width 688 height 17
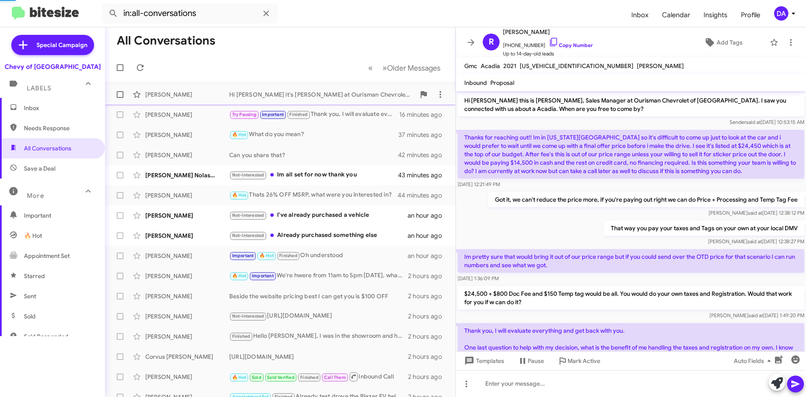
scroll to position [65, 0]
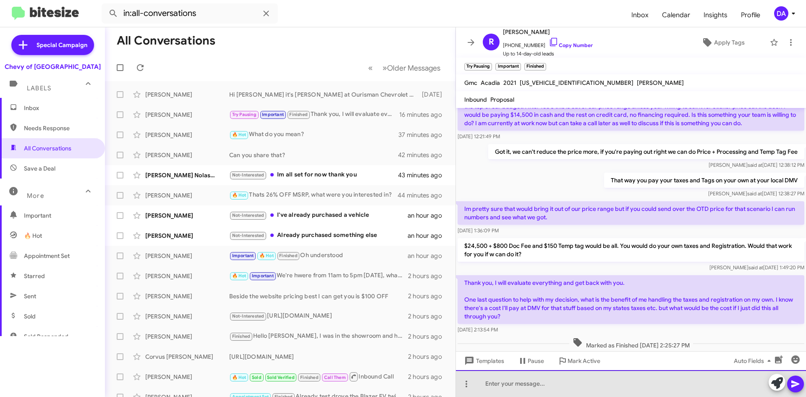
click at [594, 372] on div at bounding box center [631, 383] width 350 height 27
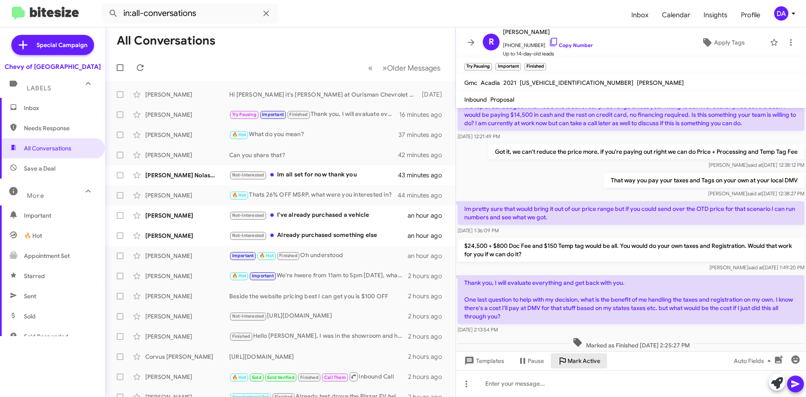
click at [586, 364] on span "Mark Active" at bounding box center [584, 360] width 33 height 15
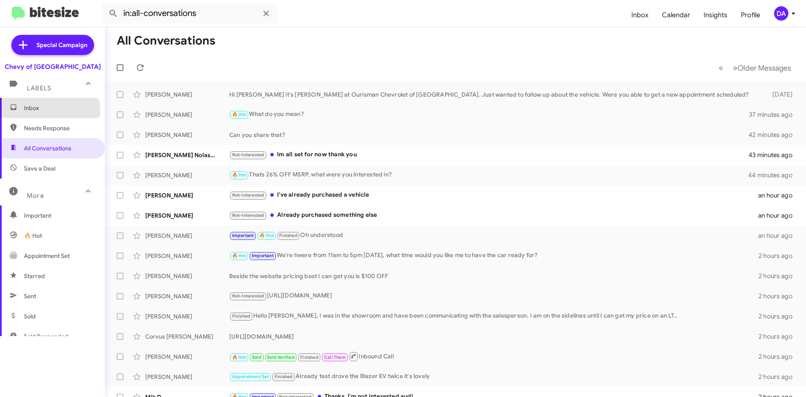
click at [44, 112] on span "Inbox" at bounding box center [59, 108] width 71 height 8
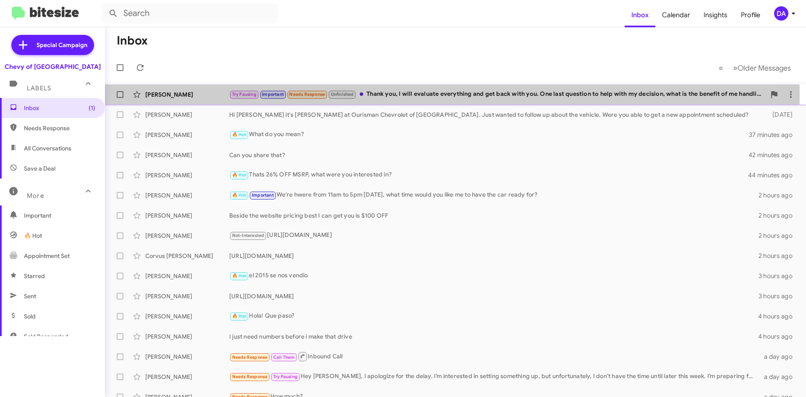
click at [202, 94] on div "[PERSON_NAME]" at bounding box center [187, 94] width 84 height 8
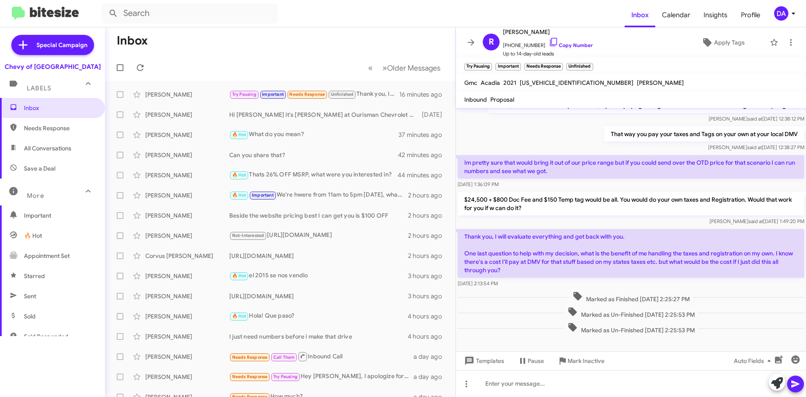
scroll to position [117, 0]
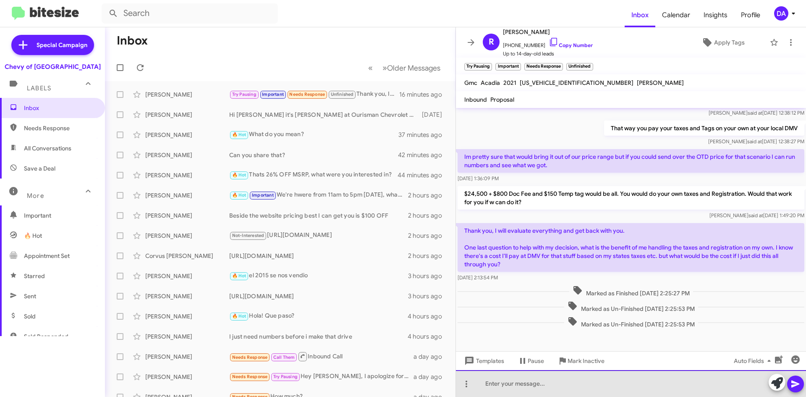
click at [575, 382] on div at bounding box center [631, 383] width 350 height 27
click at [687, 383] on div "Its the same cost, some customer just preferred to do it themselves" at bounding box center [631, 383] width 350 height 27
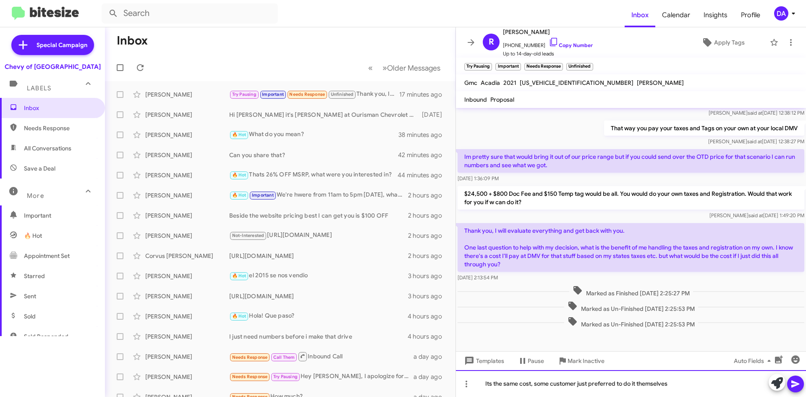
click at [687, 383] on div "Its the same cost, some customer just preferred to do it themselves" at bounding box center [631, 383] width 350 height 27
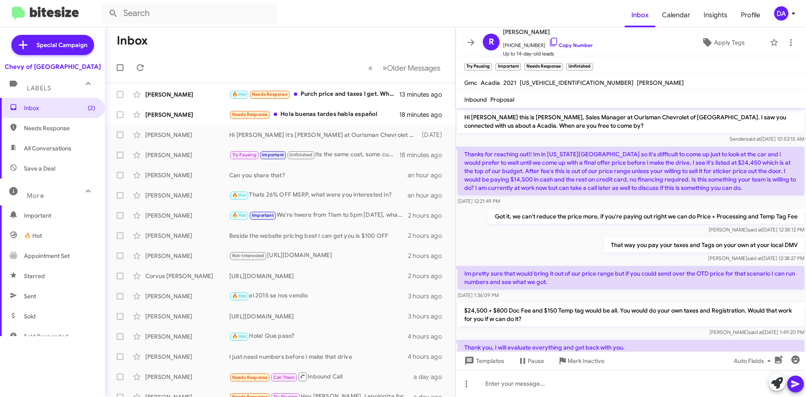
scroll to position [147, 0]
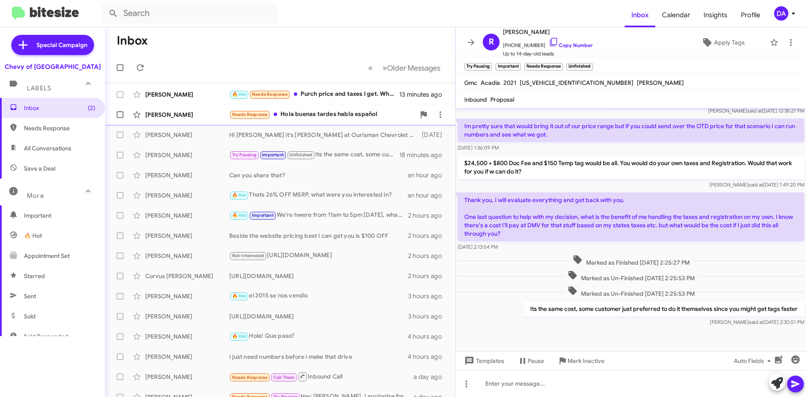
click at [307, 118] on div "Needs Response Hola buenas tardes habla español" at bounding box center [322, 115] width 186 height 10
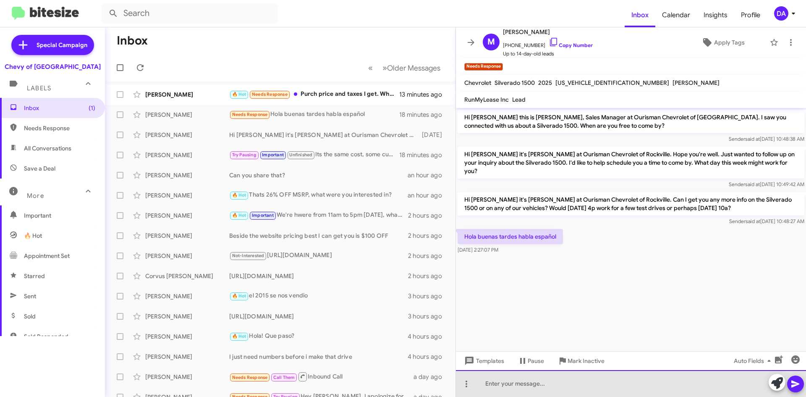
click at [521, 381] on div at bounding box center [631, 383] width 350 height 27
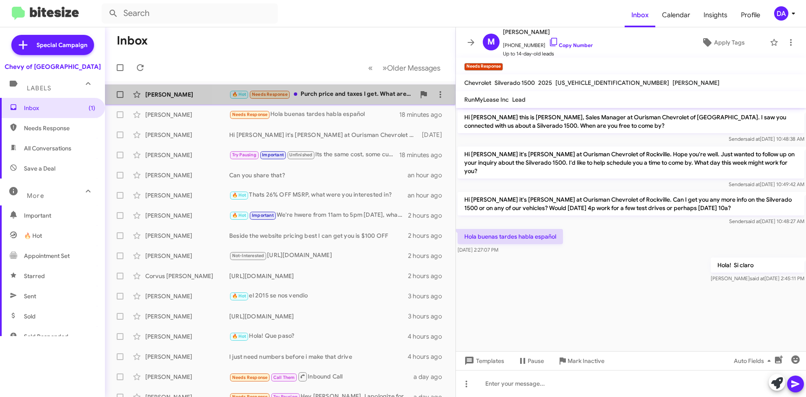
click at [358, 93] on div "🔥 Hot Needs Response Purch price and taxes I get. What are the other fees in th…" at bounding box center [322, 94] width 186 height 10
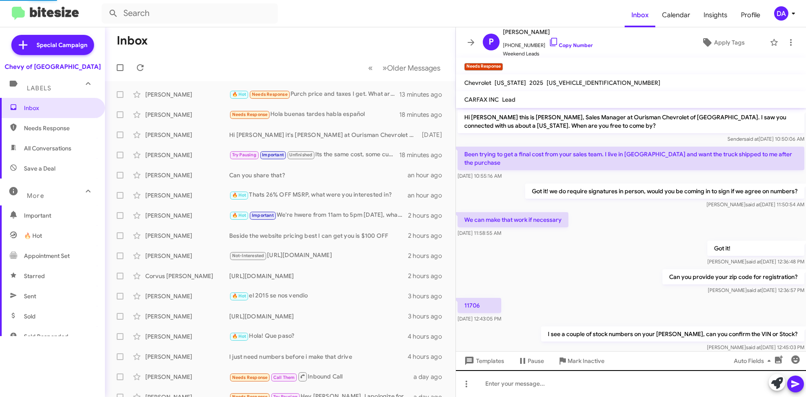
scroll to position [264, 0]
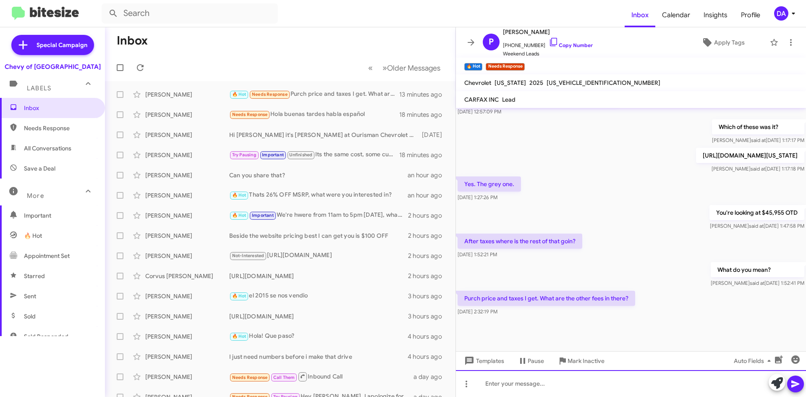
click at [544, 378] on div at bounding box center [631, 383] width 350 height 27
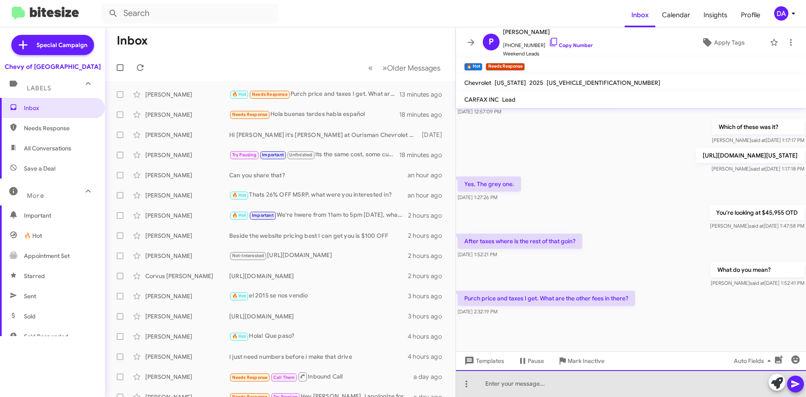
click at [603, 381] on div at bounding box center [631, 383] width 350 height 27
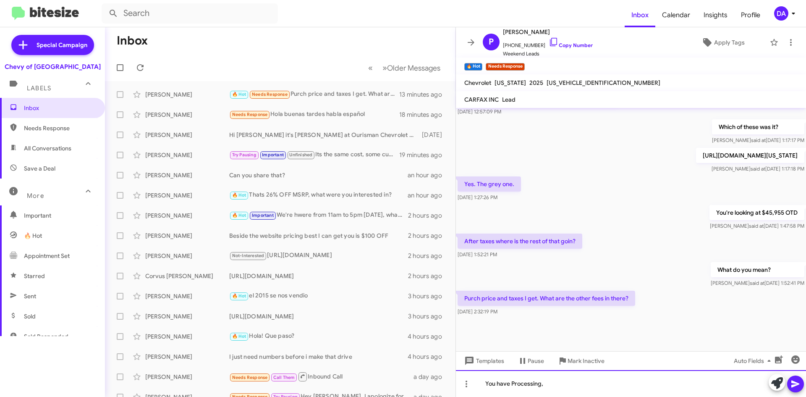
click at [572, 386] on div "You have Processing," at bounding box center [631, 383] width 350 height 27
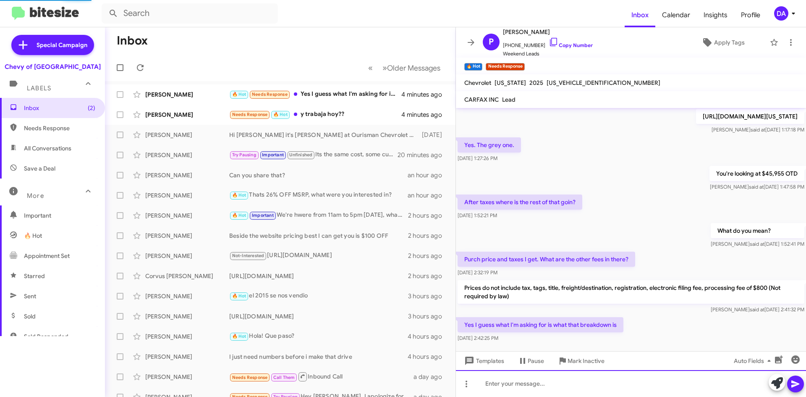
scroll to position [0, 0]
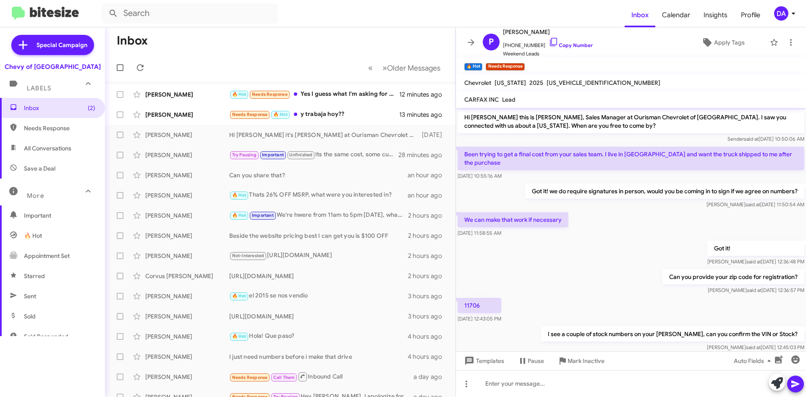
click at [649, 79] on mat-toolbar "Chevrolet [US_STATE] 2025 [US_VEHICLE_IDENTIFICATION_NUMBER]" at bounding box center [631, 82] width 350 height 17
click at [142, 69] on icon at bounding box center [140, 68] width 10 height 10
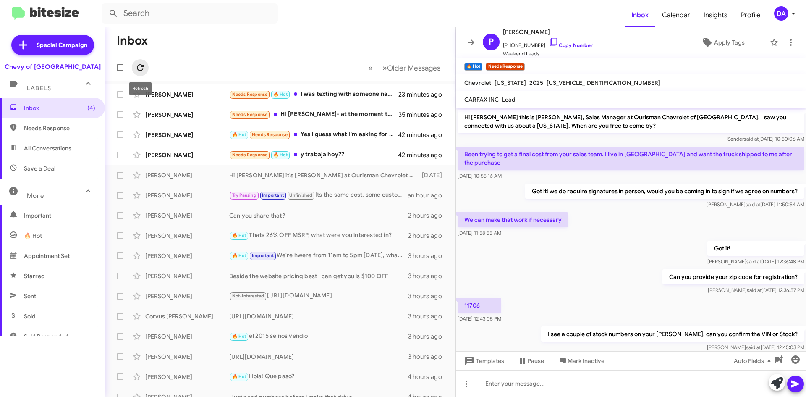
click at [141, 64] on icon at bounding box center [140, 68] width 10 height 10
click at [325, 158] on div "Needs Response 🔥 Hot y trabaja hoy??" at bounding box center [322, 155] width 186 height 10
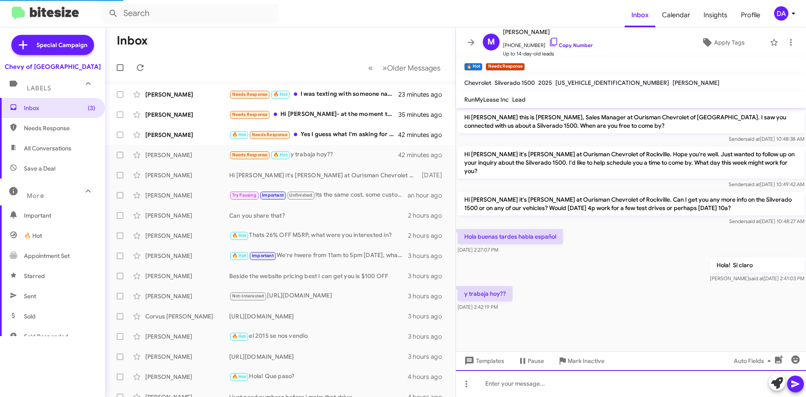
click at [559, 387] on div at bounding box center [631, 383] width 350 height 27
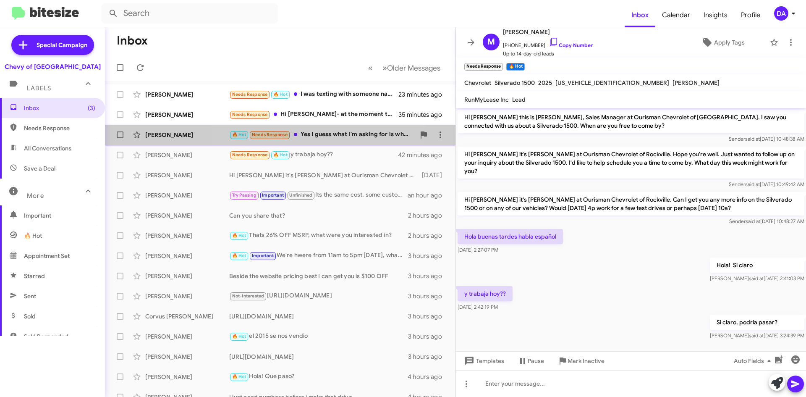
click at [314, 134] on div "🔥 Hot Needs Response Yes I guess what I'm asking for is what that breakdown is" at bounding box center [322, 135] width 186 height 10
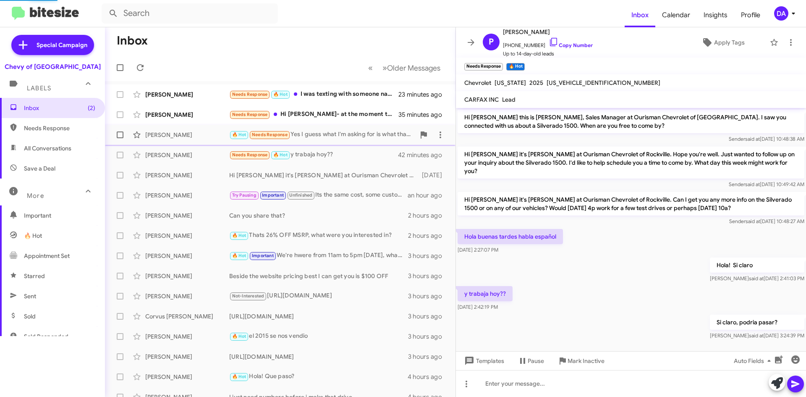
scroll to position [334, 0]
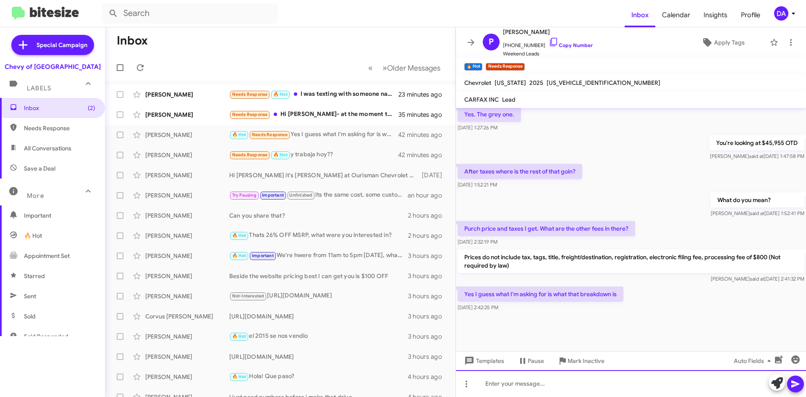
click at [534, 389] on div at bounding box center [631, 383] width 350 height 27
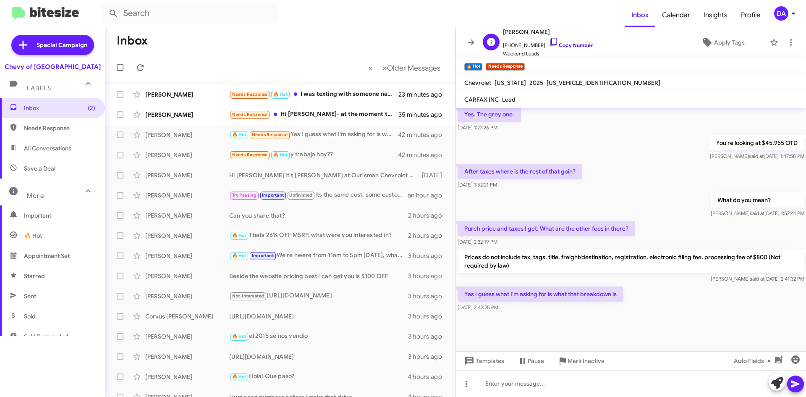
drag, startPoint x: 555, startPoint y: 44, endPoint x: 144, endPoint y: 64, distance: 411.4
click at [554, 44] on link "Copy Number" at bounding box center [571, 45] width 44 height 6
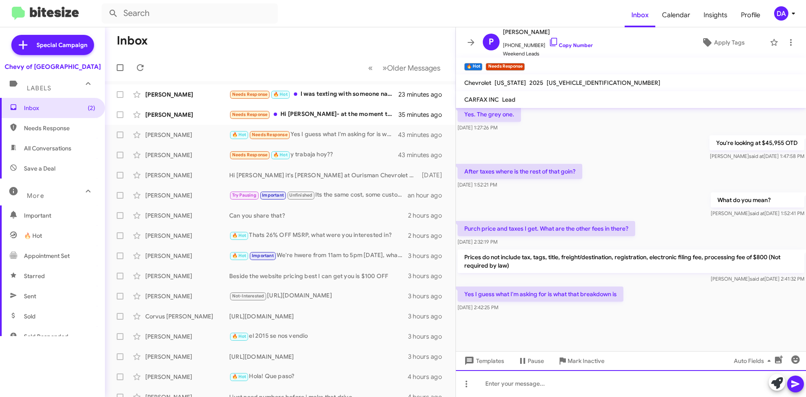
click at [537, 391] on div at bounding box center [631, 383] width 350 height 27
click at [517, 382] on div "Got it," at bounding box center [631, 383] width 350 height 27
click at [518, 388] on div "Got it, its" at bounding box center [631, 383] width 350 height 27
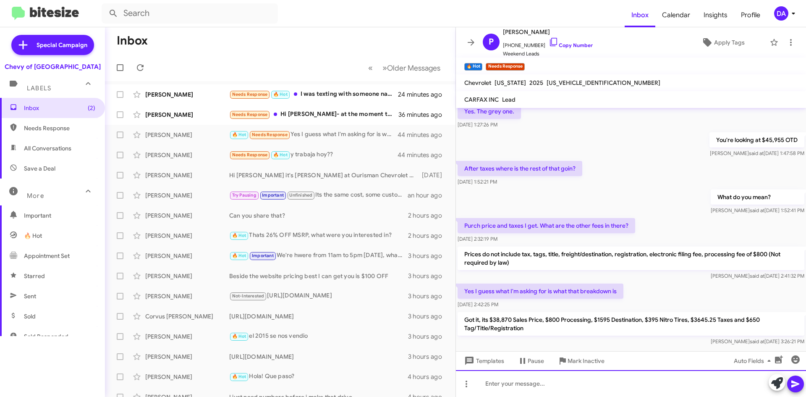
scroll to position [373, 0]
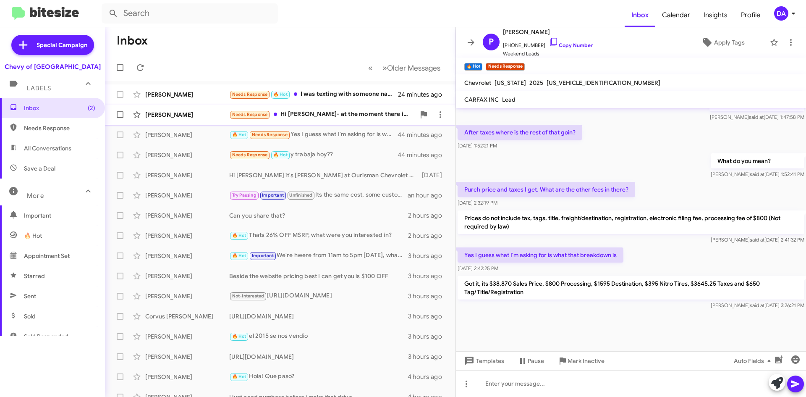
click at [333, 111] on div "Needs Response Hi [PERSON_NAME]- at the moment there is nothing on your website…" at bounding box center [322, 115] width 186 height 10
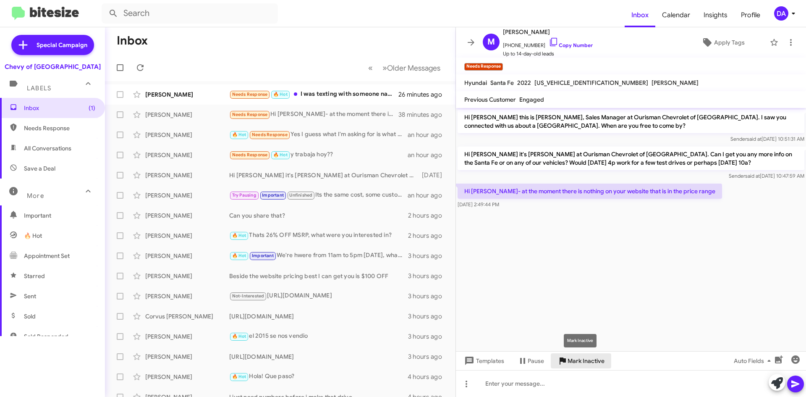
click at [578, 356] on span "Mark Inactive" at bounding box center [586, 360] width 37 height 15
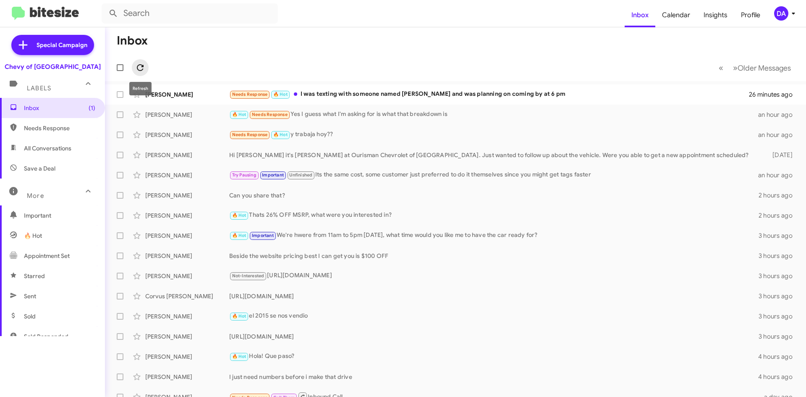
click at [144, 68] on icon at bounding box center [140, 68] width 10 height 10
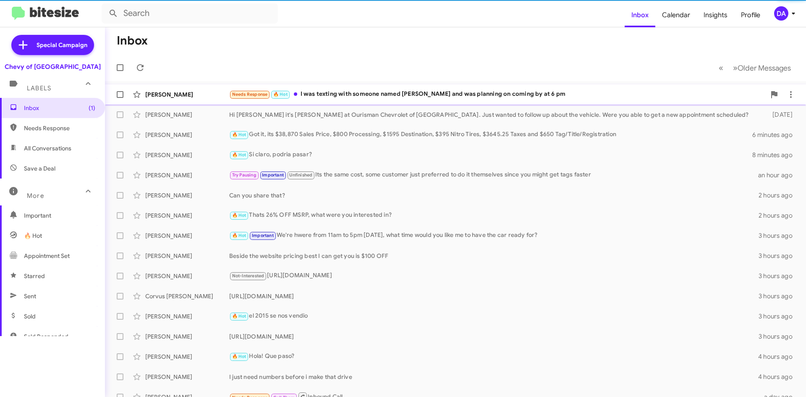
click at [355, 93] on div "Needs Response 🔥 Hot I was texting with someone named [PERSON_NAME] and was pla…" at bounding box center [497, 94] width 536 height 10
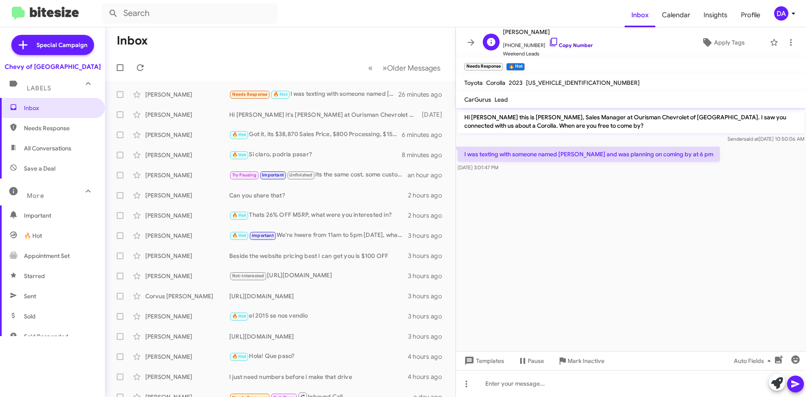
click at [561, 46] on link "Copy Number" at bounding box center [571, 45] width 44 height 6
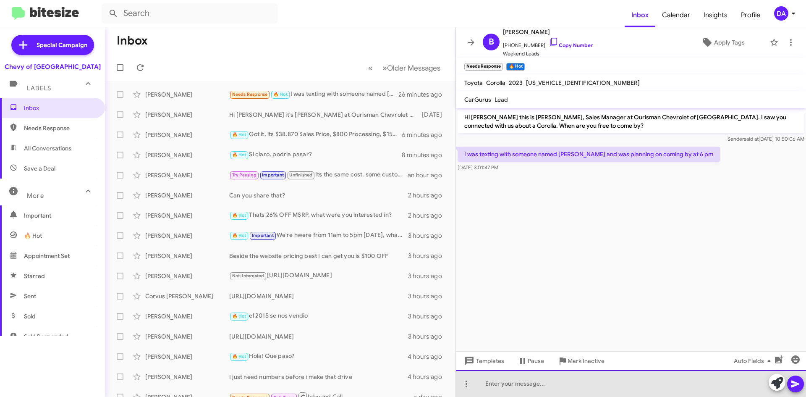
click at [535, 381] on div at bounding box center [631, 383] width 350 height 27
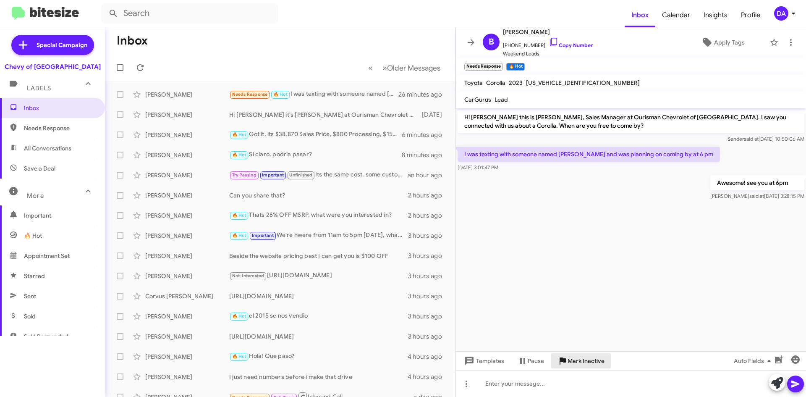
click at [567, 360] on icon at bounding box center [562, 361] width 10 height 10
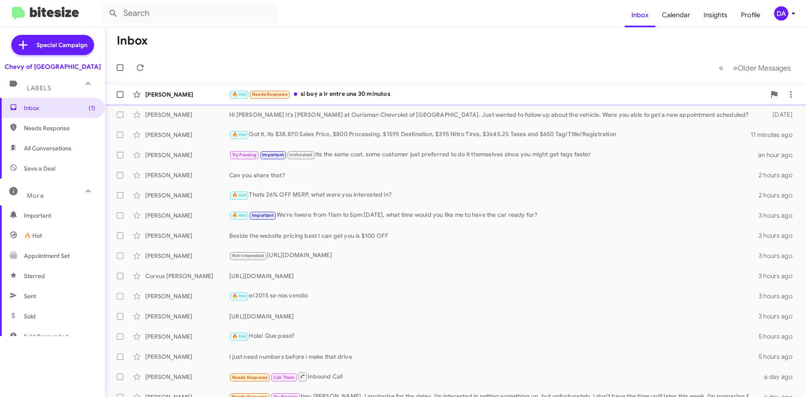
click at [368, 97] on div "🔥 Hot Needs Response si boy a ir entre una 30 minutos" at bounding box center [497, 94] width 536 height 10
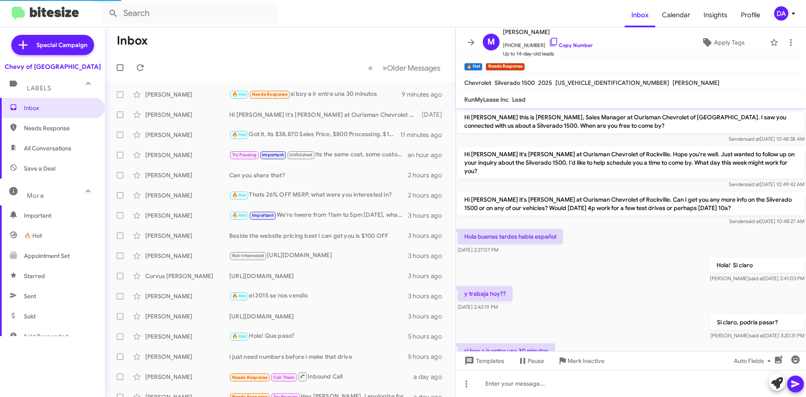
scroll to position [10, 0]
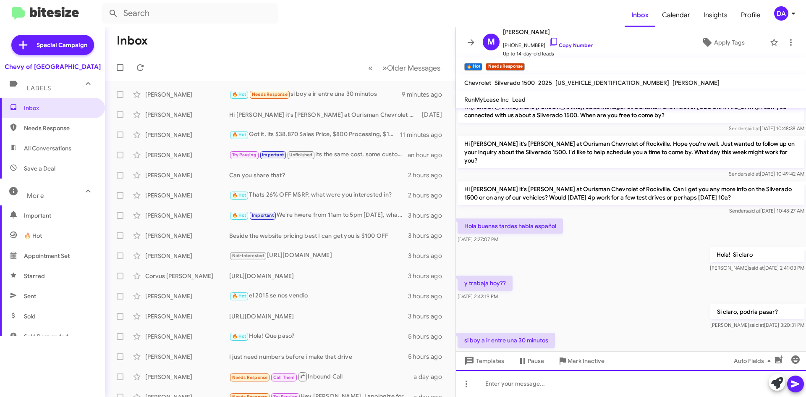
click at [562, 386] on div at bounding box center [631, 383] width 350 height 27
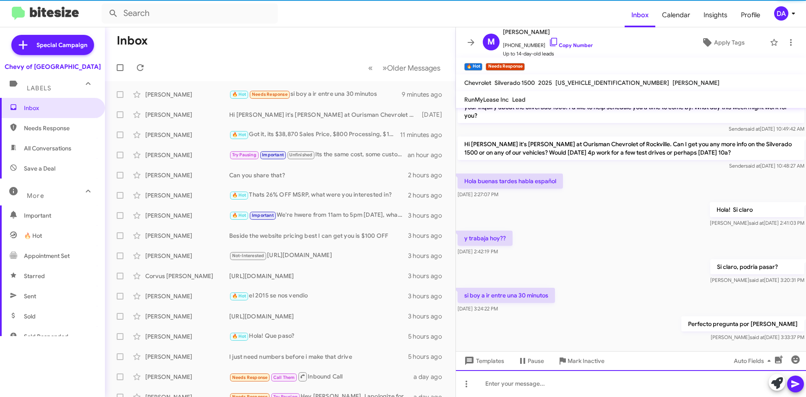
scroll to position [58, 0]
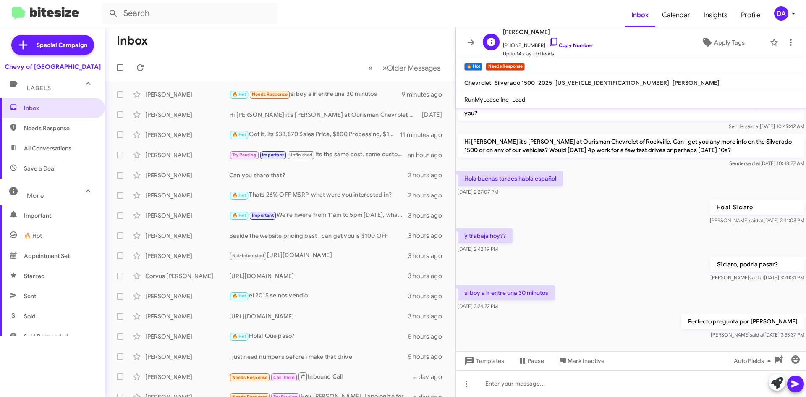
click at [574, 45] on link "Copy Number" at bounding box center [571, 45] width 44 height 6
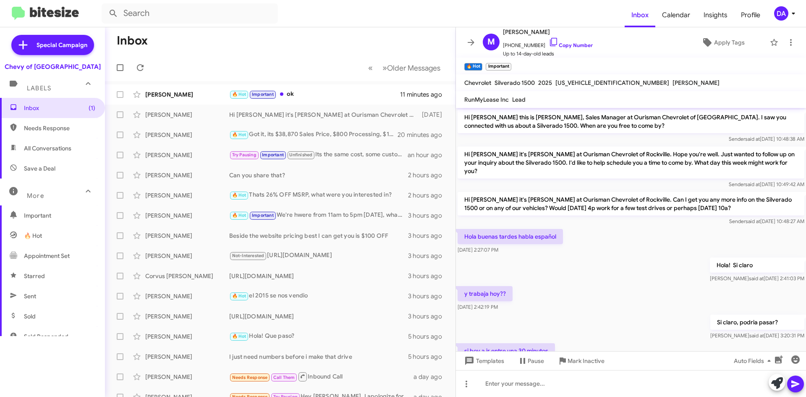
click at [31, 78] on div "Labels" at bounding box center [44, 85] width 75 height 16
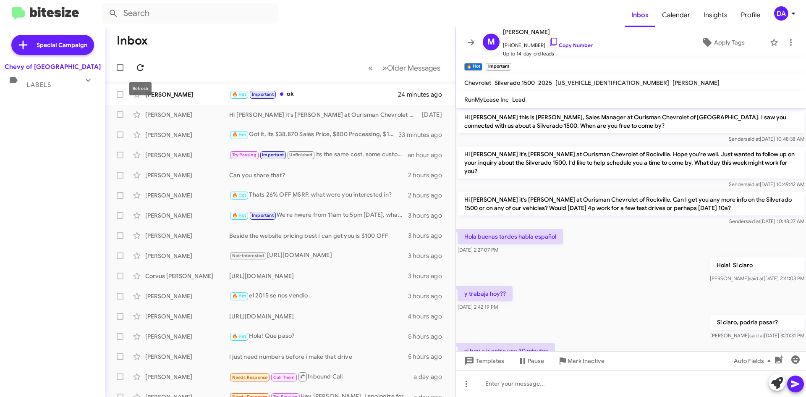
click at [147, 69] on span at bounding box center [140, 68] width 17 height 10
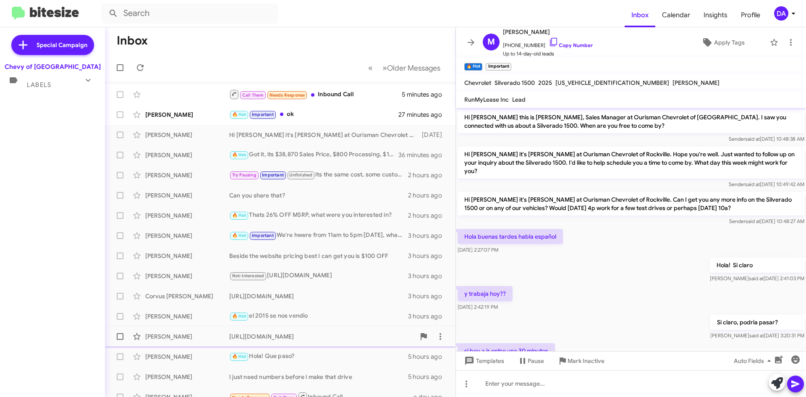
click at [293, 335] on div "[URL][DOMAIN_NAME]" at bounding box center [322, 336] width 186 height 8
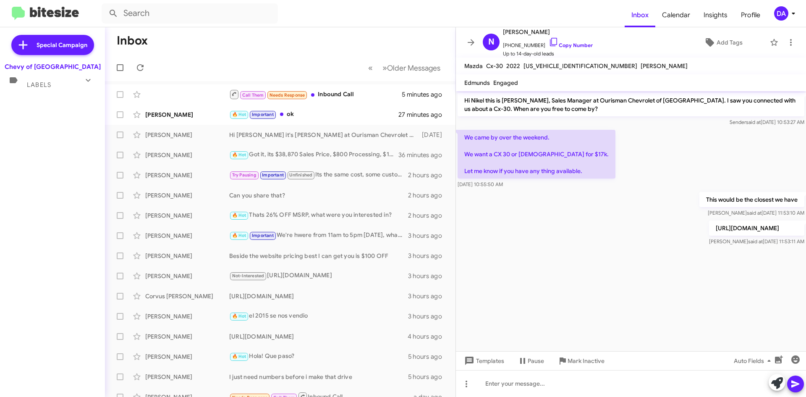
click at [709, 236] on p "[URL][DOMAIN_NAME]" at bounding box center [756, 227] width 95 height 15
click at [579, 46] on link "Copy Number" at bounding box center [571, 45] width 44 height 6
click at [143, 65] on icon at bounding box center [140, 67] width 7 height 7
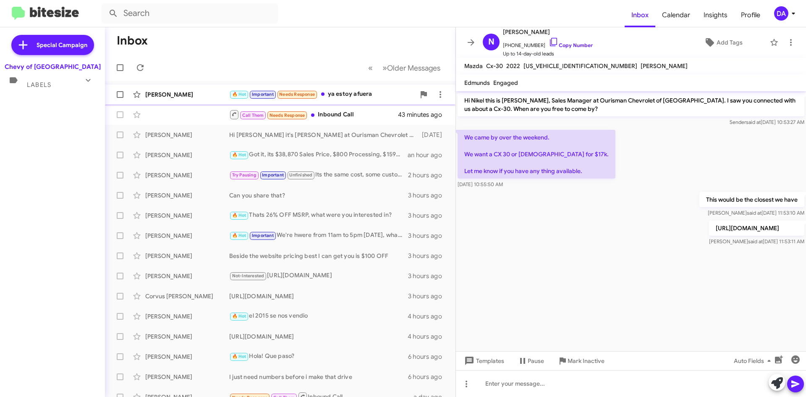
click at [360, 90] on div "🔥 Hot Important Needs Response ya estoy afuera" at bounding box center [322, 94] width 186 height 10
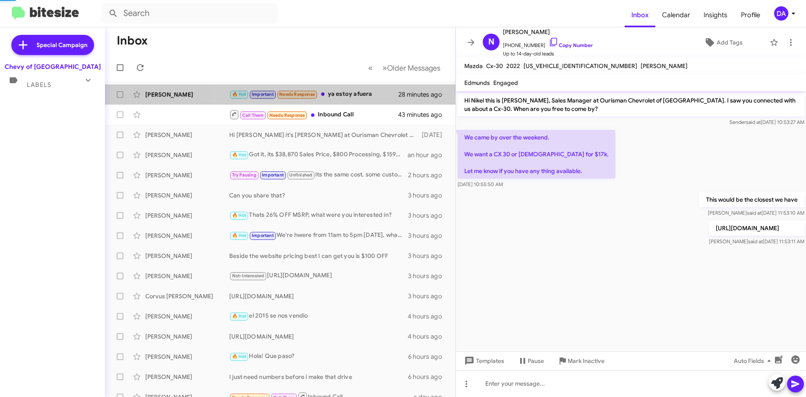
scroll to position [102, 0]
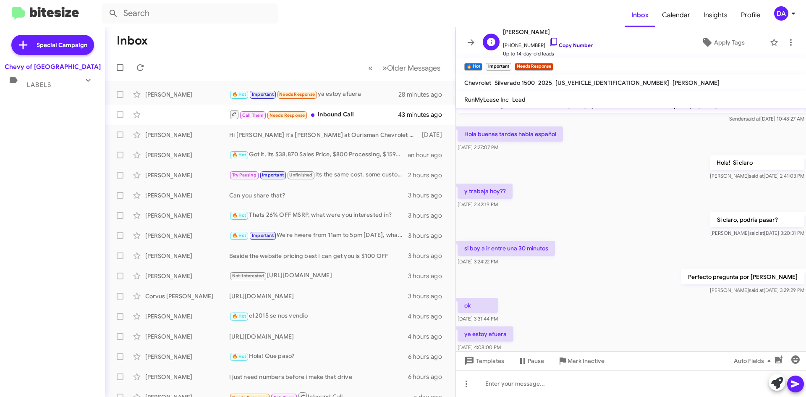
click at [562, 43] on link "Copy Number" at bounding box center [571, 45] width 44 height 6
click at [371, 94] on div "🔥 Hot Important Needs Response ya estoy afuera" at bounding box center [322, 94] width 186 height 10
click at [585, 354] on span "Mark Inactive" at bounding box center [586, 360] width 37 height 15
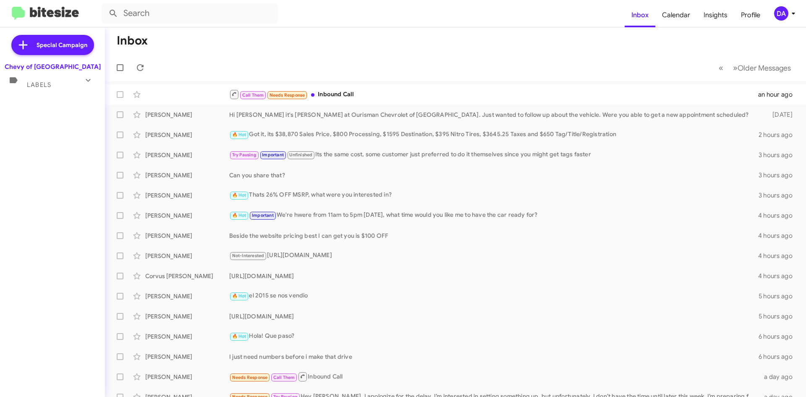
click at [71, 147] on div "Special Campaign Chevy of Rockville Labels Inbox (1) Needs Response All Convers…" at bounding box center [52, 210] width 105 height 366
click at [140, 69] on icon at bounding box center [140, 68] width 10 height 10
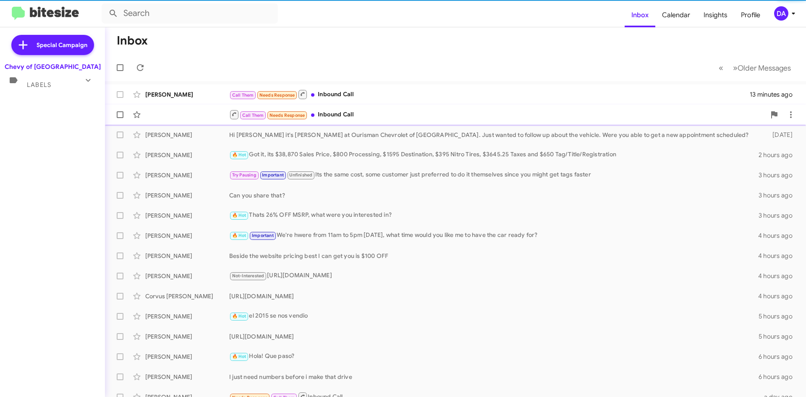
click at [394, 90] on div "Call Them Needs Response Inbound Call" at bounding box center [489, 94] width 521 height 10
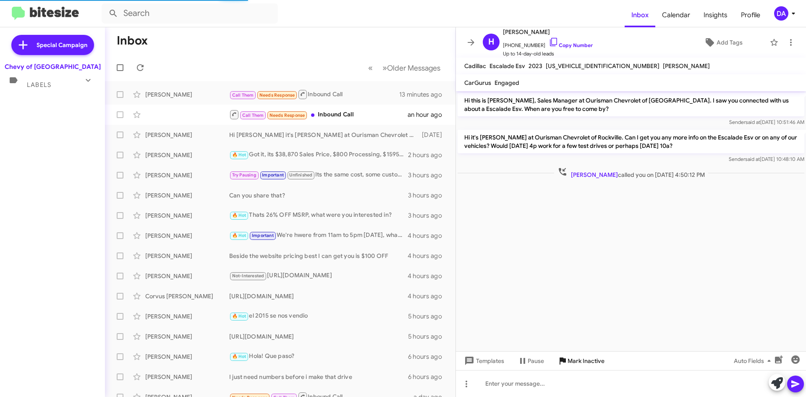
click at [596, 365] on span "Mark Inactive" at bounding box center [586, 360] width 37 height 15
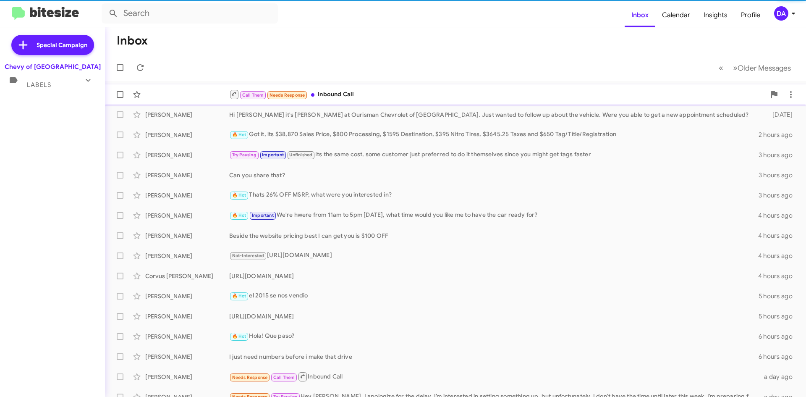
click at [345, 92] on div "Call Them Needs Response Inbound Call" at bounding box center [497, 94] width 536 height 10
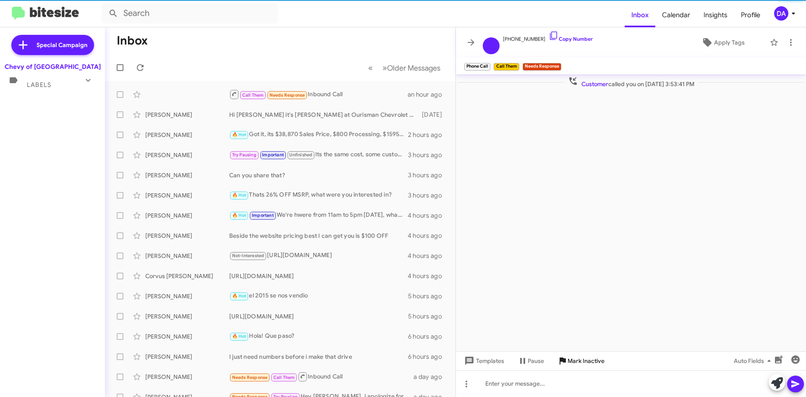
click at [585, 364] on span "Mark Inactive" at bounding box center [586, 360] width 37 height 15
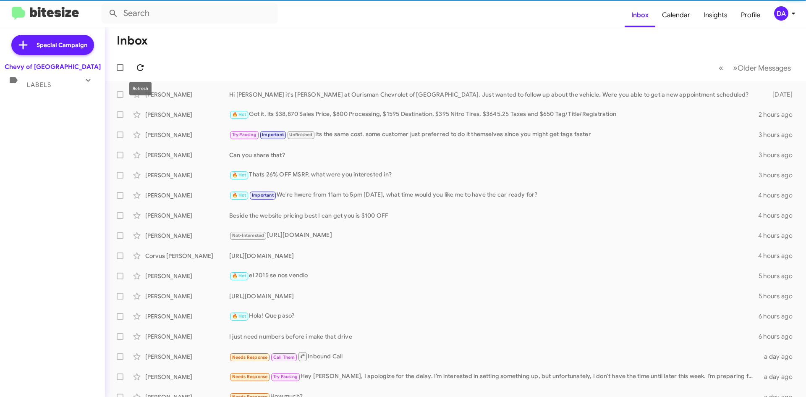
click at [141, 69] on icon at bounding box center [140, 68] width 10 height 10
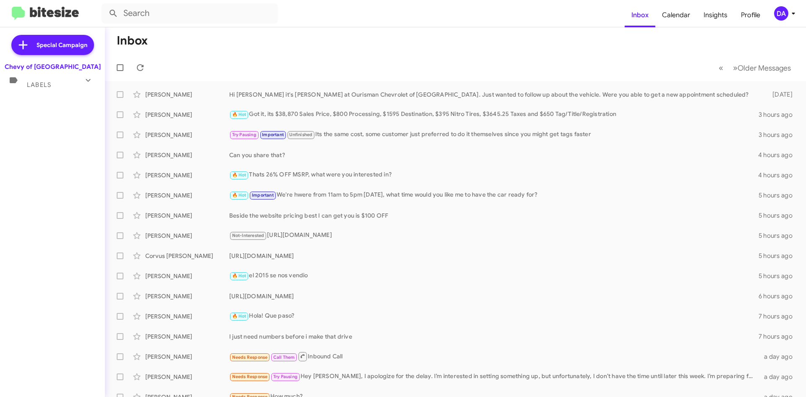
click at [76, 200] on div "Special Campaign Chevy of Rockville Labels Inbox Needs Response All Conversatio…" at bounding box center [52, 210] width 105 height 366
click at [137, 71] on icon at bounding box center [140, 68] width 10 height 10
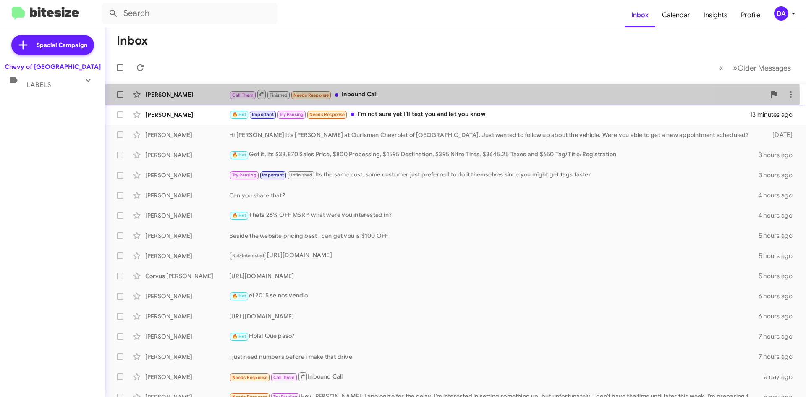
click at [384, 97] on div "Call Them Finished Needs Response Inbound Call" at bounding box center [497, 94] width 536 height 10
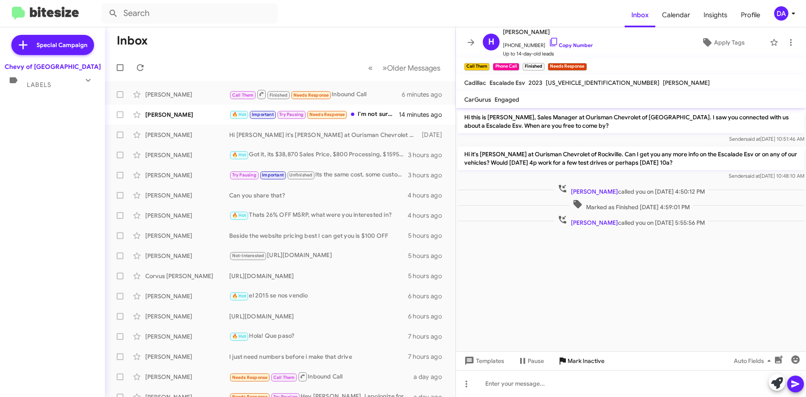
click at [601, 367] on span "Mark Inactive" at bounding box center [586, 360] width 37 height 15
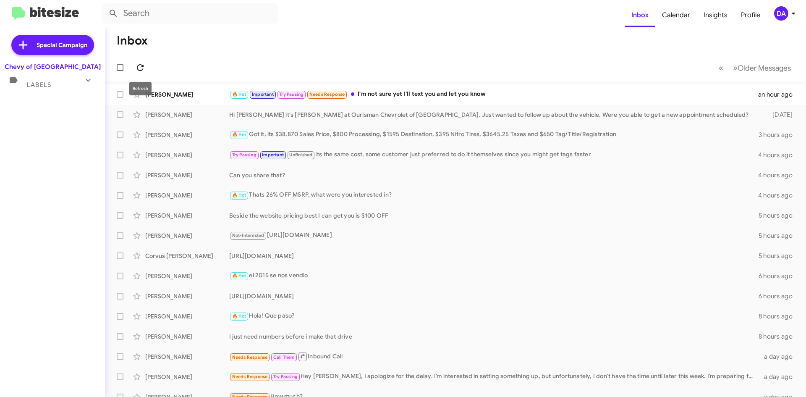
click at [138, 65] on icon at bounding box center [140, 68] width 10 height 10
click at [393, 89] on div "[PERSON_NAME] 🔥 Hot Important Try Pausing Needs Response I'm not sure yet I'll …" at bounding box center [456, 94] width 688 height 17
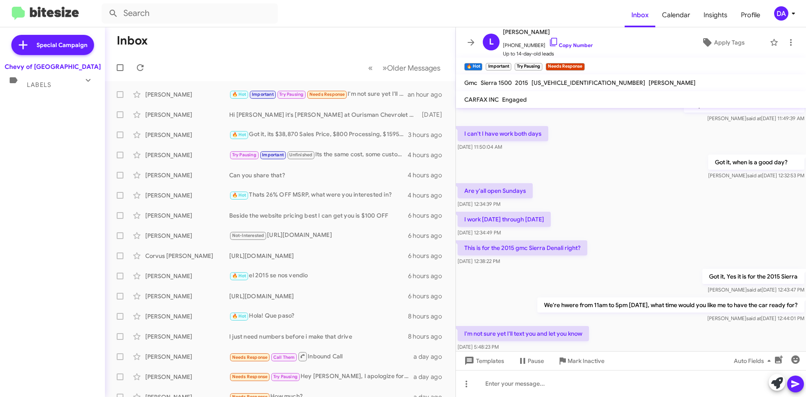
scroll to position [102, 0]
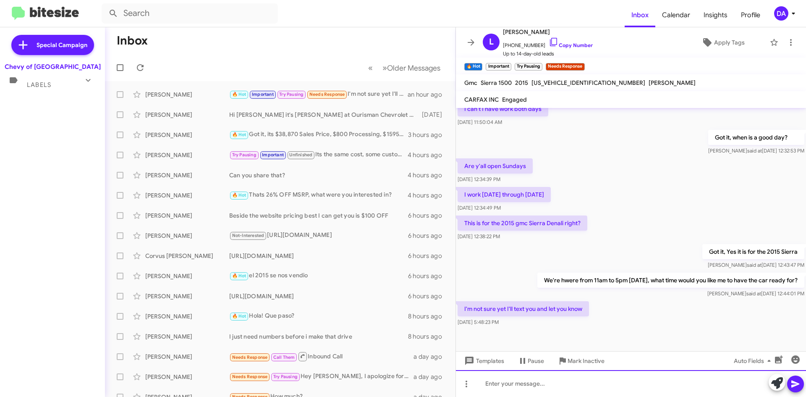
click at [532, 380] on div at bounding box center [631, 383] width 350 height 27
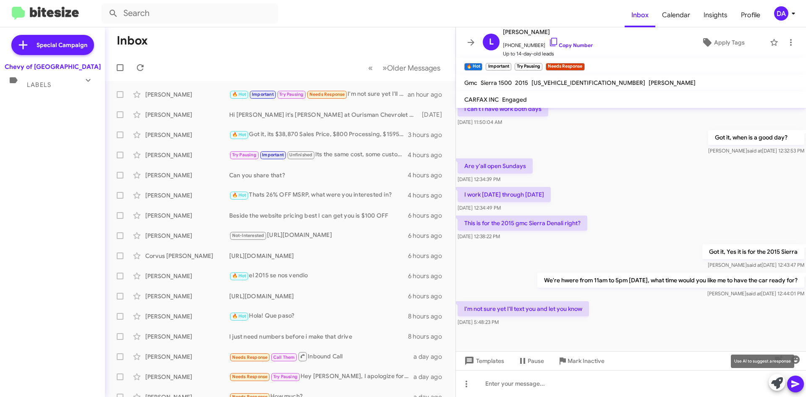
click at [780, 384] on icon at bounding box center [777, 383] width 12 height 12
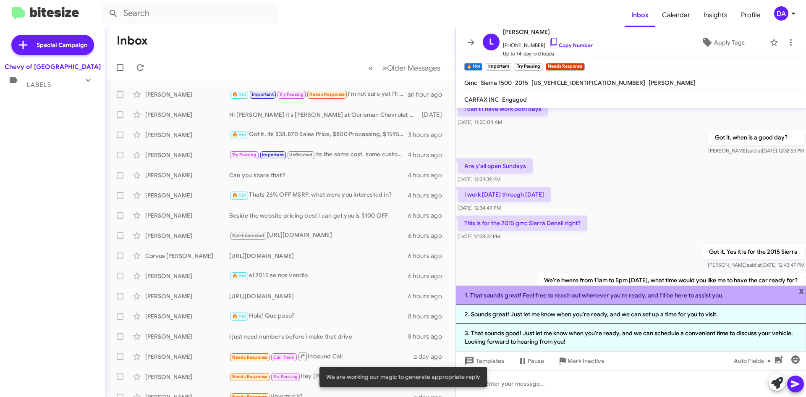
click at [608, 294] on li "1. That sounds great! Feel free to reach out whenever you're ready, and I'll be…" at bounding box center [631, 294] width 350 height 19
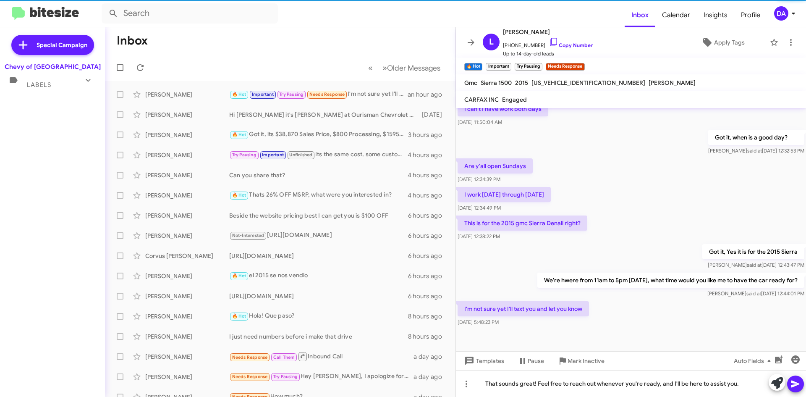
click at [798, 383] on icon at bounding box center [795, 383] width 8 height 7
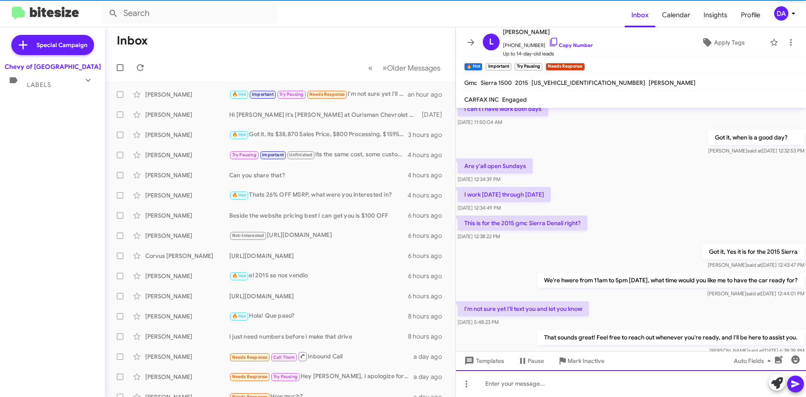
scroll to position [0, 0]
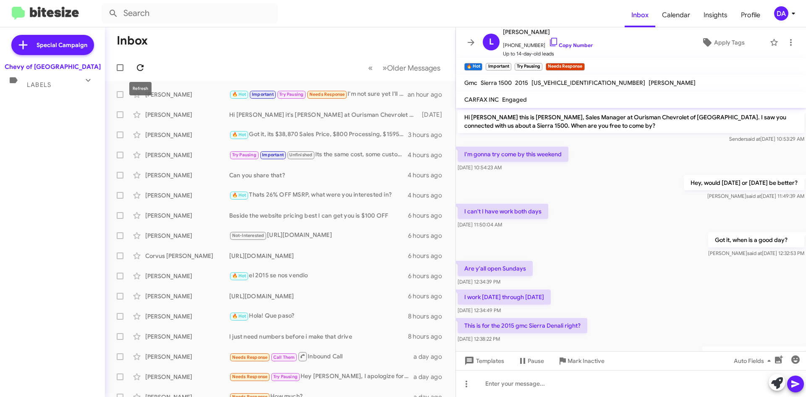
click at [138, 66] on icon at bounding box center [140, 68] width 10 height 10
